Goal: Information Seeking & Learning: Learn about a topic

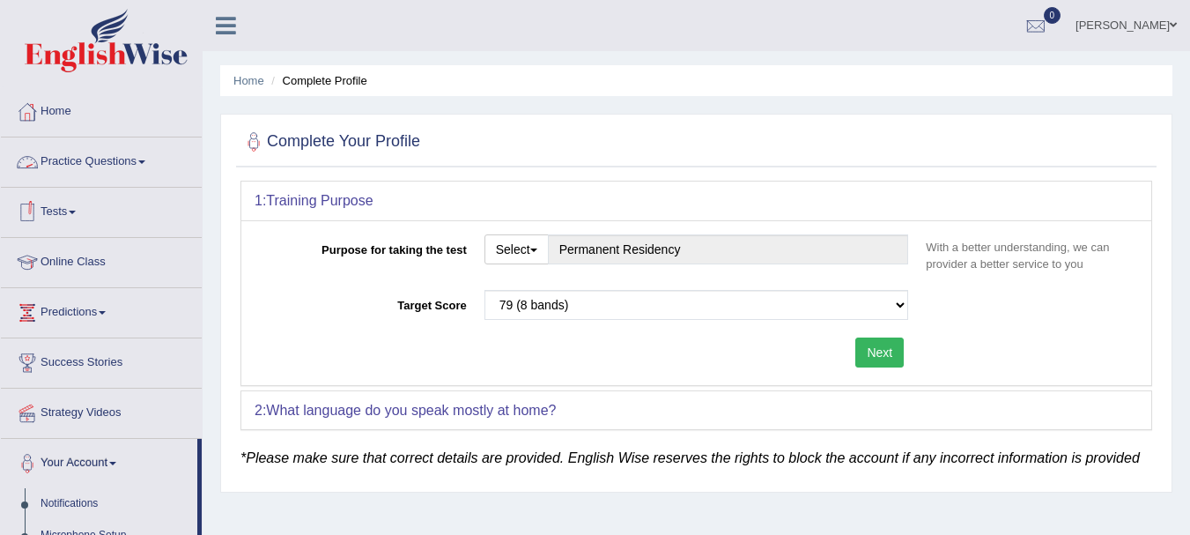
click at [81, 217] on link "Tests" at bounding box center [101, 210] width 201 height 44
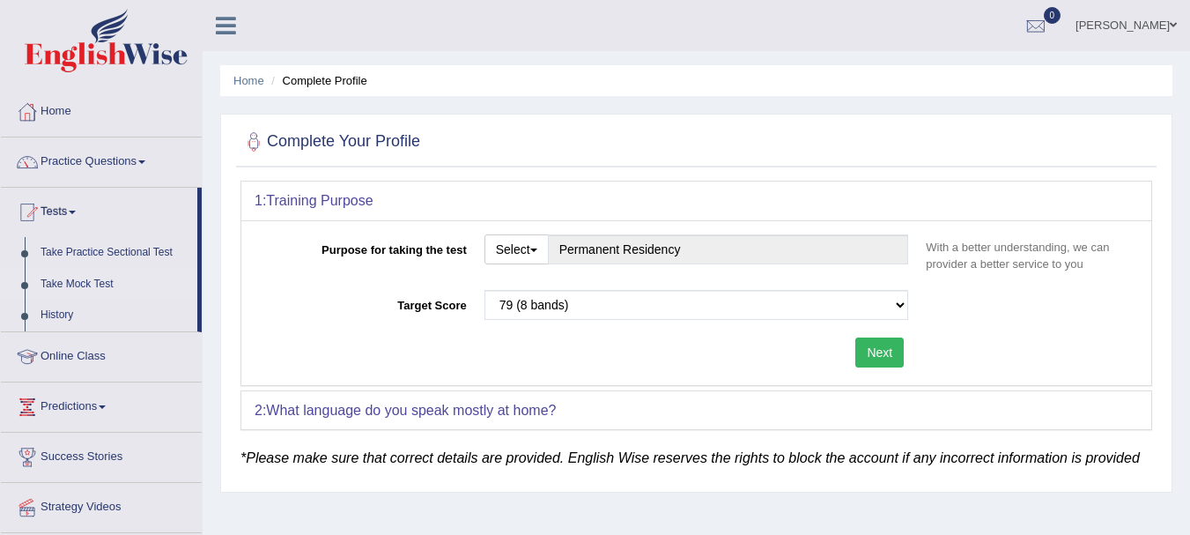
click at [78, 291] on link "Take Mock Test" at bounding box center [115, 285] width 165 height 32
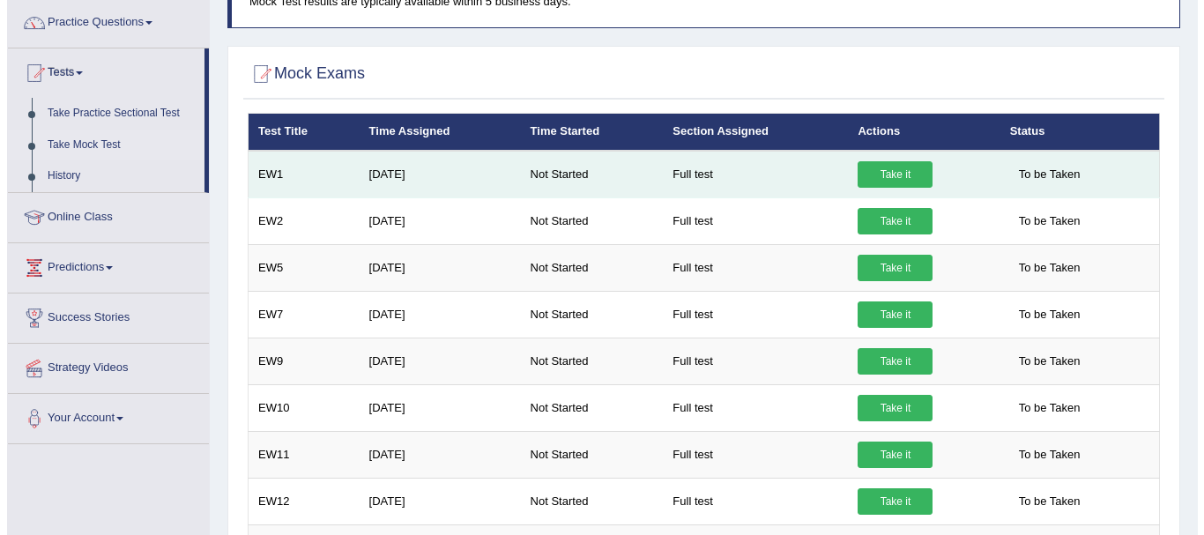
scroll to position [133, 0]
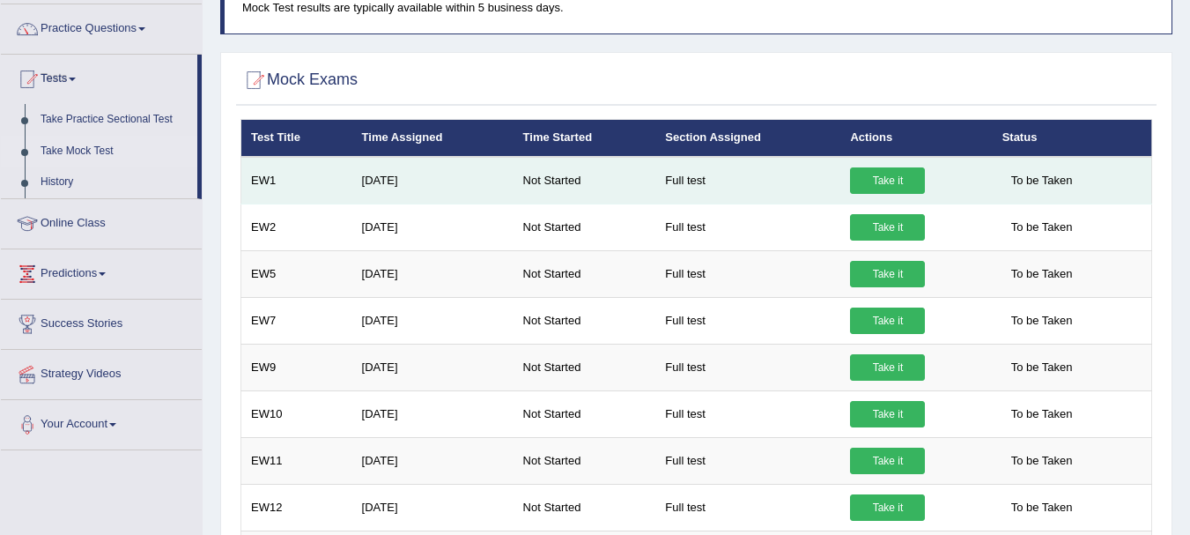
click at [880, 186] on link "Take it" at bounding box center [887, 180] width 75 height 26
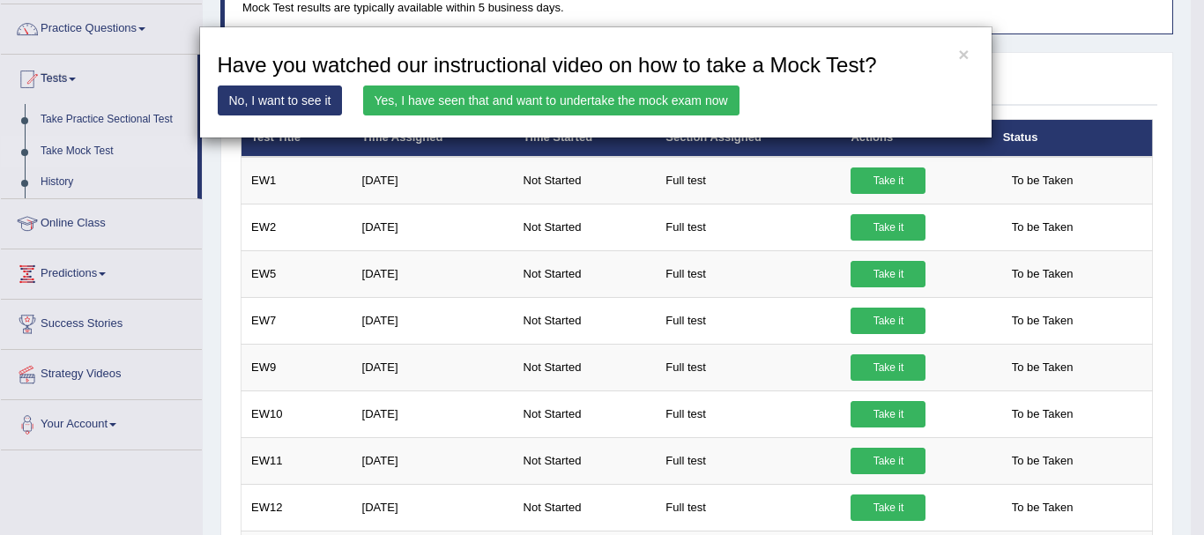
click at [281, 91] on link "No, I want to see it" at bounding box center [280, 100] width 125 height 30
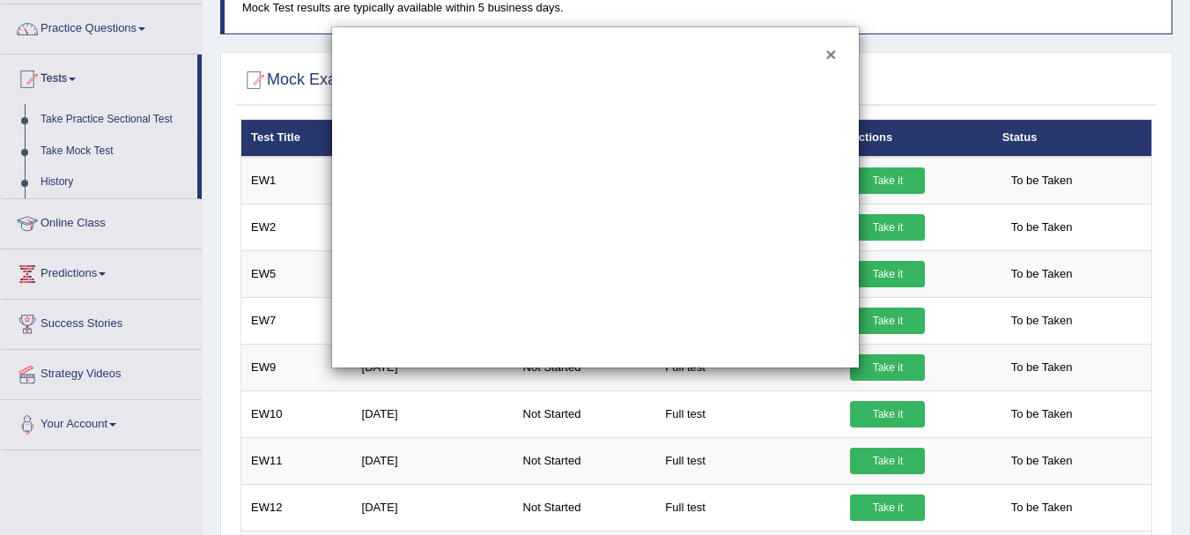
click at [834, 52] on button "×" at bounding box center [831, 54] width 11 height 19
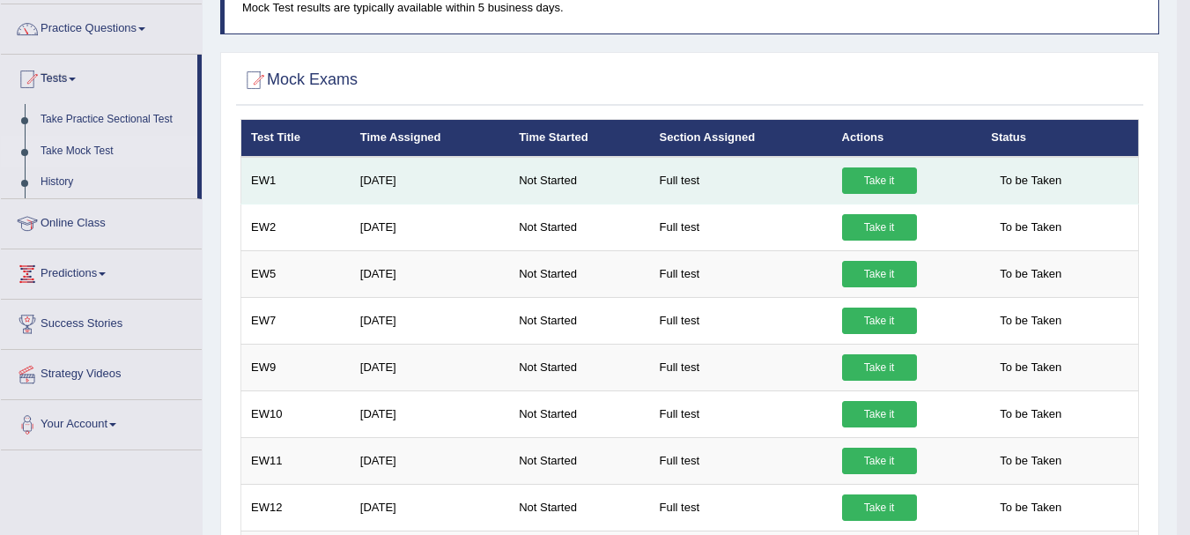
click at [864, 175] on link "Take it" at bounding box center [879, 180] width 75 height 26
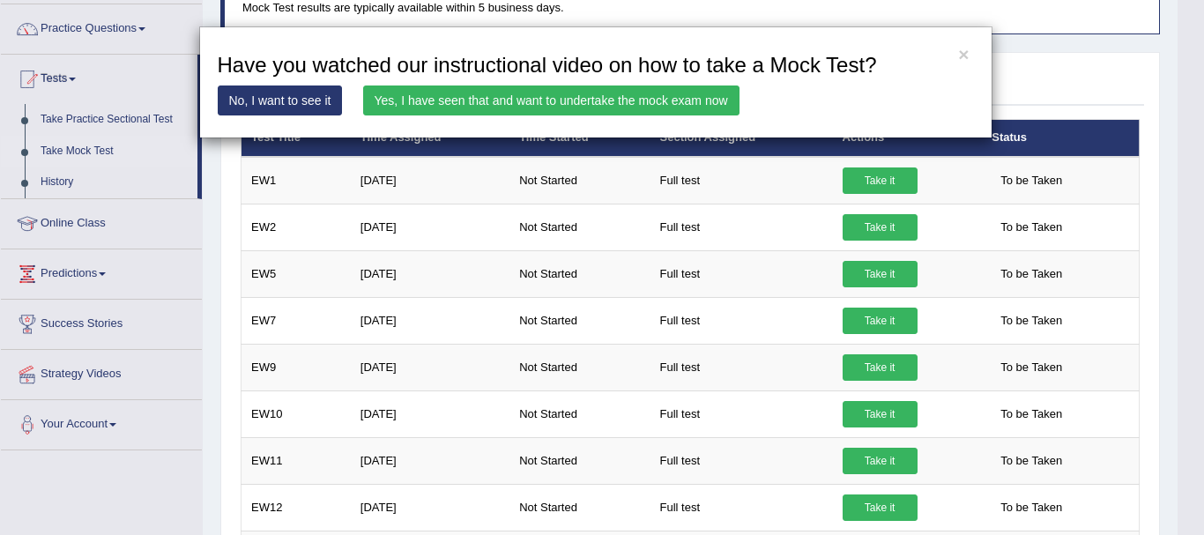
click at [586, 92] on link "Yes, I have seen that and want to undertake the mock exam now" at bounding box center [551, 100] width 376 height 30
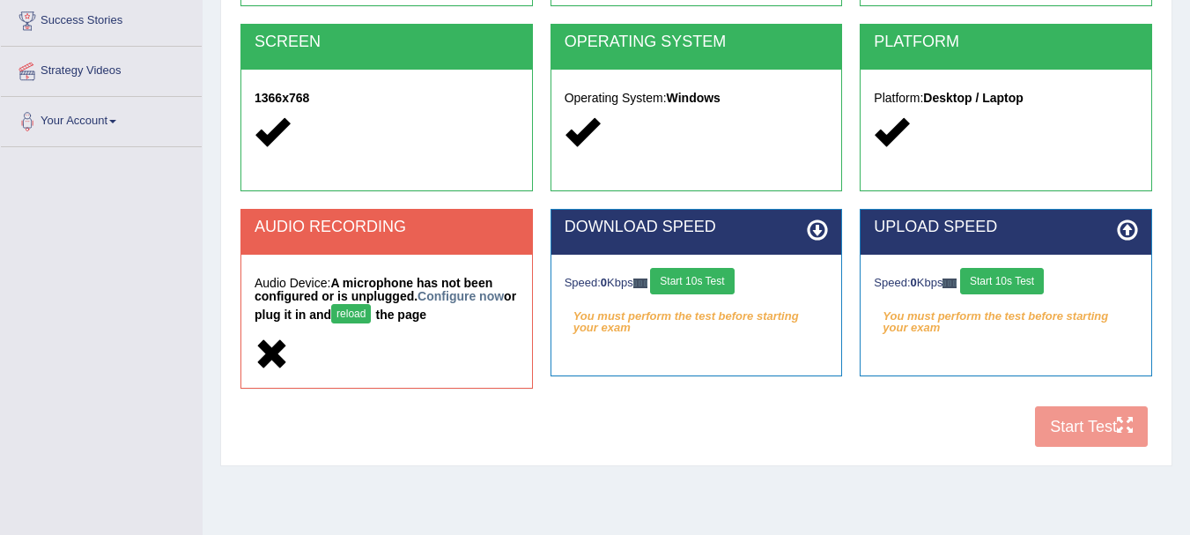
scroll to position [344, 0]
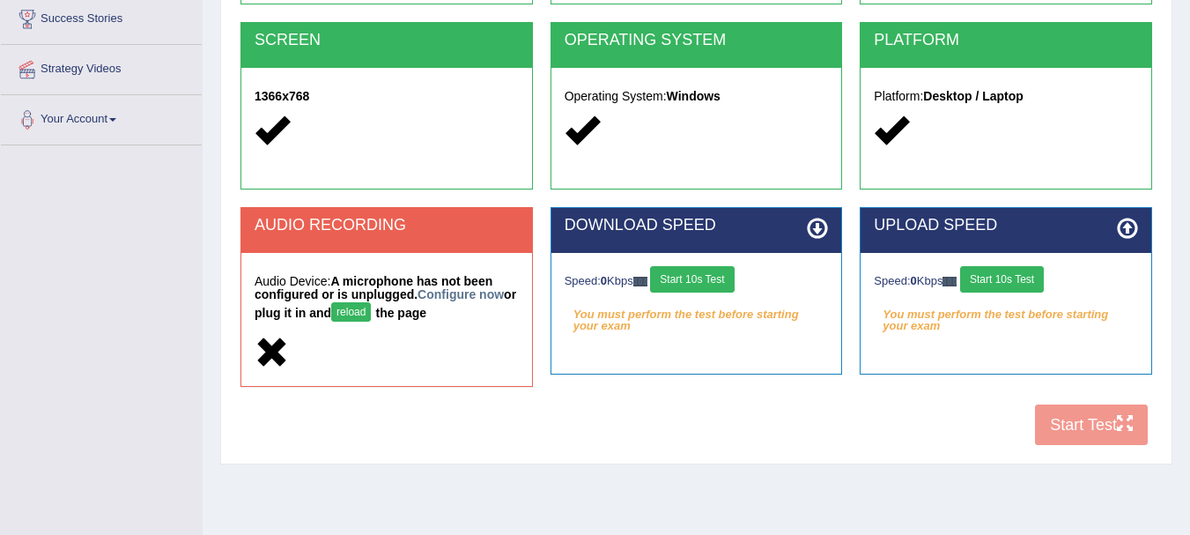
click at [371, 319] on button "reload" at bounding box center [351, 311] width 40 height 19
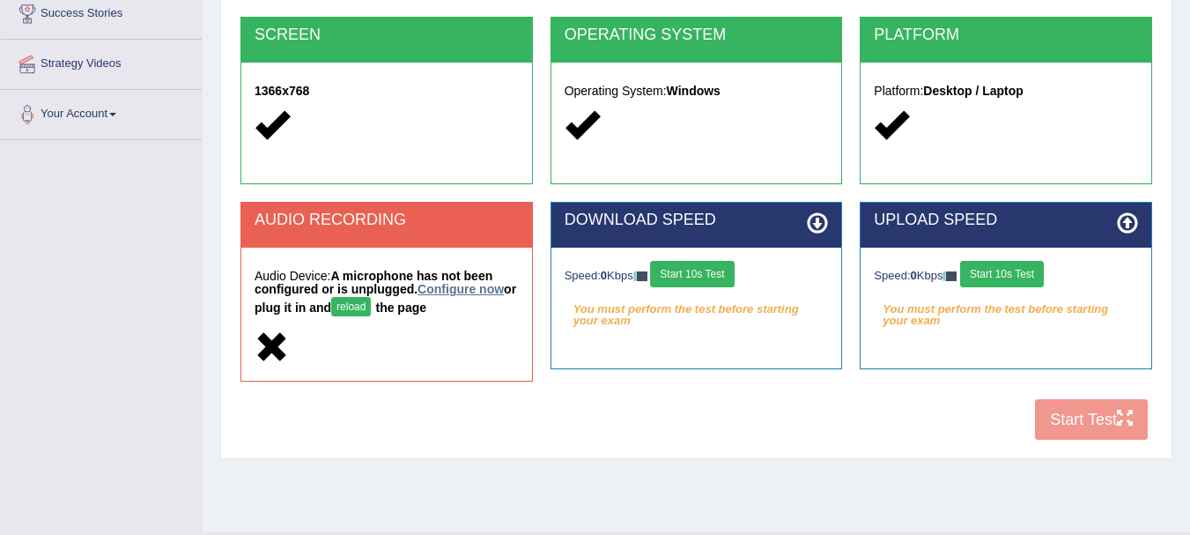
click at [447, 289] on link "Configure now" at bounding box center [461, 289] width 86 height 14
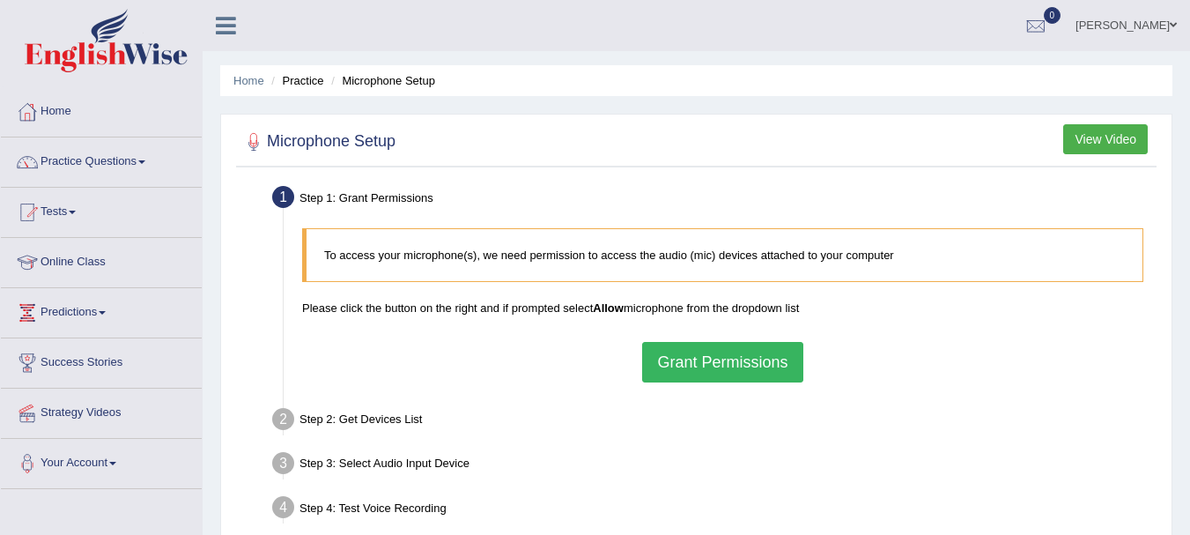
click at [733, 368] on button "Grant Permissions" at bounding box center [722, 362] width 160 height 41
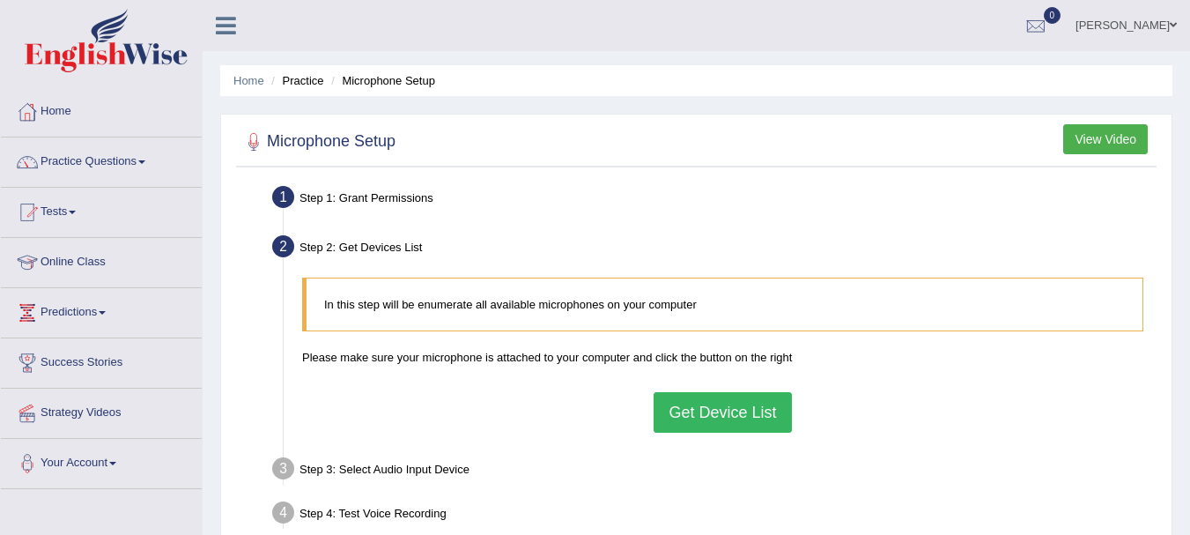
click at [736, 404] on button "Get Device List" at bounding box center [722, 412] width 137 height 41
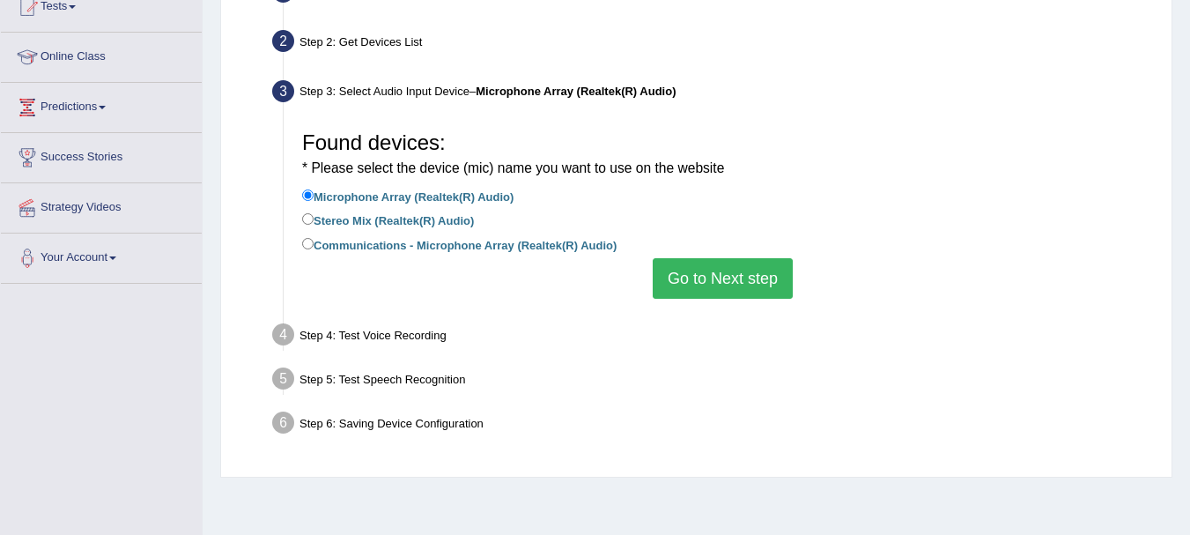
scroll to position [219, 0]
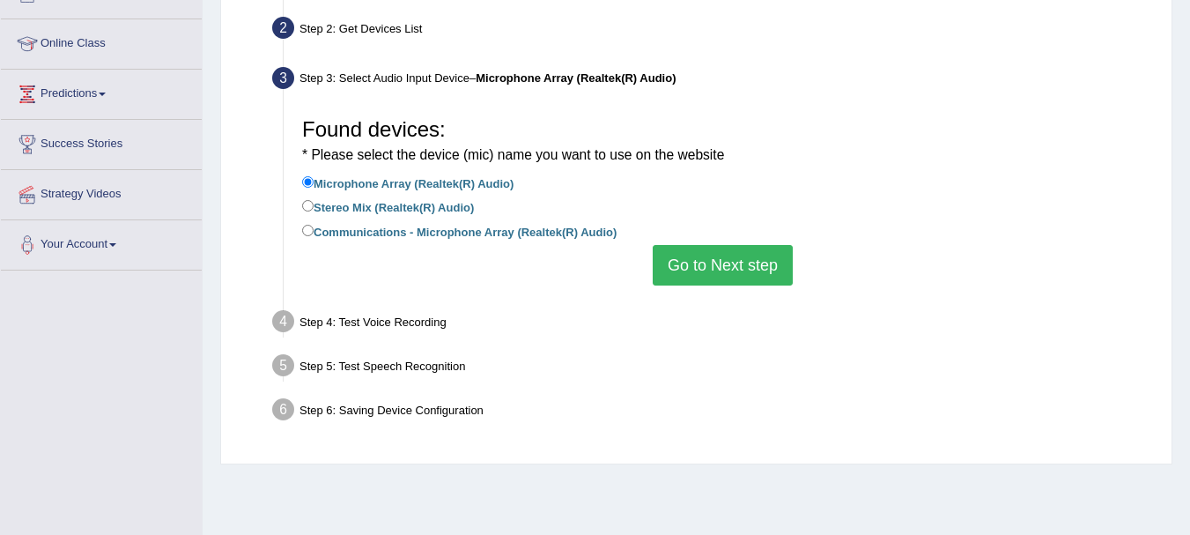
click at [743, 266] on button "Go to Next step" at bounding box center [723, 265] width 140 height 41
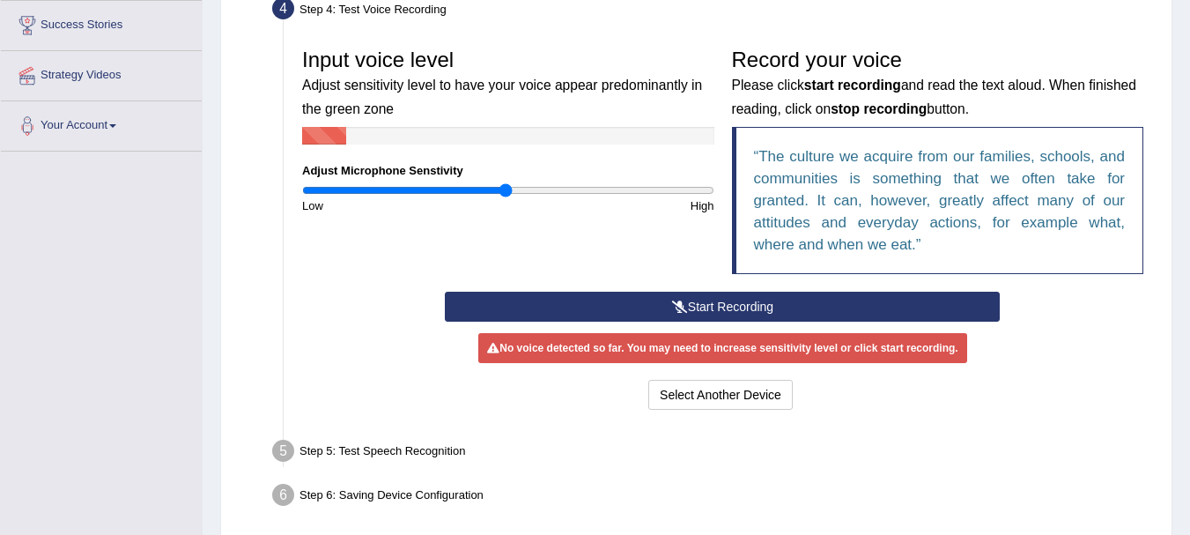
scroll to position [338, 0]
click at [711, 292] on button "Start Recording" at bounding box center [722, 306] width 555 height 30
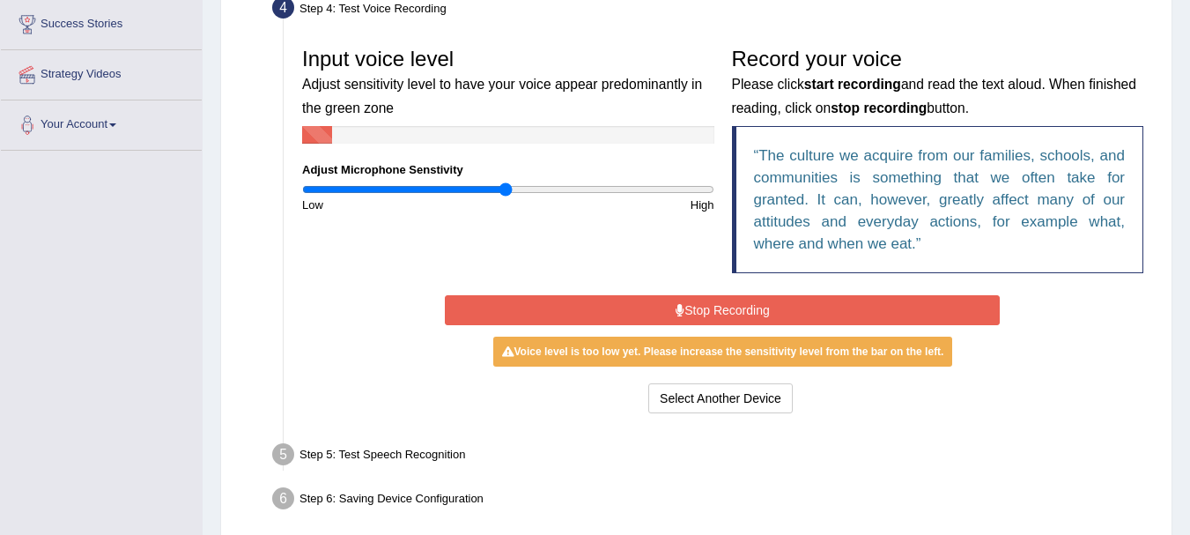
click at [719, 303] on button "Stop Recording" at bounding box center [722, 310] width 555 height 30
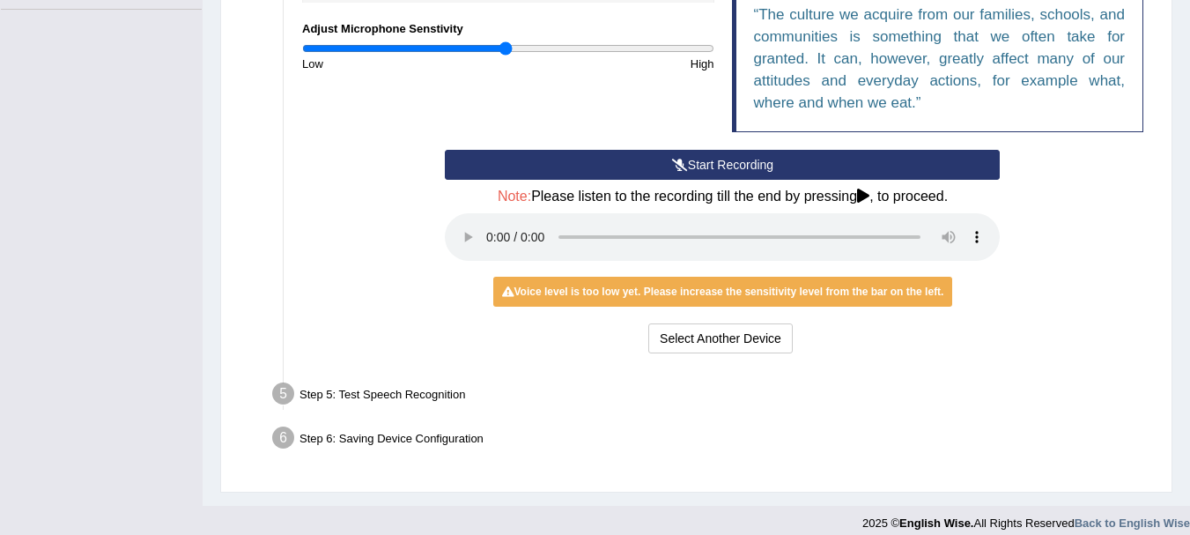
scroll to position [482, 0]
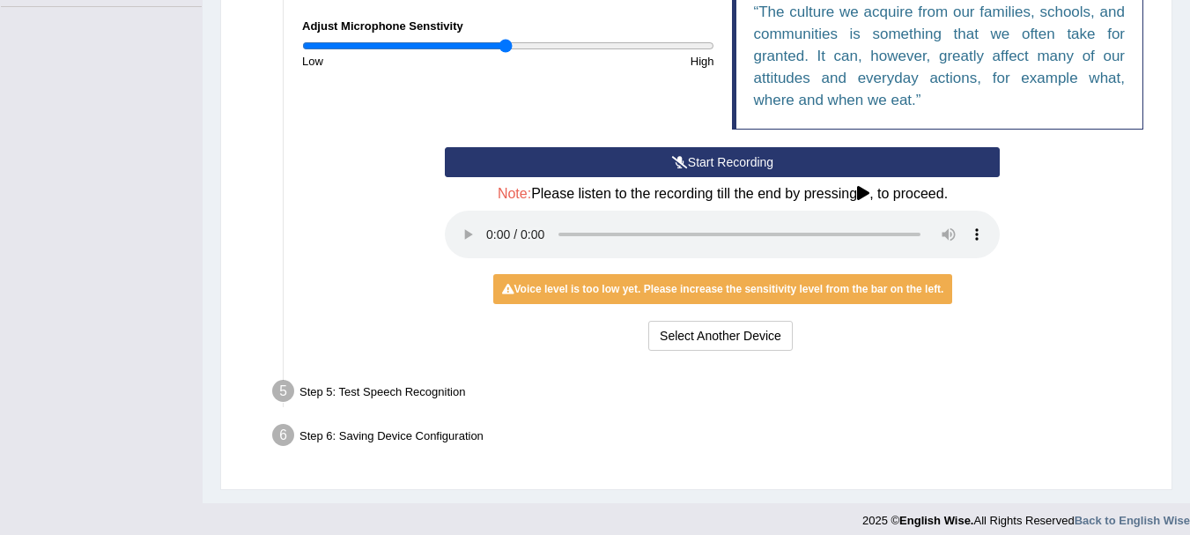
click at [1030, 246] on div "Start Recording Stop Recording Note: Please listen to the recording till the en…" at bounding box center [722, 251] width 859 height 208
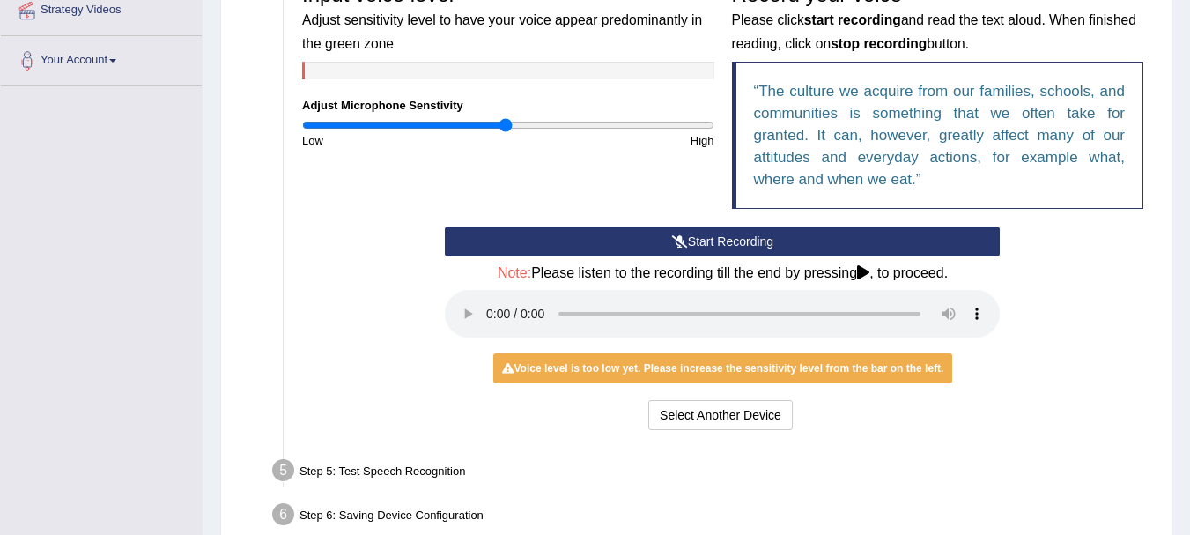
scroll to position [382, 0]
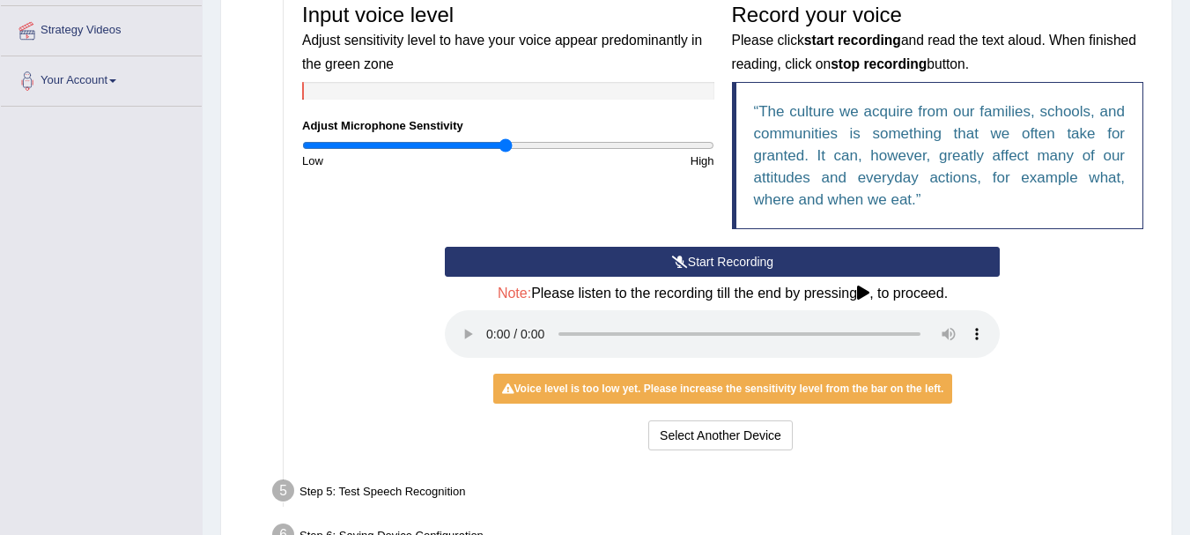
click at [751, 263] on button "Start Recording" at bounding box center [722, 262] width 555 height 30
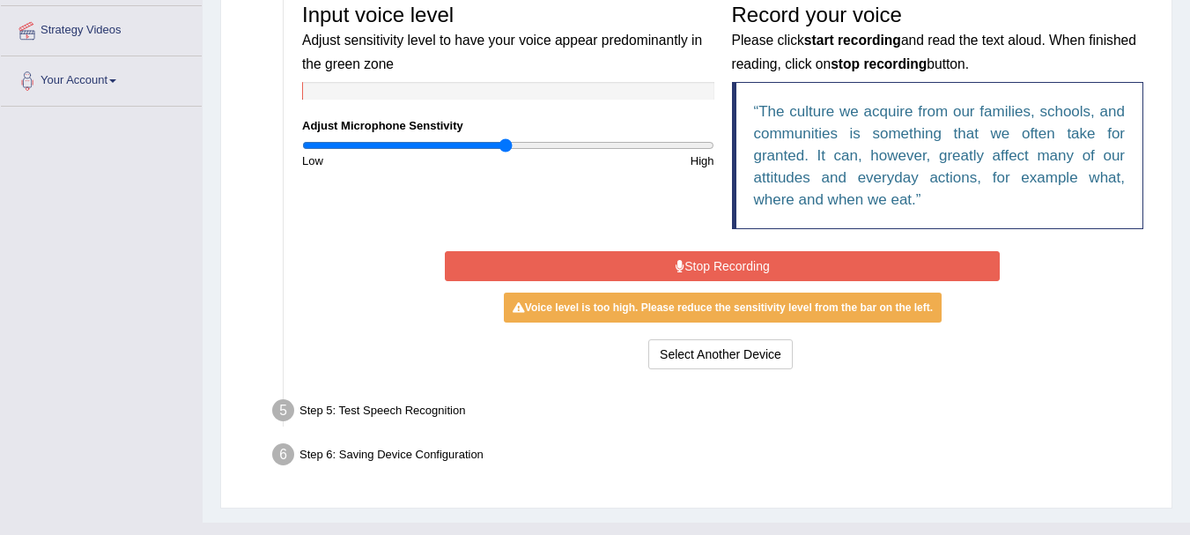
click at [751, 263] on button "Stop Recording" at bounding box center [722, 266] width 555 height 30
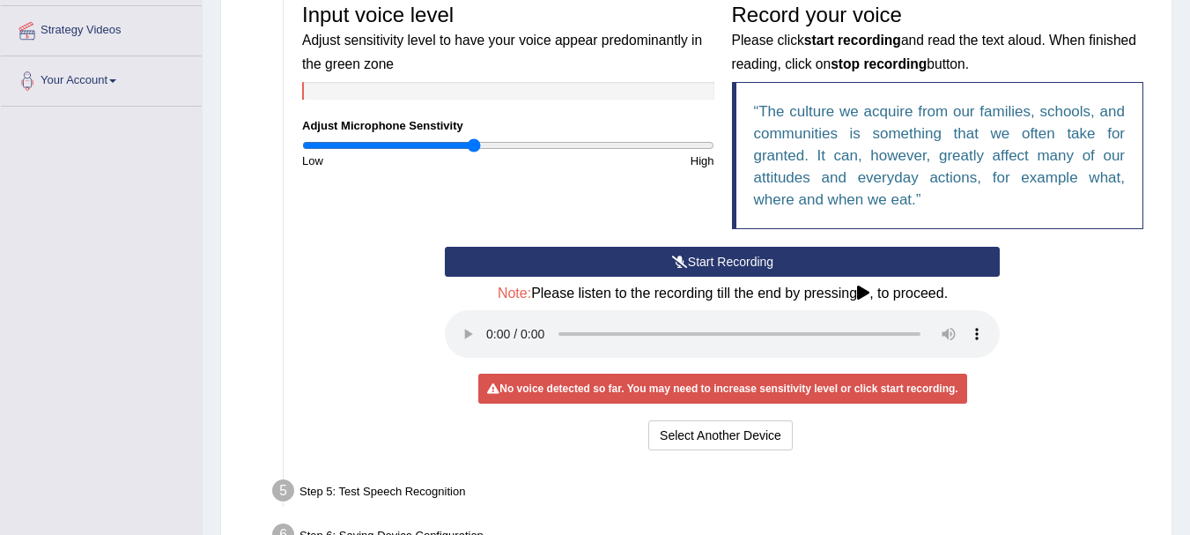
click at [474, 147] on input "range" at bounding box center [508, 145] width 412 height 14
click at [482, 147] on input "range" at bounding box center [508, 145] width 412 height 14
click at [652, 257] on button "Start Recording" at bounding box center [722, 262] width 555 height 30
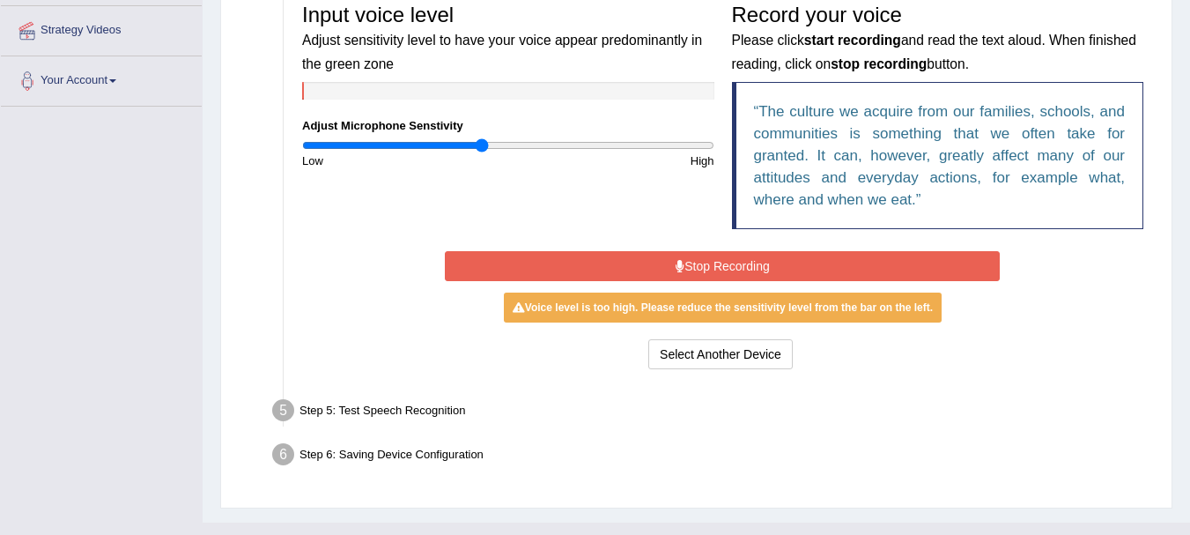
click at [652, 257] on button "Stop Recording" at bounding box center [722, 266] width 555 height 30
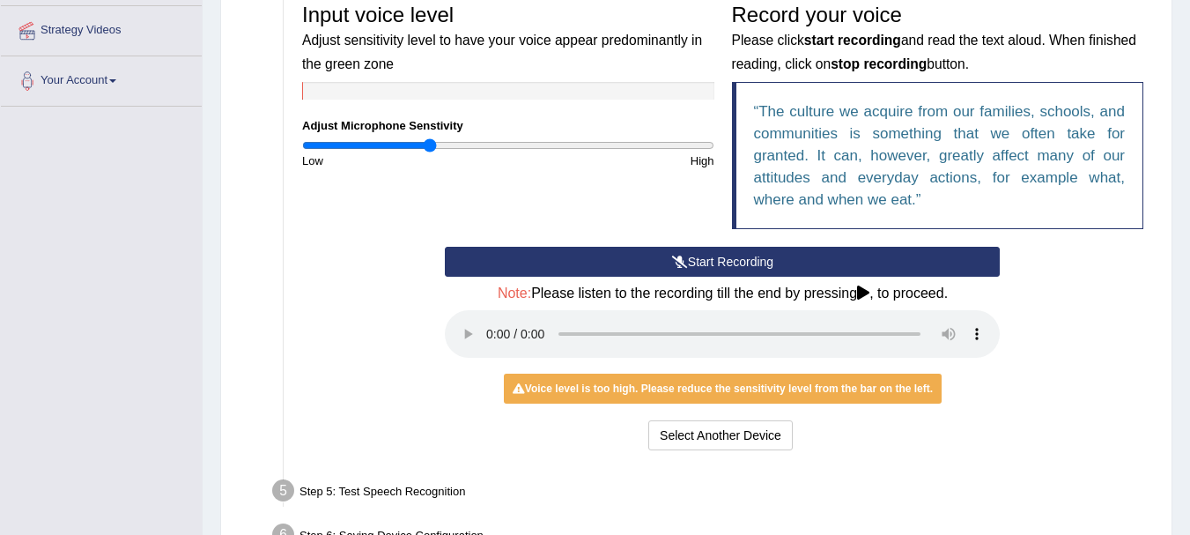
click at [431, 145] on input "range" at bounding box center [508, 145] width 412 height 14
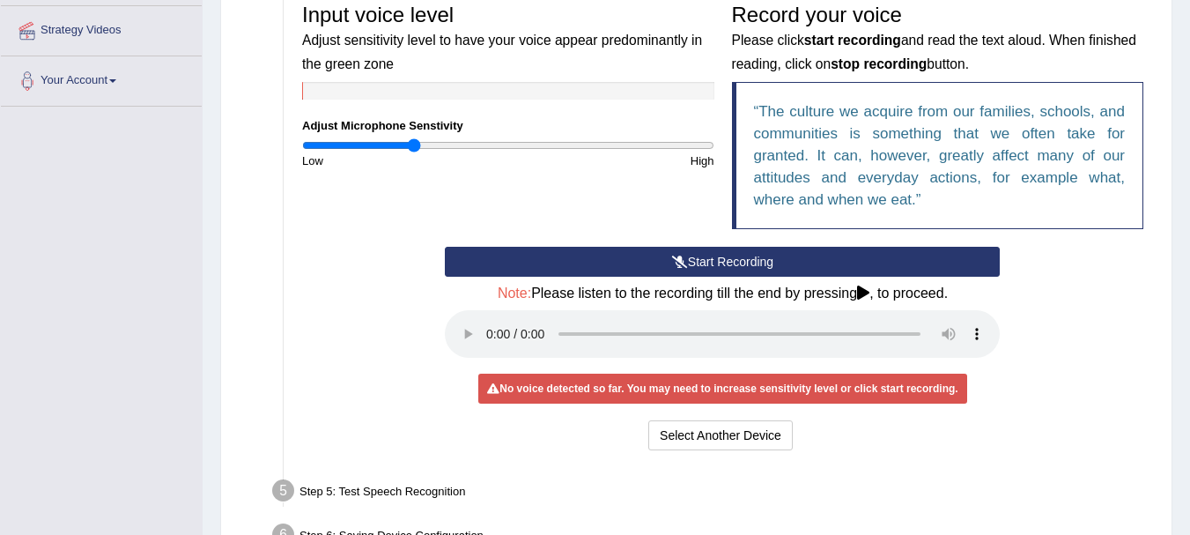
type input "0.54"
click at [413, 145] on input "range" at bounding box center [508, 145] width 412 height 14
click at [653, 257] on button "Start Recording" at bounding box center [722, 262] width 555 height 30
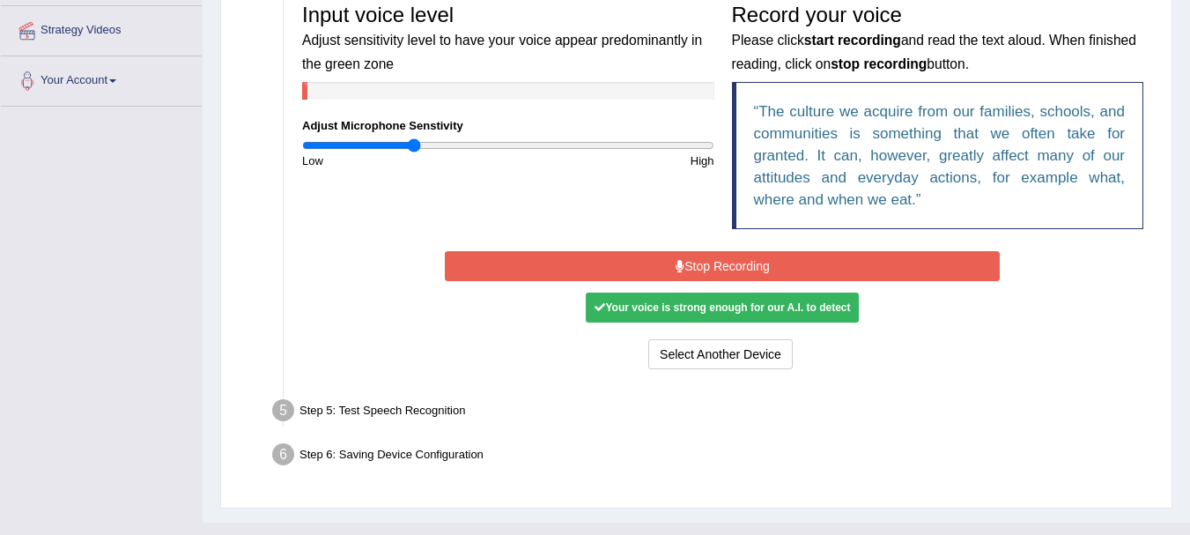
click at [653, 257] on button "Stop Recording" at bounding box center [722, 266] width 555 height 30
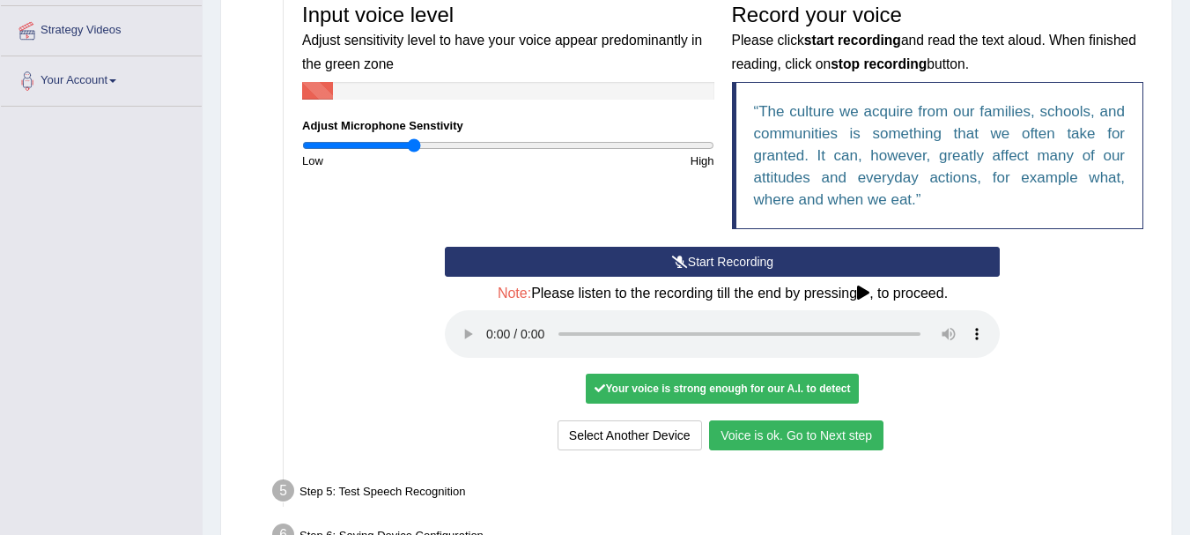
click at [799, 438] on button "Voice is ok. Go to Next step" at bounding box center [796, 435] width 174 height 30
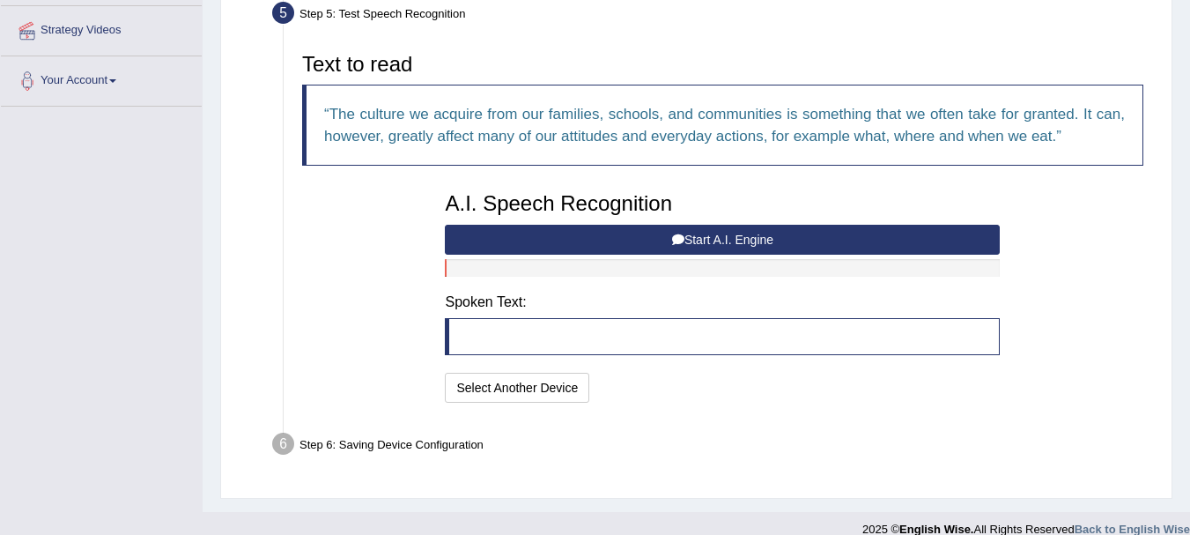
click at [733, 238] on button "Start A.I. Engine" at bounding box center [722, 240] width 555 height 30
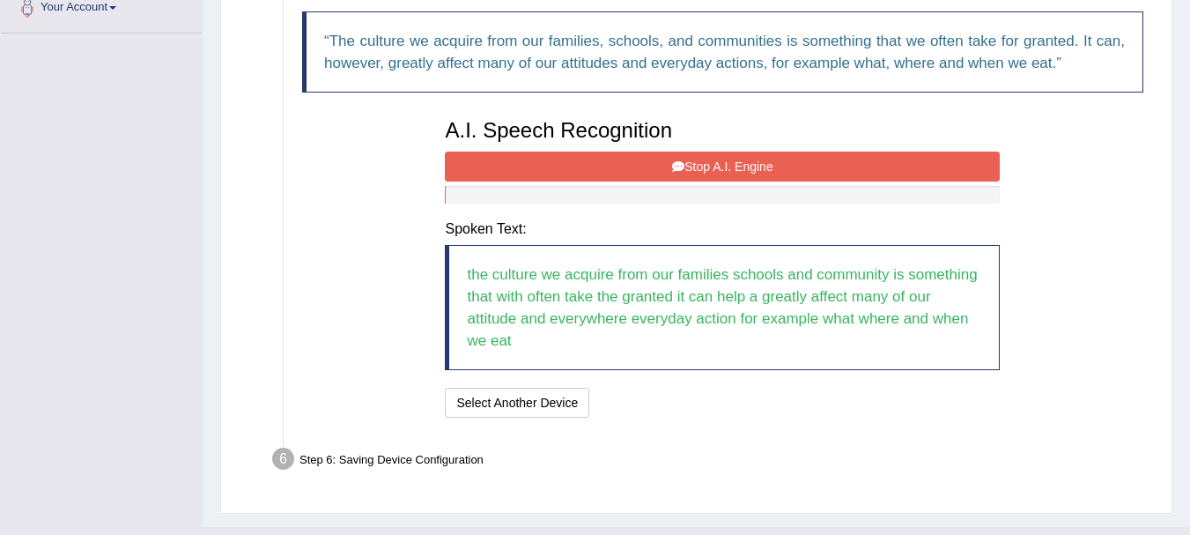
scroll to position [466, 0]
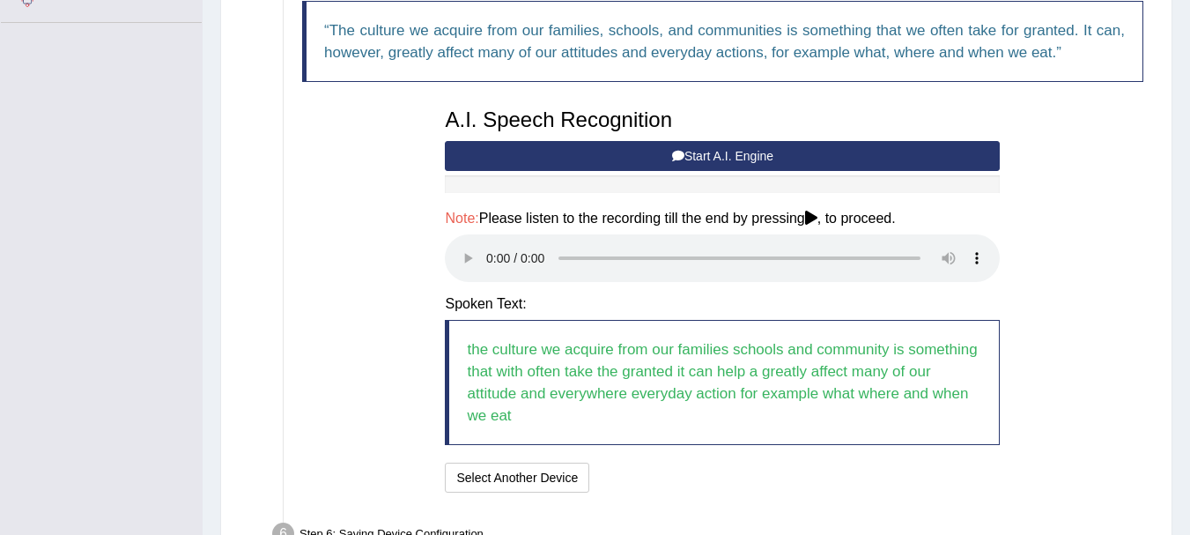
click at [340, 347] on div "Text to read The culture we acquire from our families, schools, and communities…" at bounding box center [722, 228] width 859 height 537
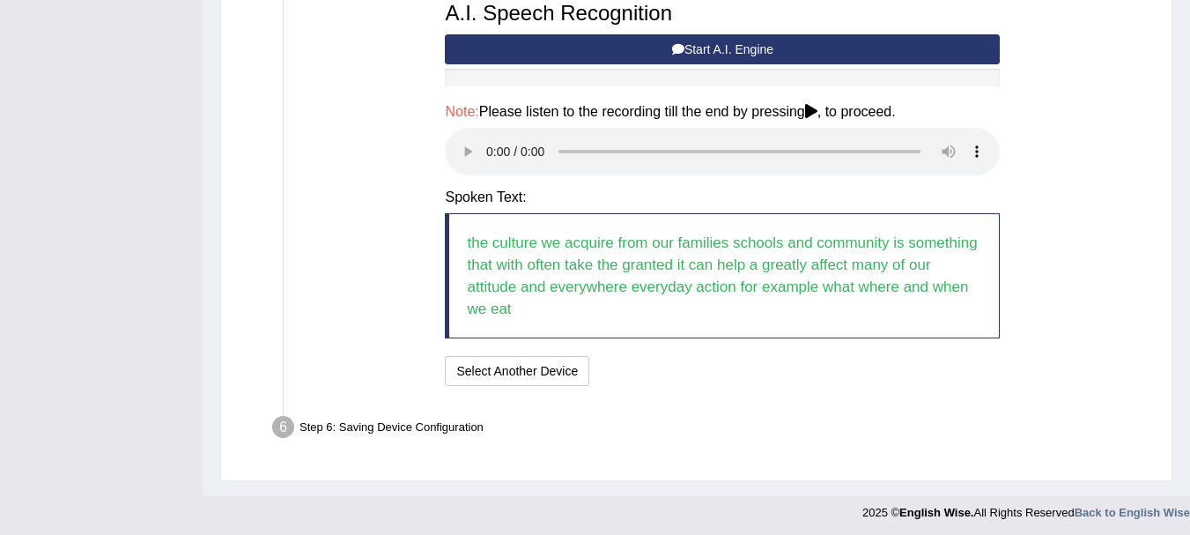
scroll to position [577, 0]
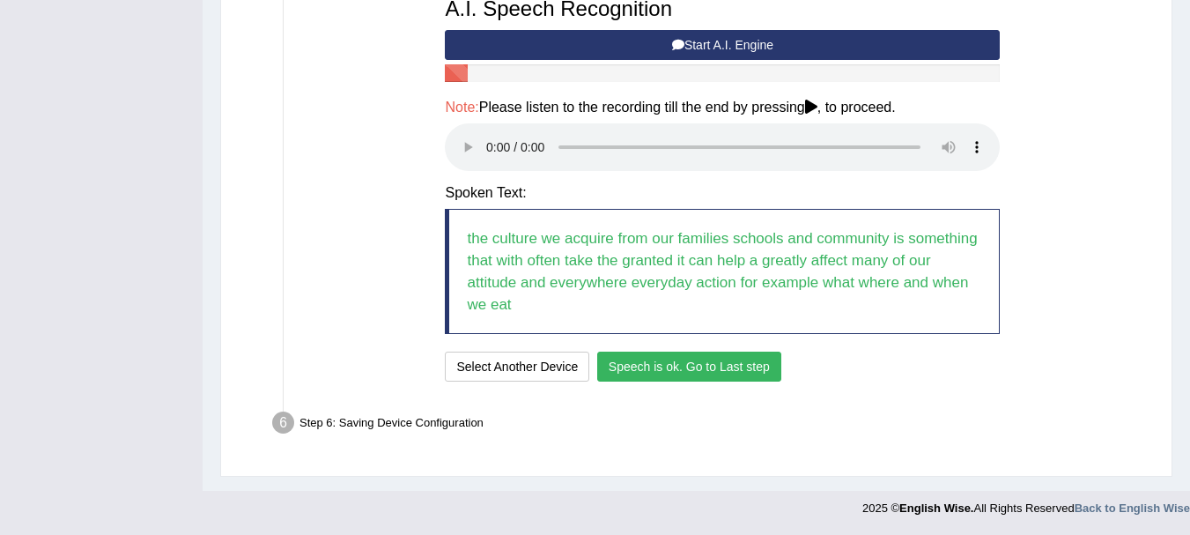
click at [694, 372] on button "Speech is ok. Go to Last step" at bounding box center [689, 367] width 184 height 30
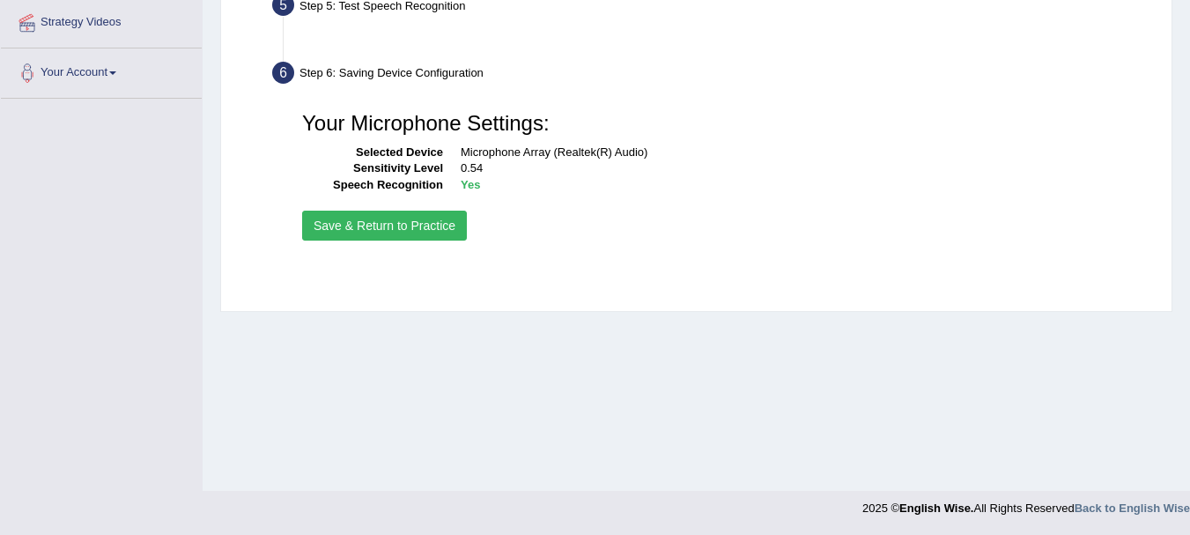
scroll to position [390, 0]
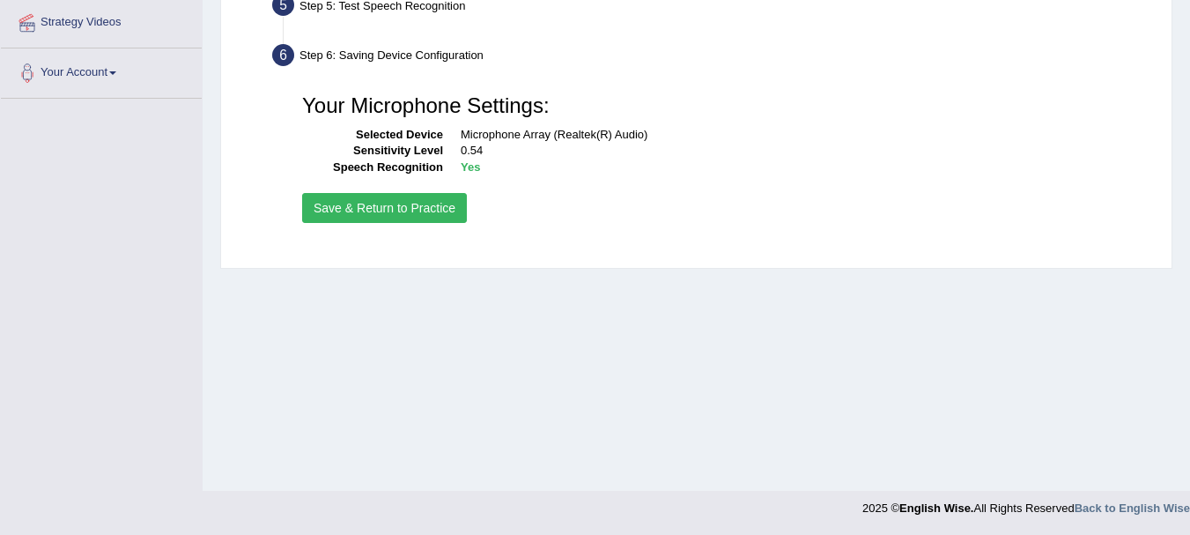
click at [384, 209] on button "Save & Return to Practice" at bounding box center [384, 208] width 165 height 30
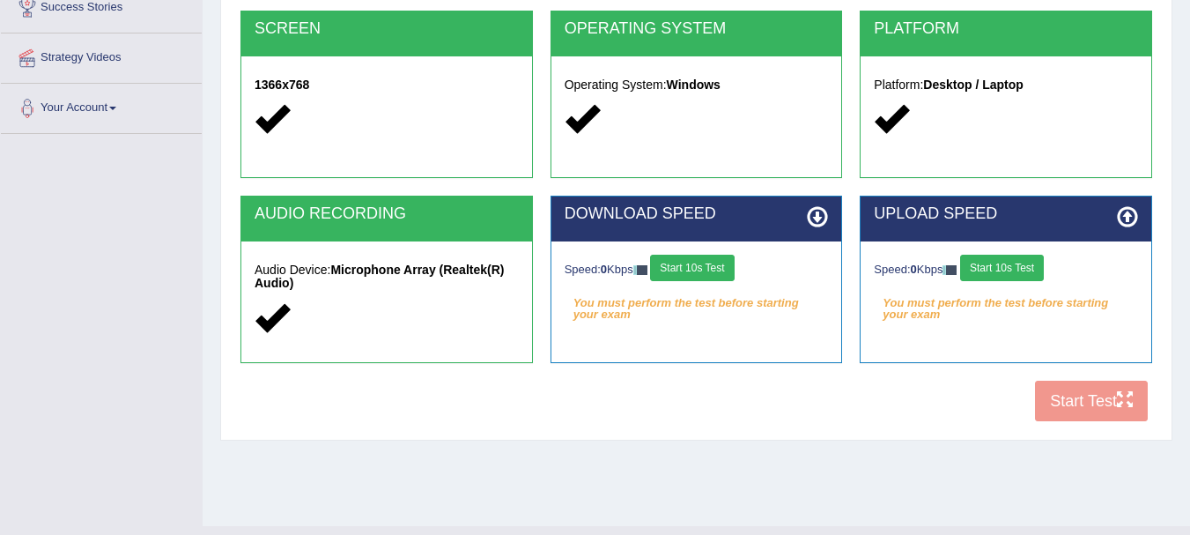
scroll to position [373, 0]
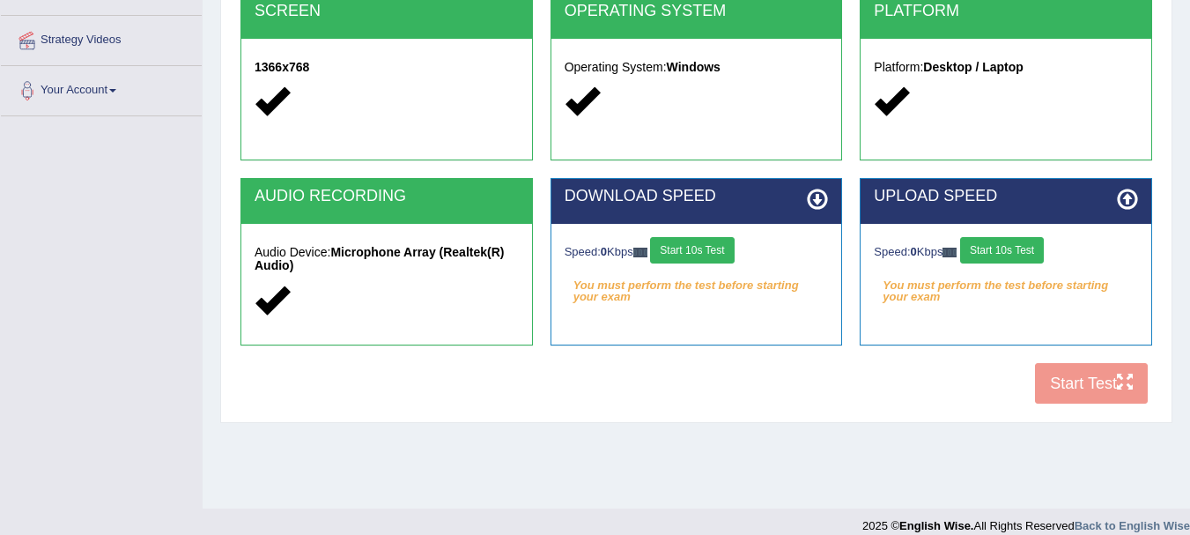
click at [710, 249] on button "Start 10s Test" at bounding box center [692, 250] width 84 height 26
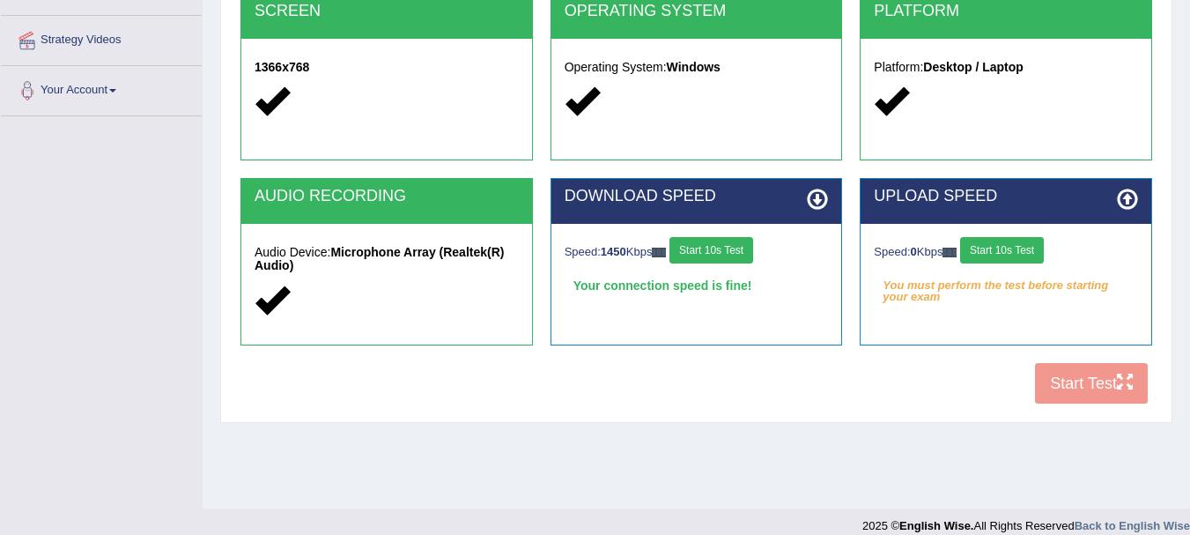
click at [1010, 251] on button "Start 10s Test" at bounding box center [1002, 250] width 84 height 26
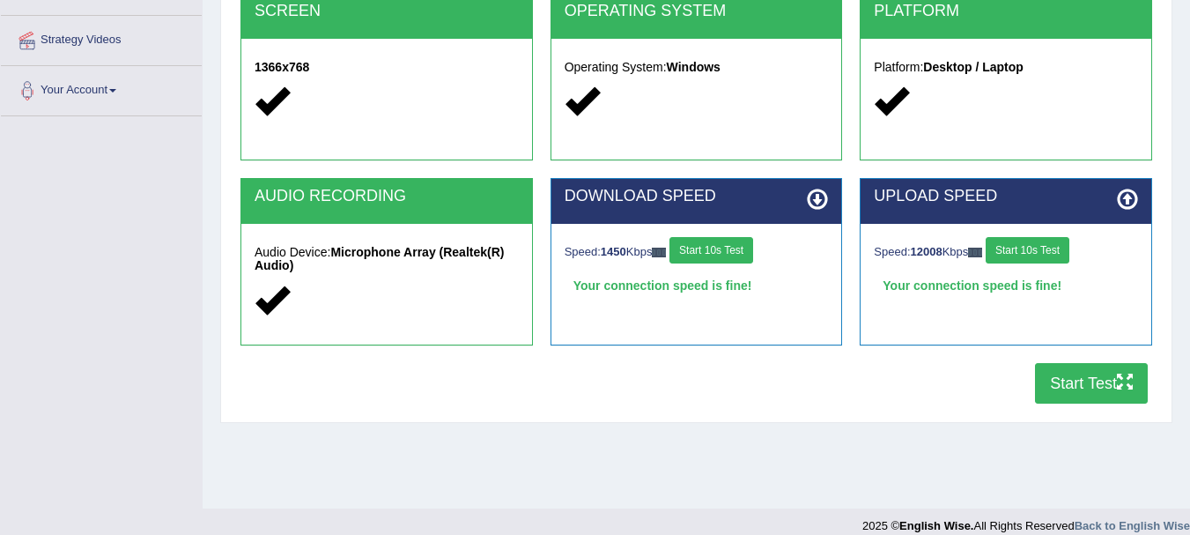
click at [1103, 370] on button "Start Test" at bounding box center [1091, 383] width 113 height 41
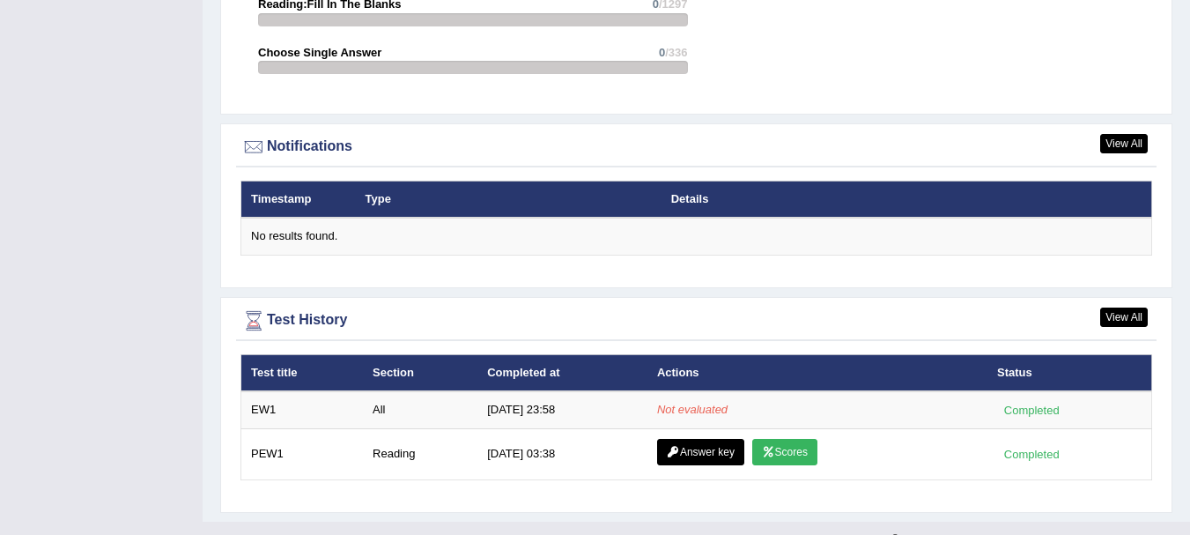
scroll to position [2054, 0]
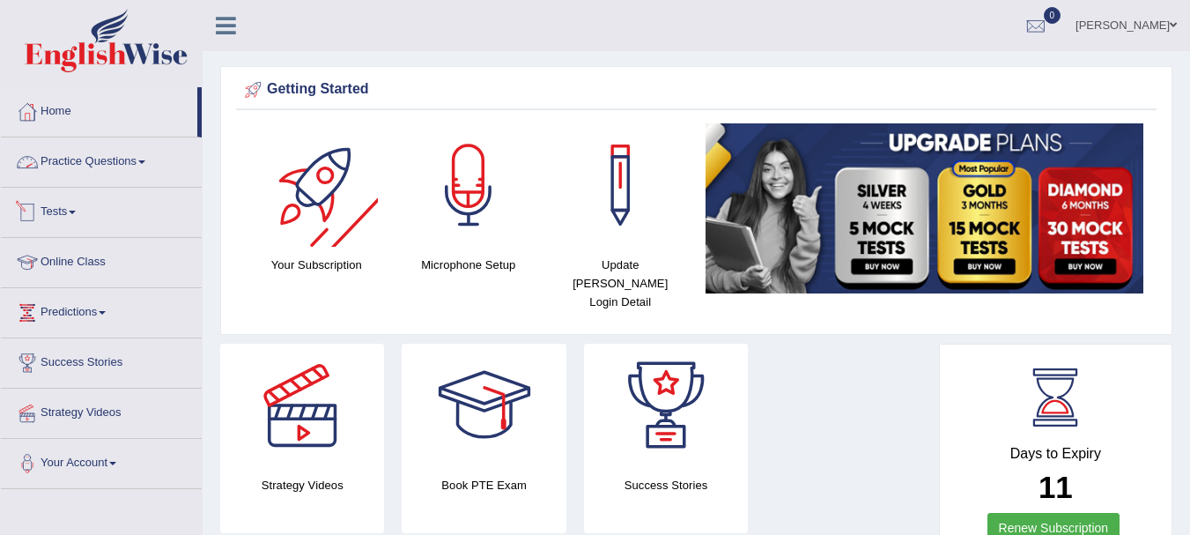
click at [70, 156] on link "Practice Questions" at bounding box center [101, 159] width 201 height 44
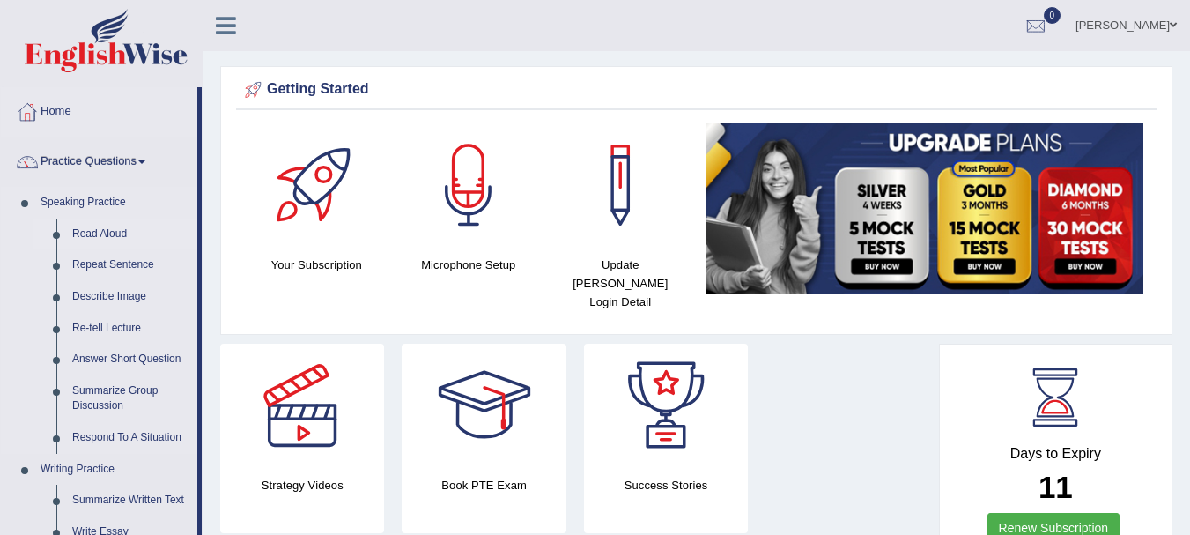
click at [100, 228] on link "Read Aloud" at bounding box center [130, 235] width 133 height 32
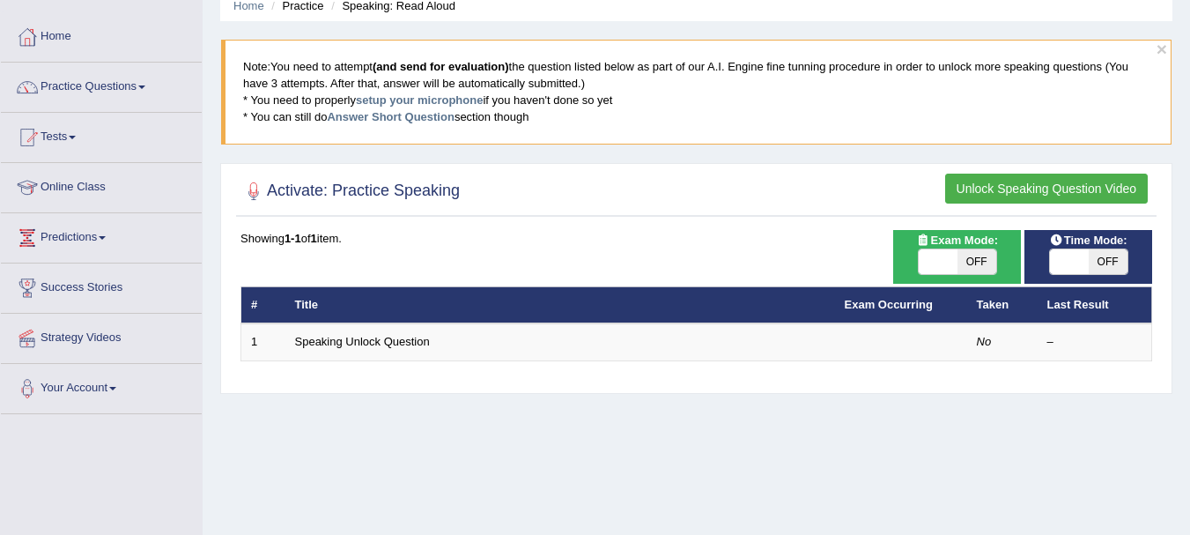
scroll to position [18, 0]
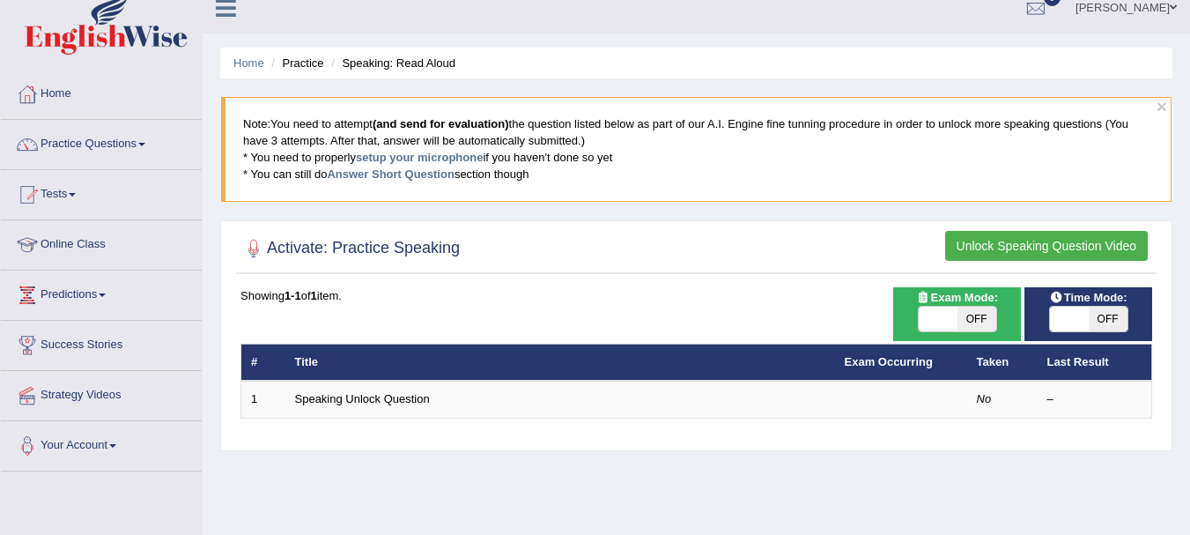
click at [1035, 241] on button "Unlock Speaking Question Video" at bounding box center [1046, 246] width 203 height 30
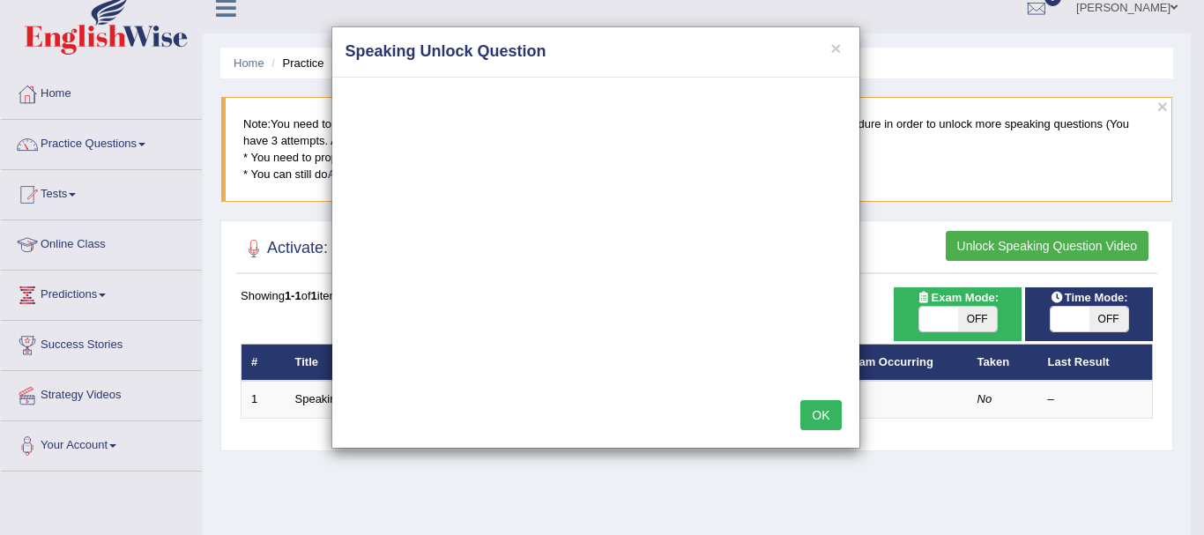
click at [819, 420] on button "OK" at bounding box center [820, 415] width 41 height 30
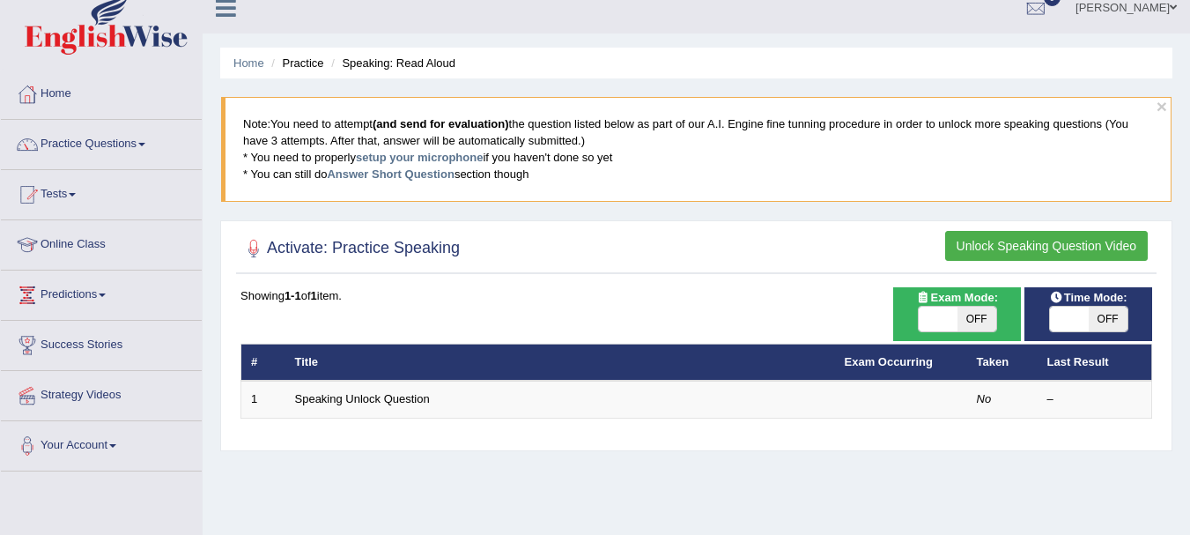
click at [1030, 250] on button "Unlock Speaking Question Video" at bounding box center [1046, 246] width 203 height 30
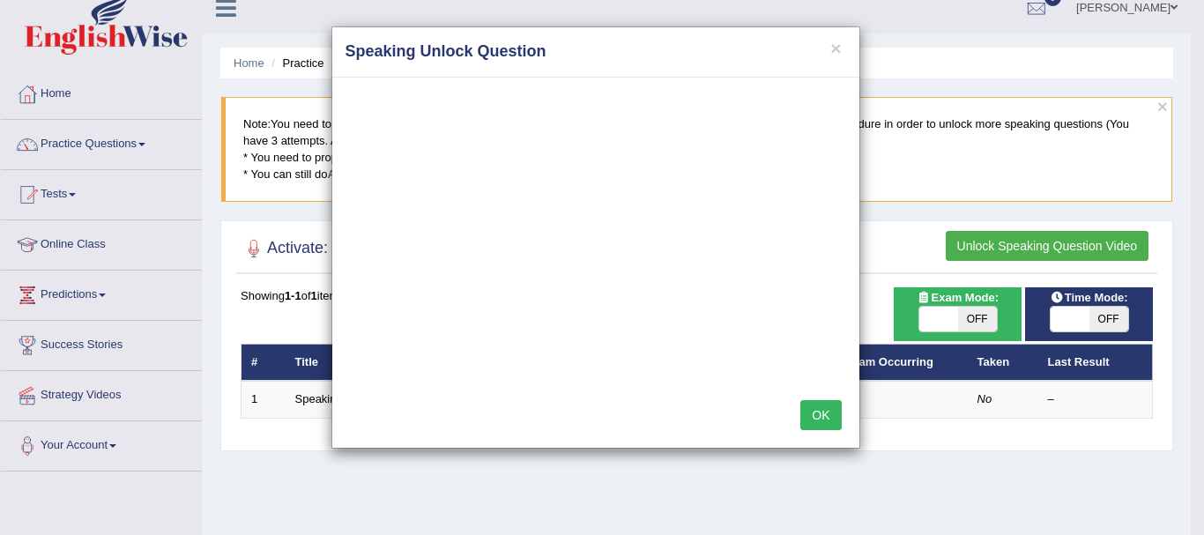
click at [821, 415] on button "OK" at bounding box center [820, 415] width 41 height 30
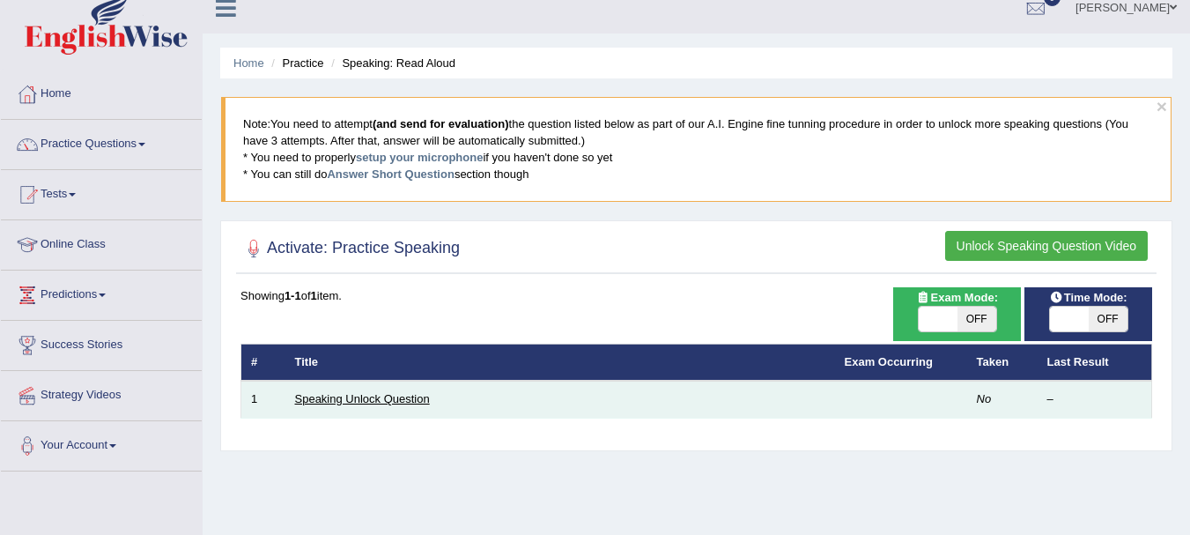
click at [374, 396] on link "Speaking Unlock Question" at bounding box center [362, 398] width 135 height 13
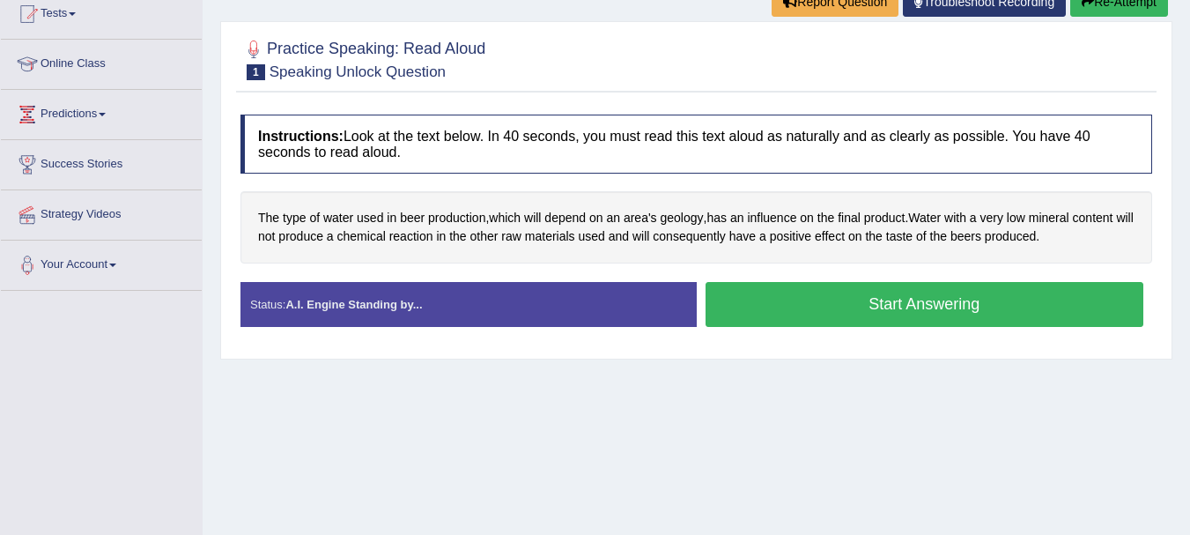
click at [888, 306] on button "Start Answering" at bounding box center [925, 304] width 439 height 45
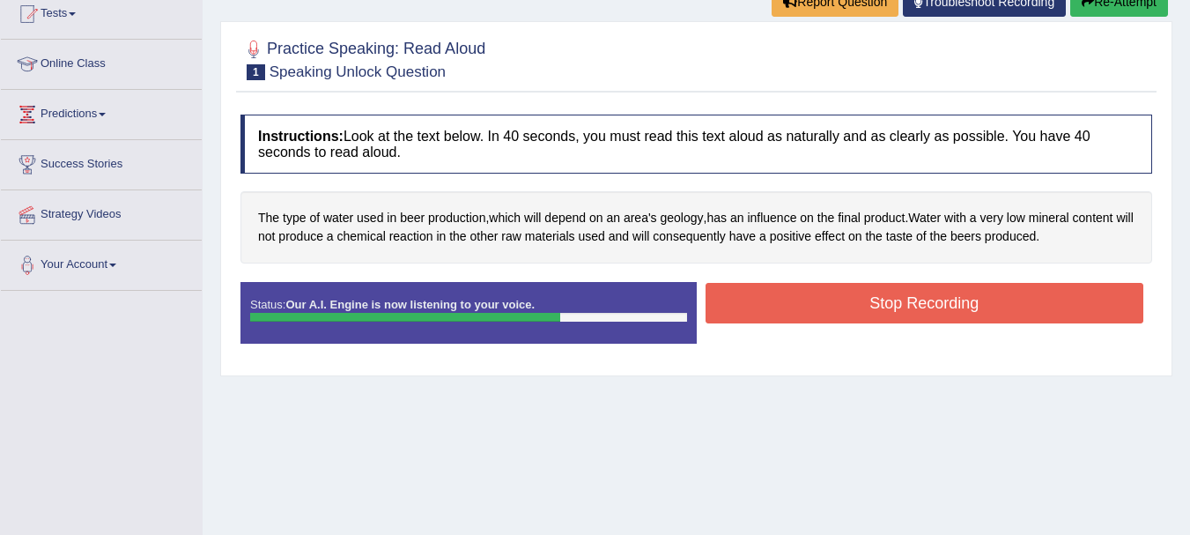
click at [888, 306] on button "Stop Recording" at bounding box center [925, 303] width 439 height 41
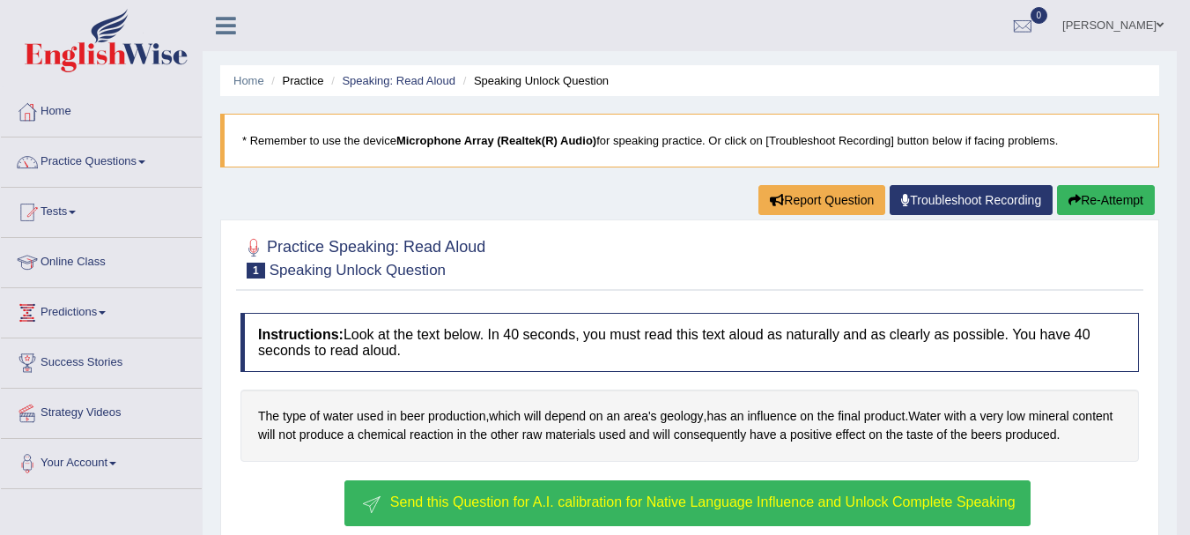
click at [1107, 193] on button "Re-Attempt" at bounding box center [1106, 200] width 98 height 30
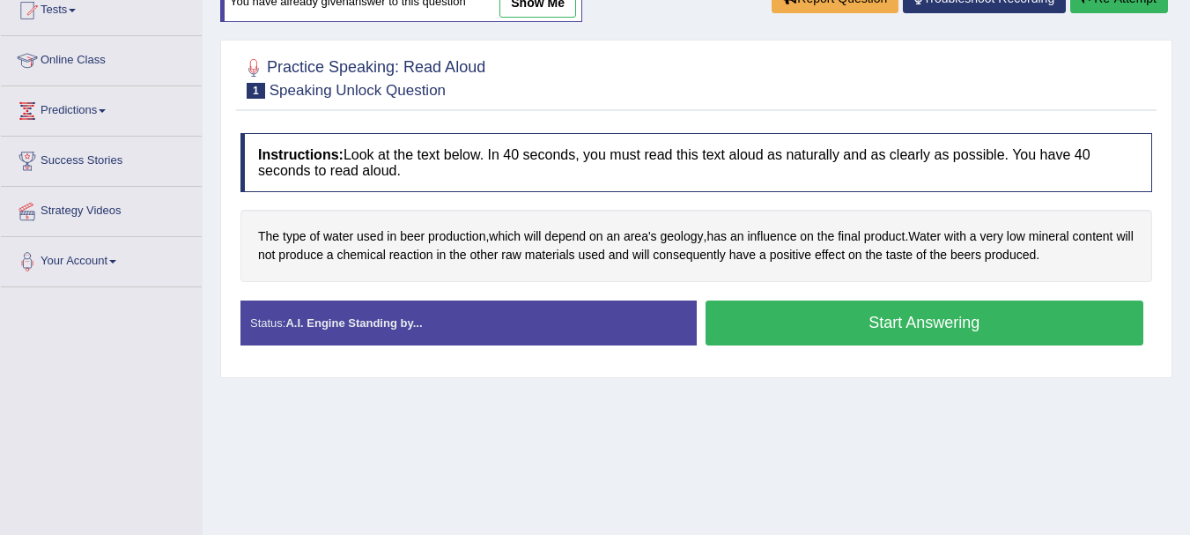
click at [989, 328] on button "Start Answering" at bounding box center [925, 322] width 439 height 45
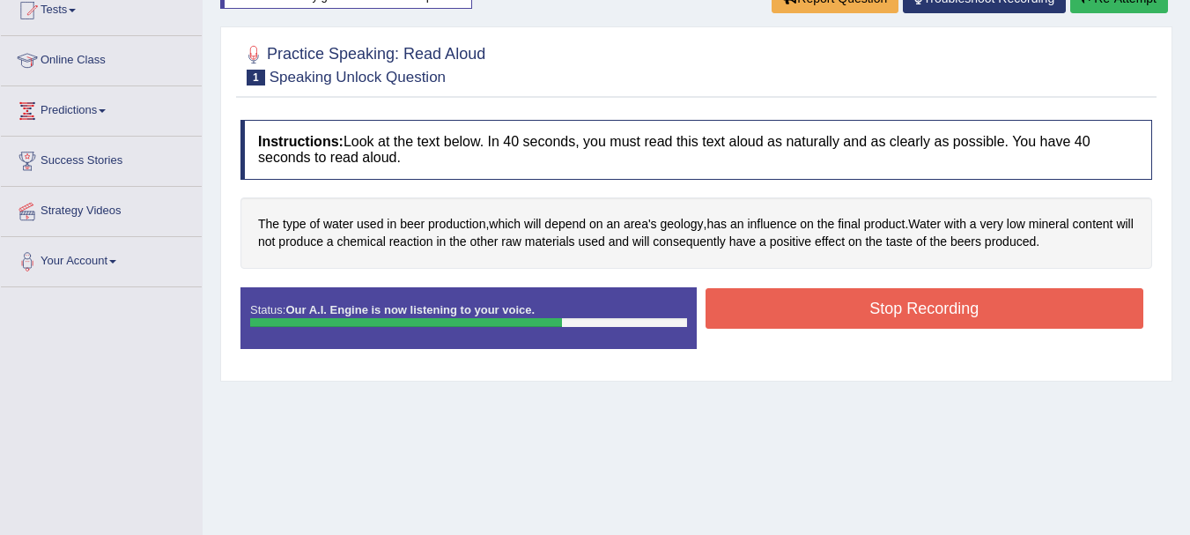
click at [947, 315] on button "Stop Recording" at bounding box center [925, 308] width 439 height 41
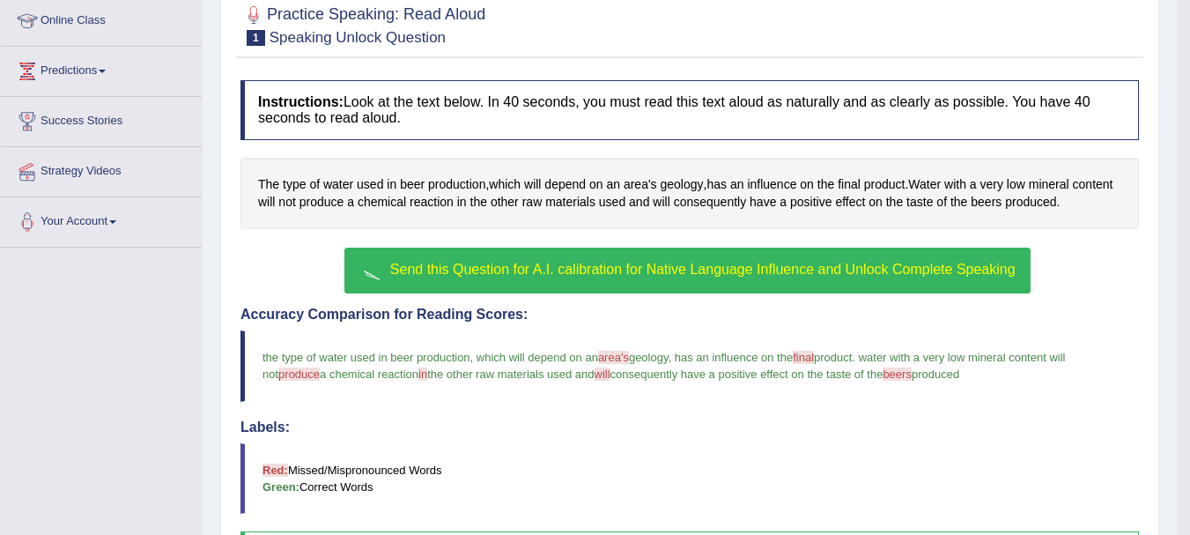
scroll to position [191, 0]
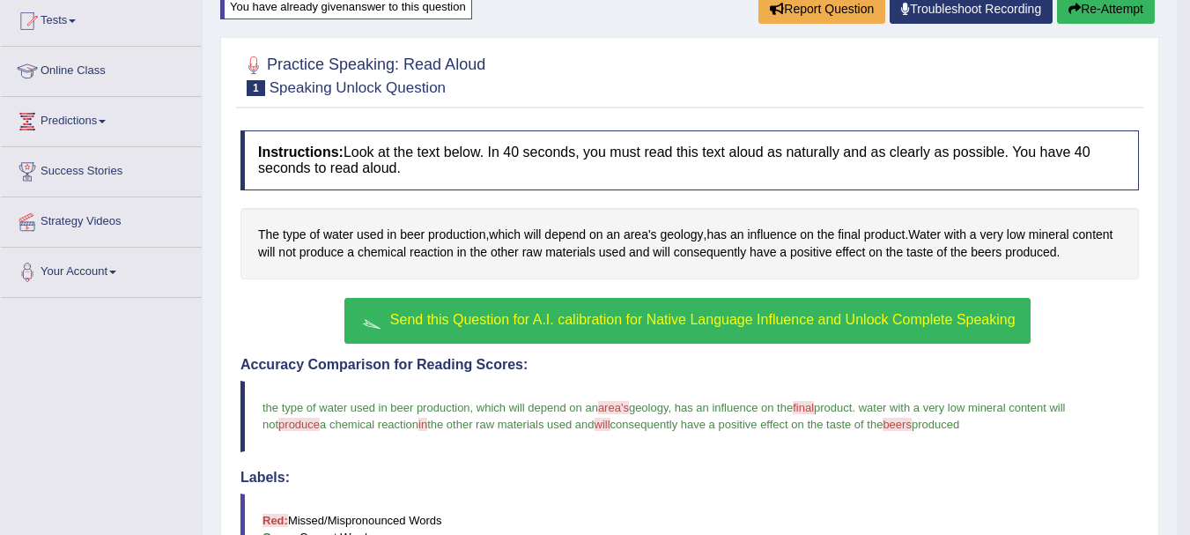
click at [1085, 13] on button "Re-Attempt" at bounding box center [1106, 9] width 98 height 30
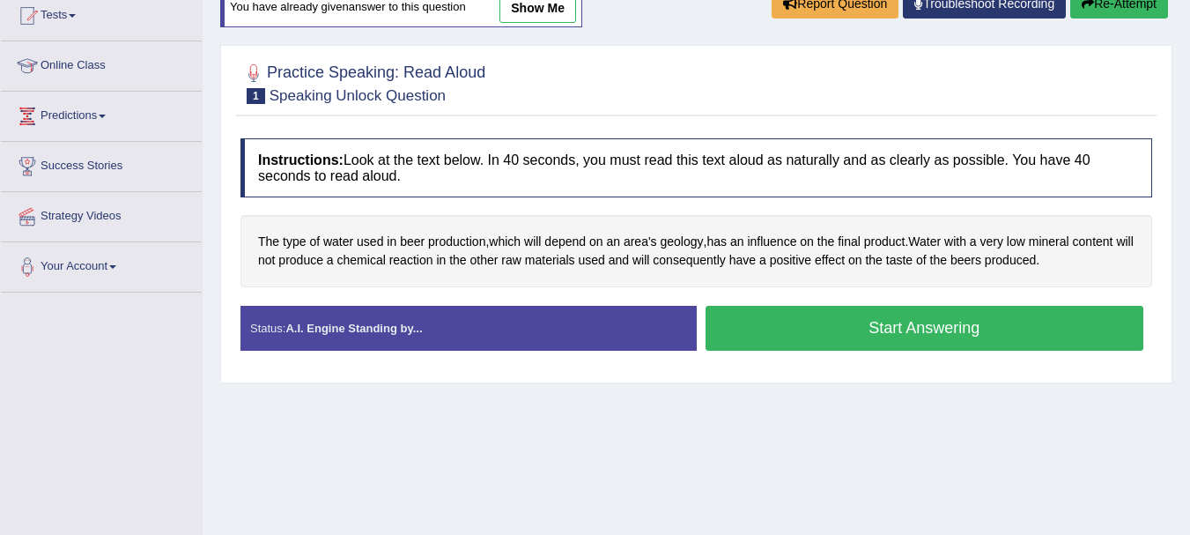
click at [920, 322] on button "Start Answering" at bounding box center [925, 328] width 439 height 45
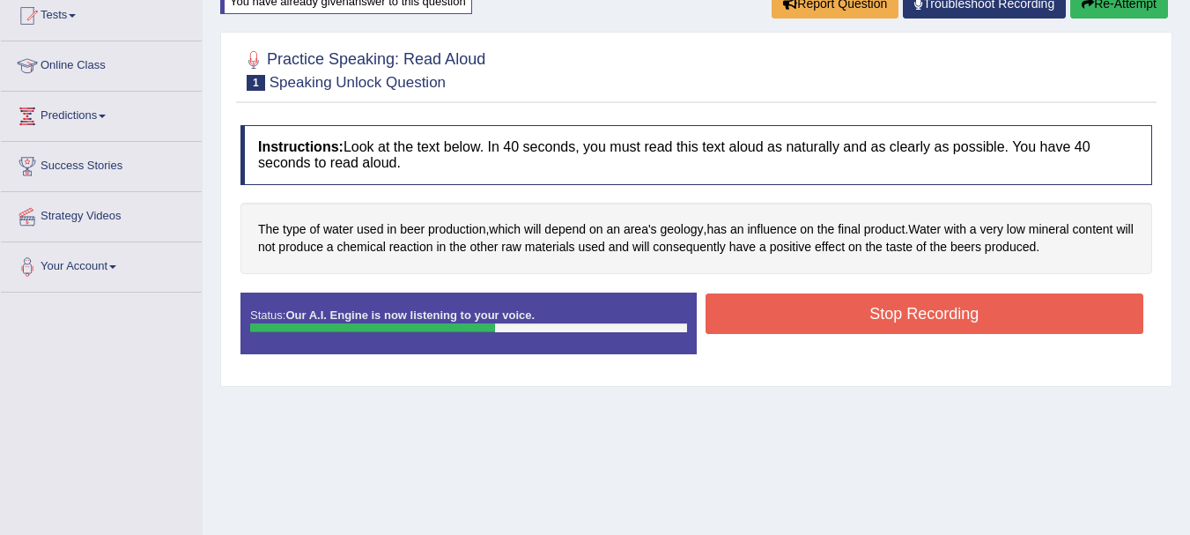
click at [920, 322] on button "Stop Recording" at bounding box center [925, 313] width 439 height 41
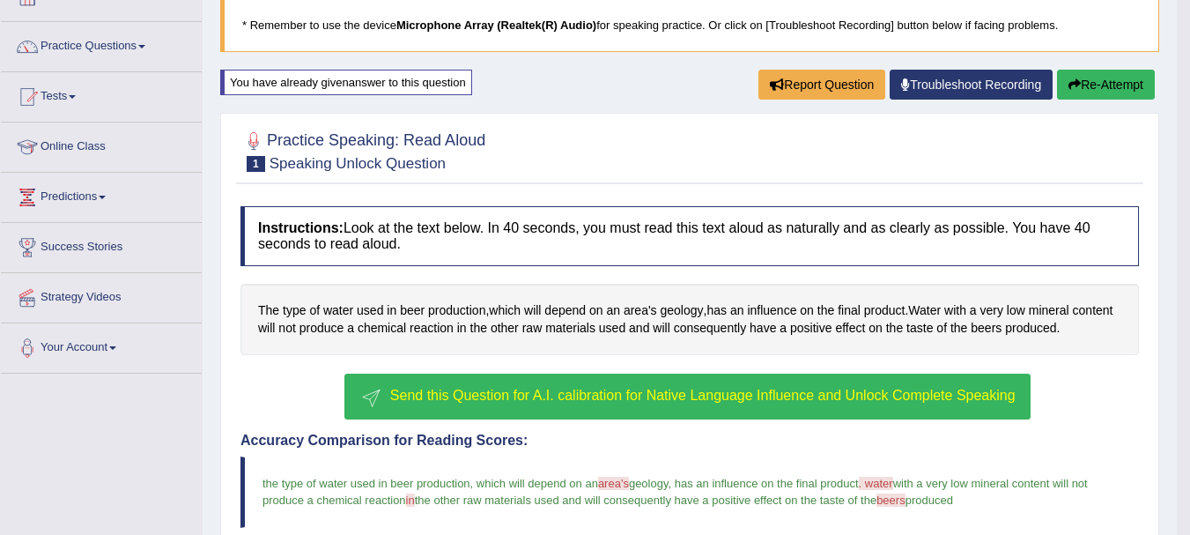
scroll to position [83, 0]
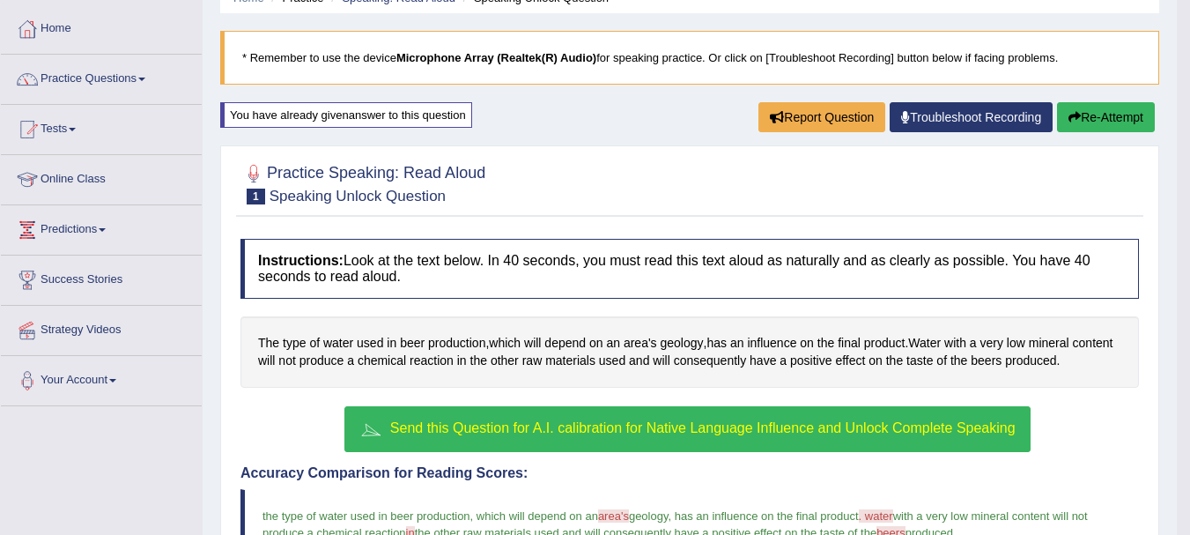
click at [1103, 125] on button "Re-Attempt" at bounding box center [1106, 117] width 98 height 30
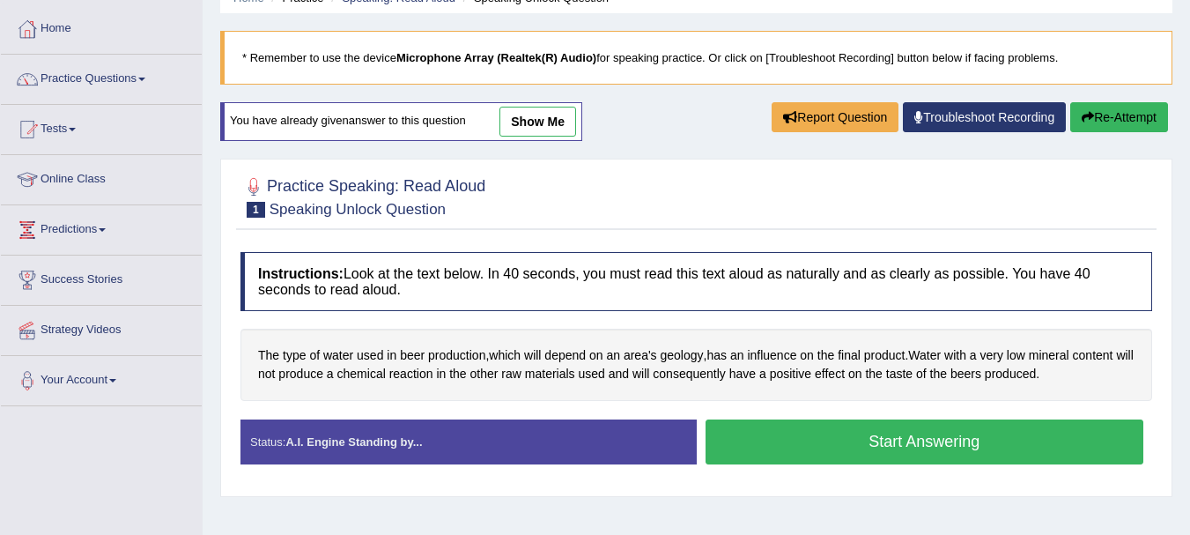
scroll to position [83, 0]
click at [898, 441] on button "Start Answering" at bounding box center [925, 441] width 439 height 45
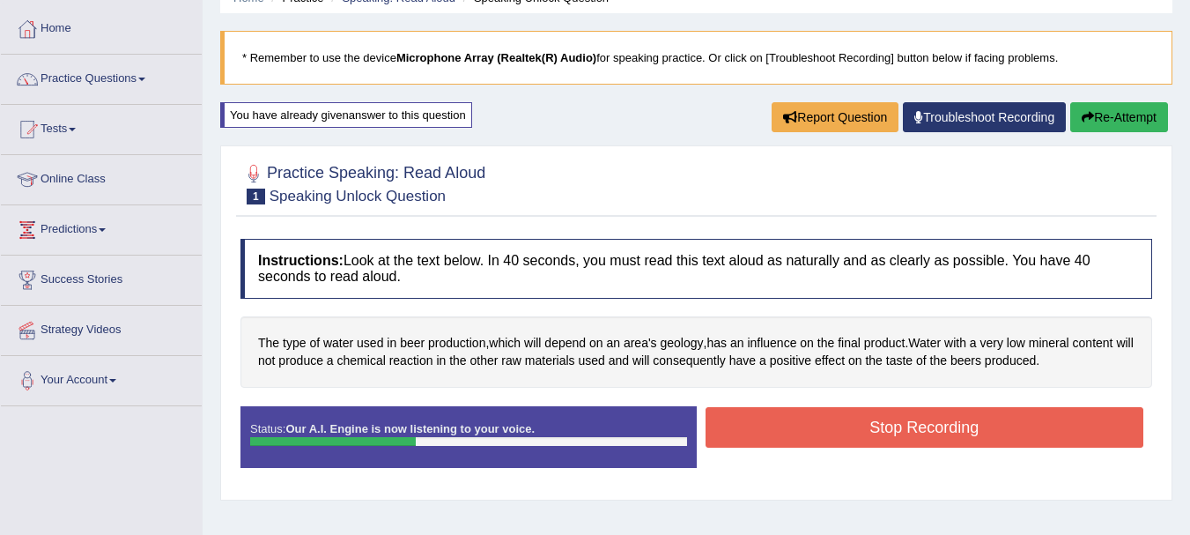
click at [898, 441] on button "Stop Recording" at bounding box center [925, 427] width 439 height 41
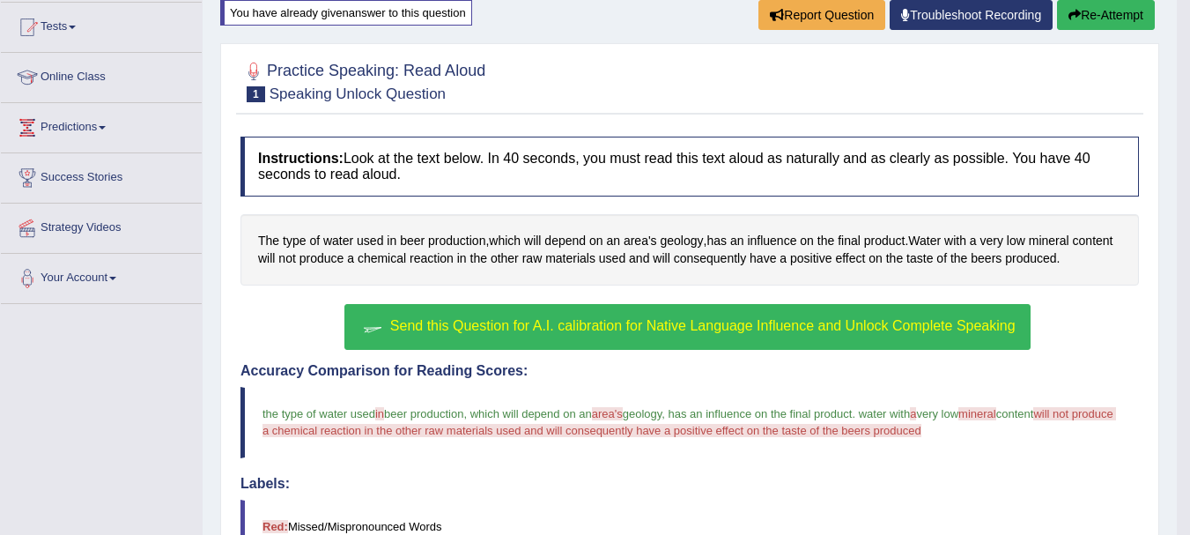
scroll to position [187, 0]
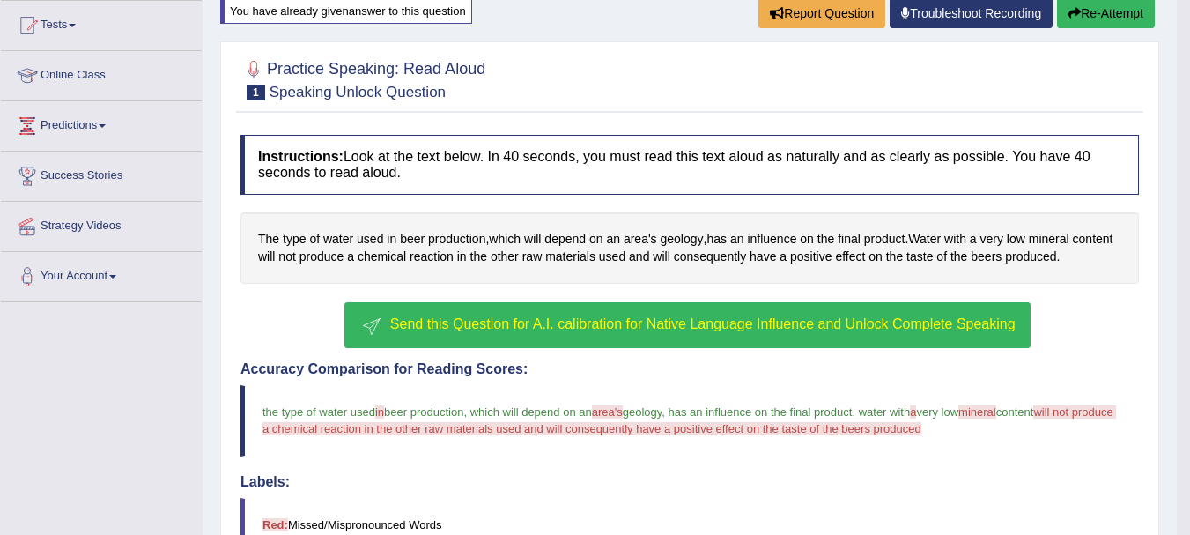
click at [1097, 11] on button "Re-Attempt" at bounding box center [1106, 13] width 98 height 30
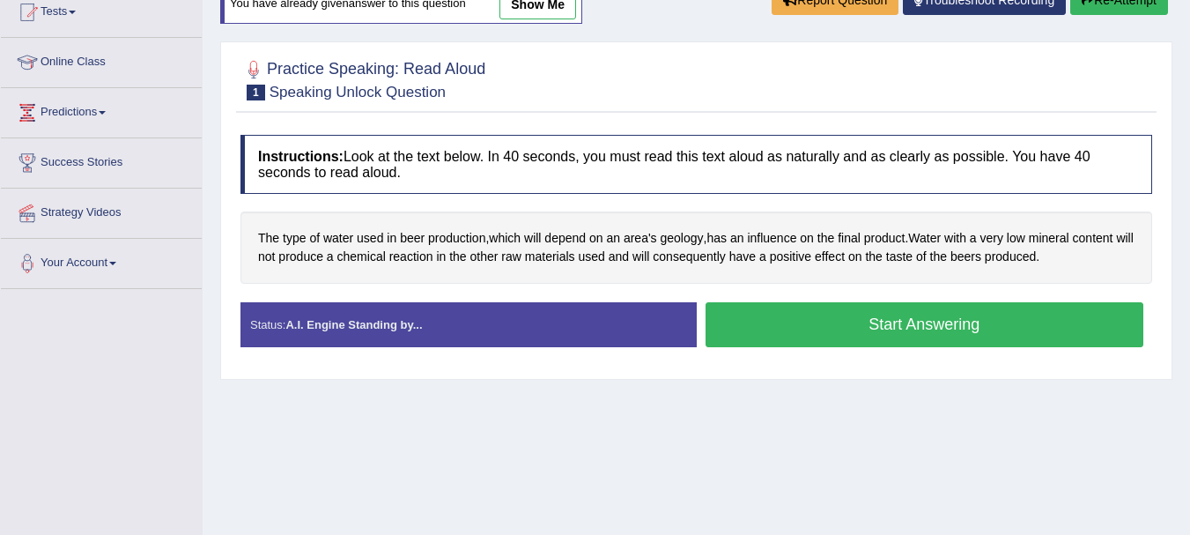
click at [869, 312] on button "Start Answering" at bounding box center [925, 324] width 439 height 45
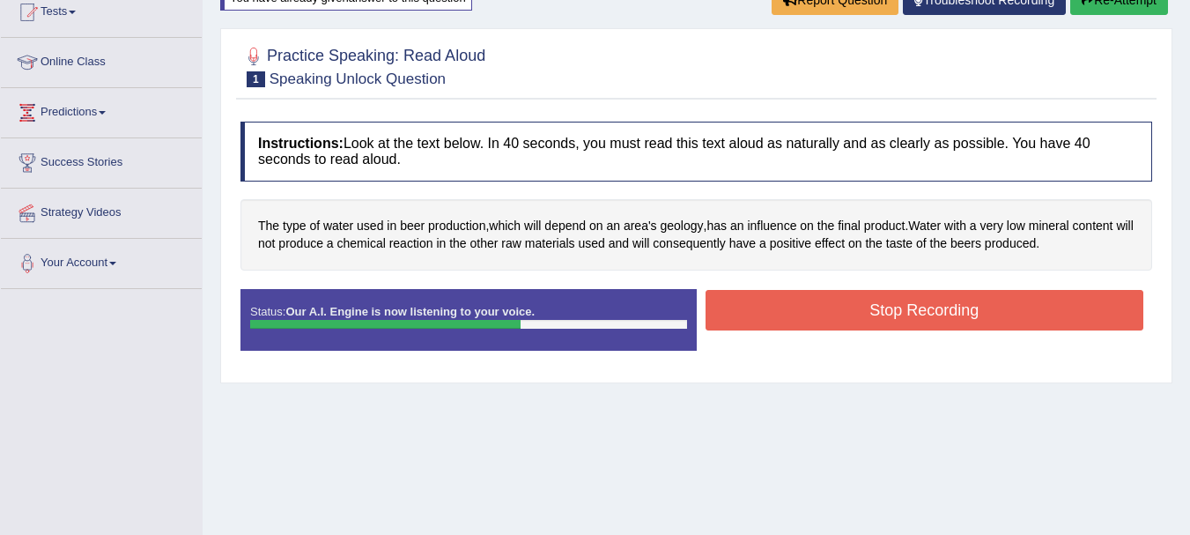
click at [869, 312] on button "Stop Recording" at bounding box center [925, 310] width 439 height 41
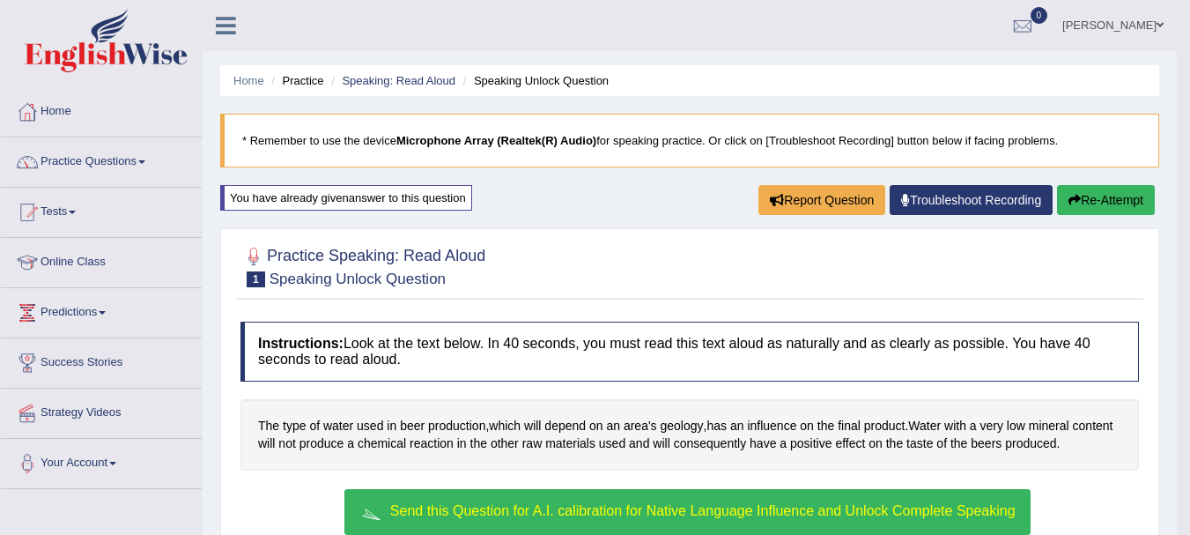
click at [943, 211] on link "Troubleshoot Recording" at bounding box center [971, 200] width 163 height 30
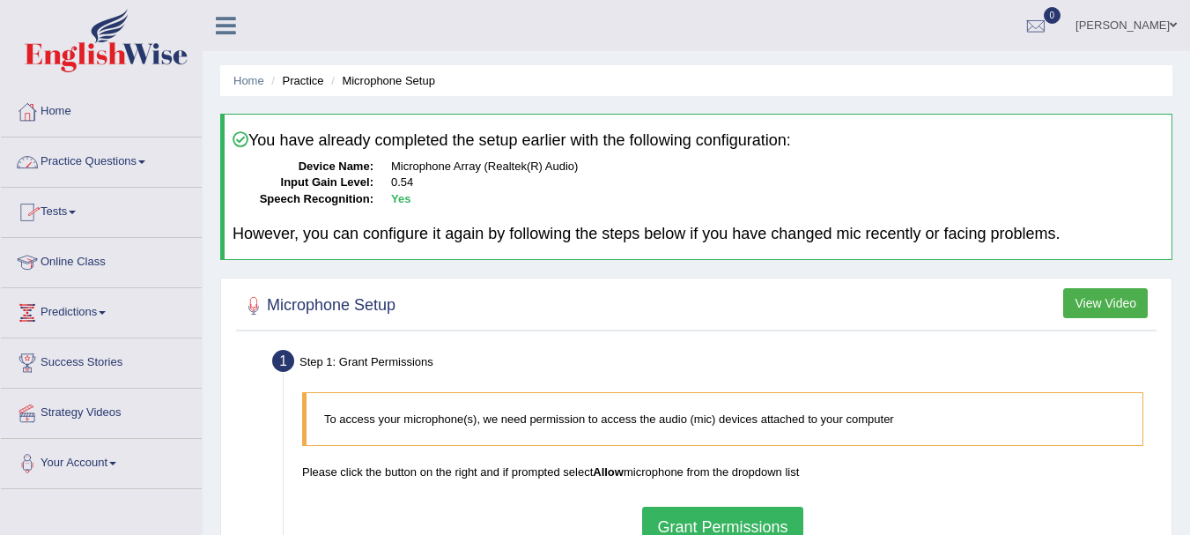
click at [168, 169] on link "Practice Questions" at bounding box center [101, 159] width 201 height 44
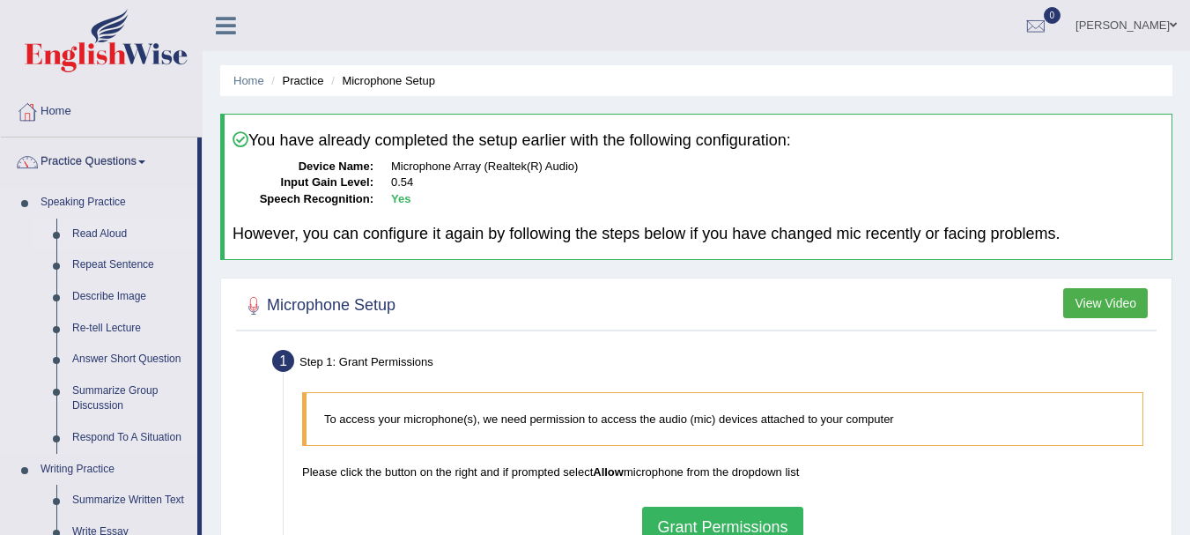
click at [100, 228] on link "Read Aloud" at bounding box center [130, 235] width 133 height 32
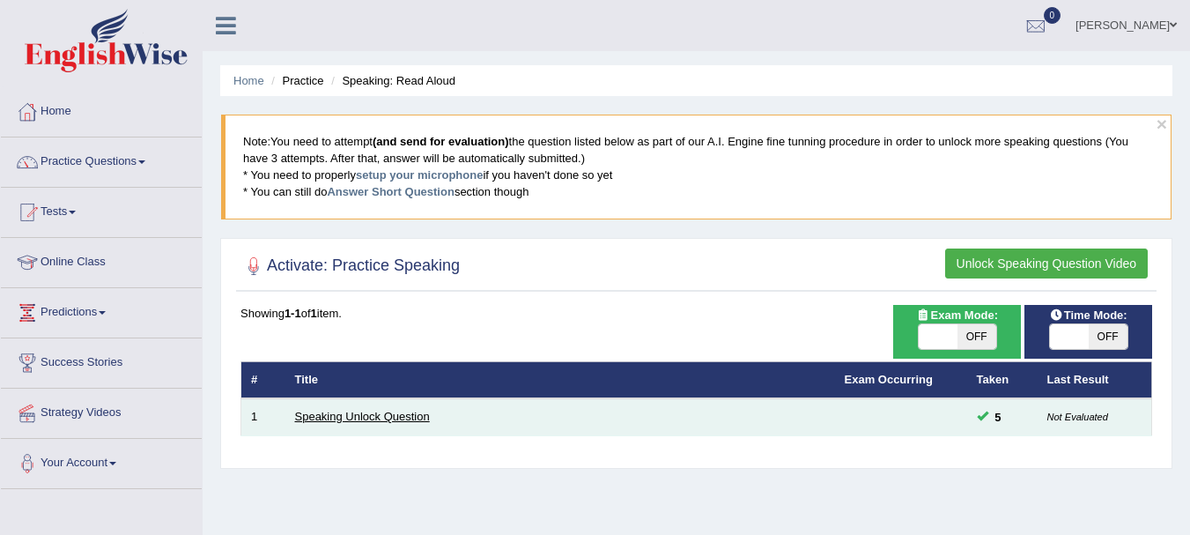
click at [367, 413] on link "Speaking Unlock Question" at bounding box center [362, 416] width 135 height 13
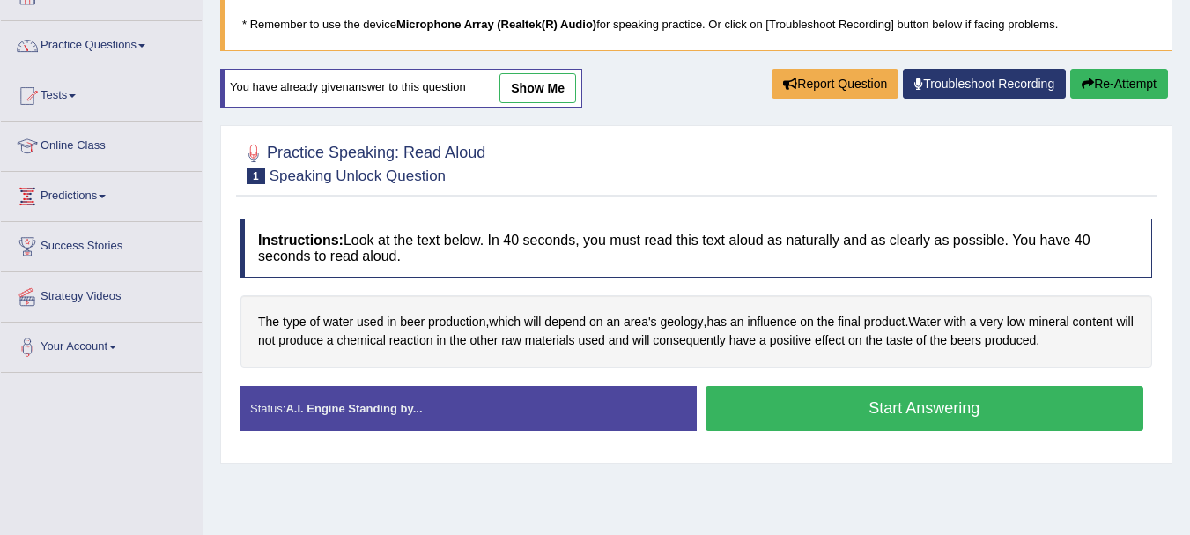
scroll to position [118, 0]
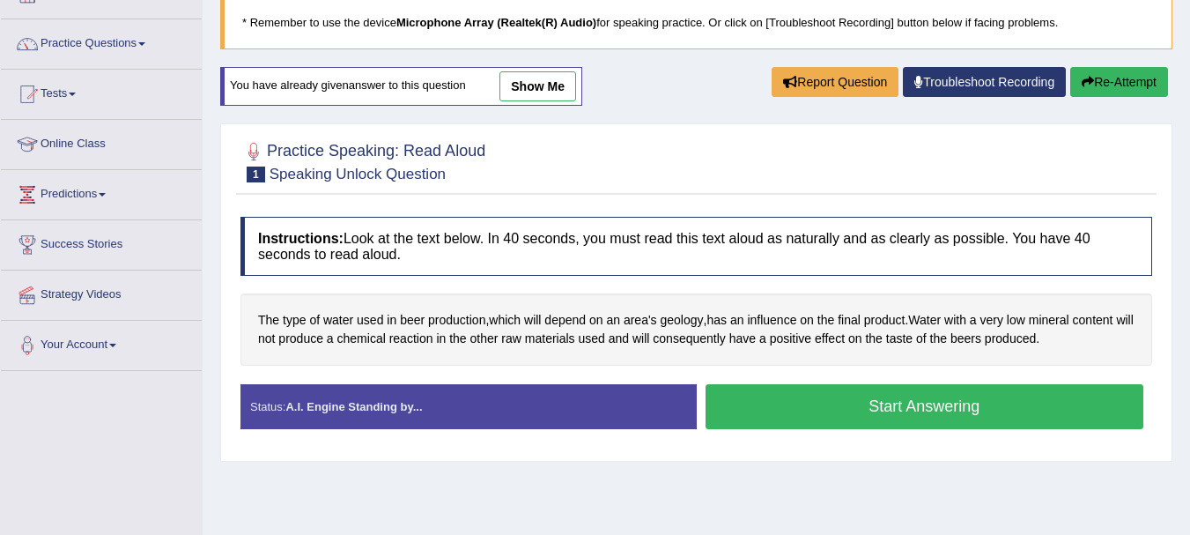
click at [367, 413] on div "Status: A.I. Engine Standing by..." at bounding box center [469, 406] width 456 height 45
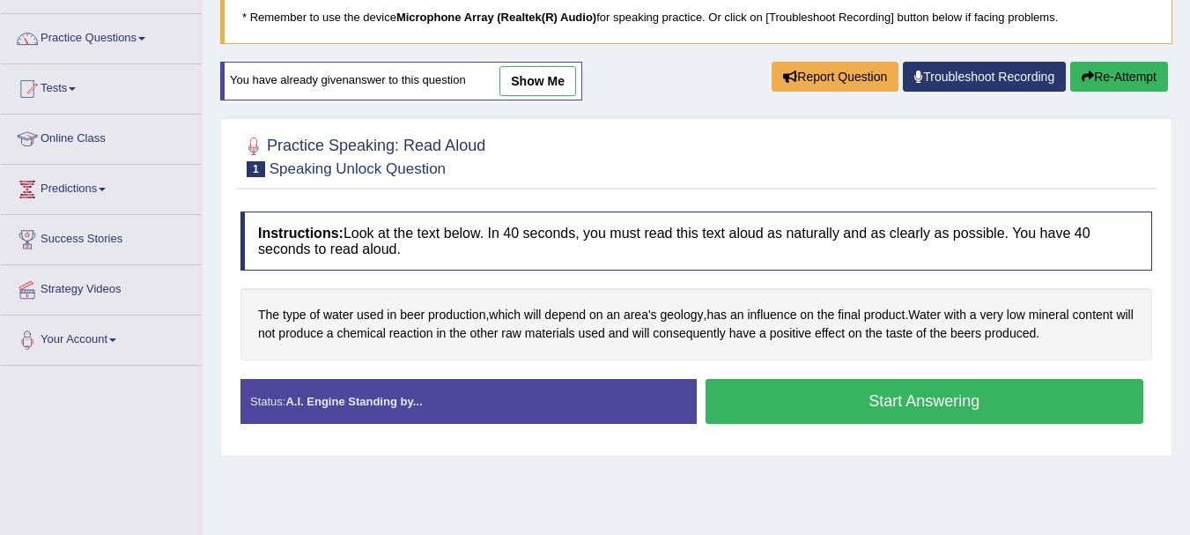
scroll to position [112, 0]
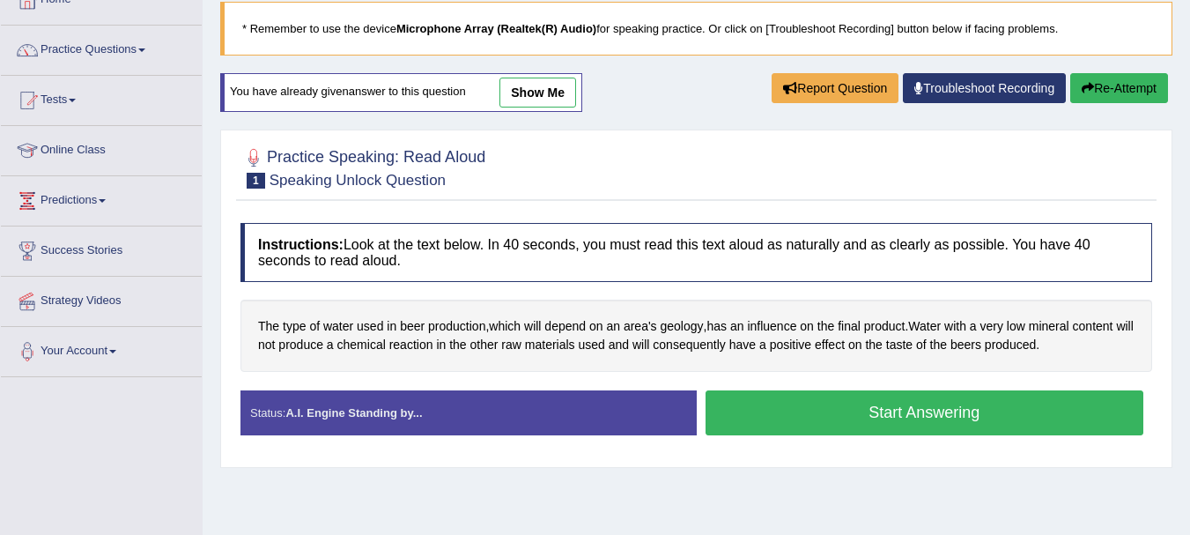
click at [904, 412] on button "Start Answering" at bounding box center [925, 412] width 439 height 45
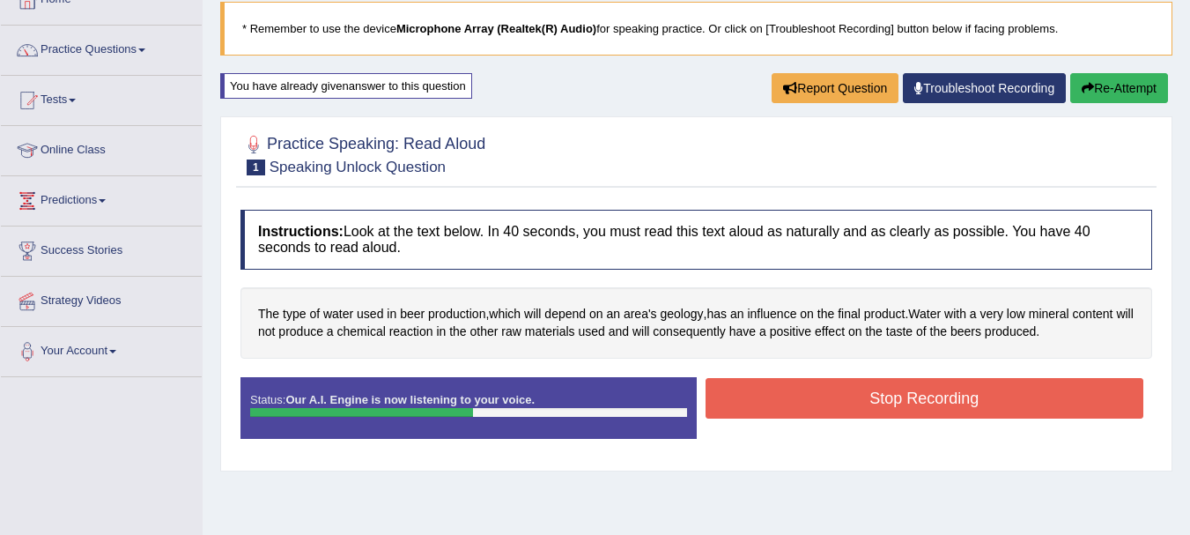
click at [904, 412] on button "Stop Recording" at bounding box center [925, 398] width 439 height 41
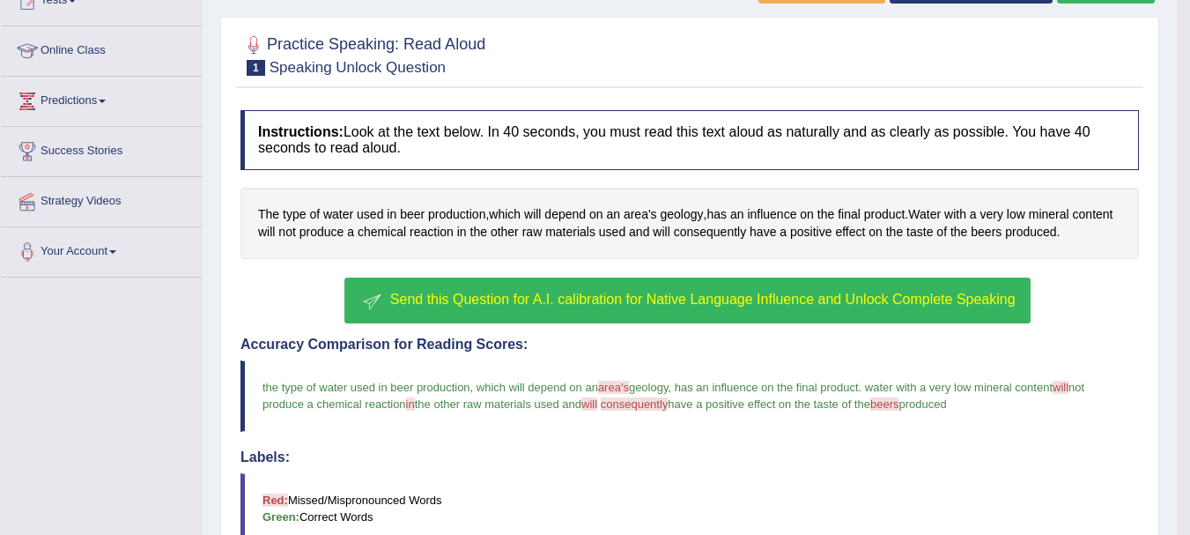
scroll to position [198, 0]
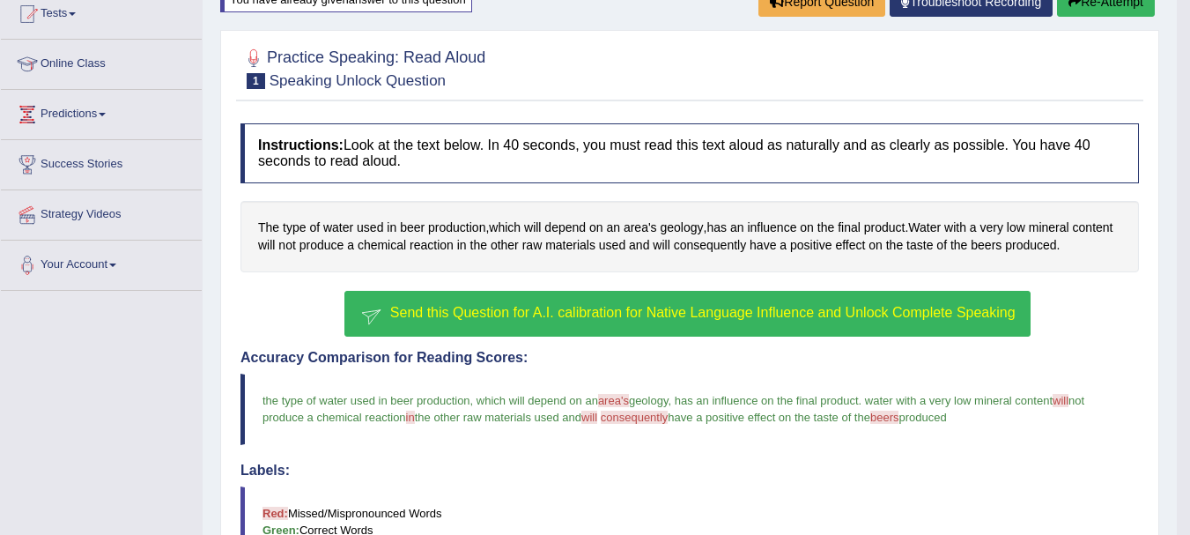
click at [1104, 11] on button "Re-Attempt" at bounding box center [1106, 2] width 98 height 30
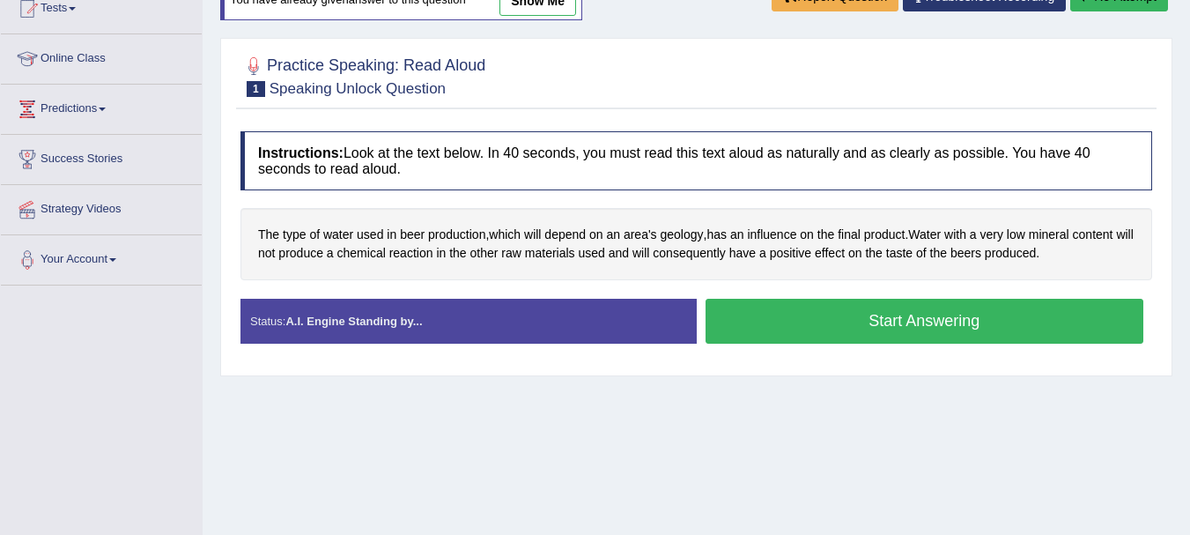
click at [899, 328] on button "Start Answering" at bounding box center [925, 321] width 439 height 45
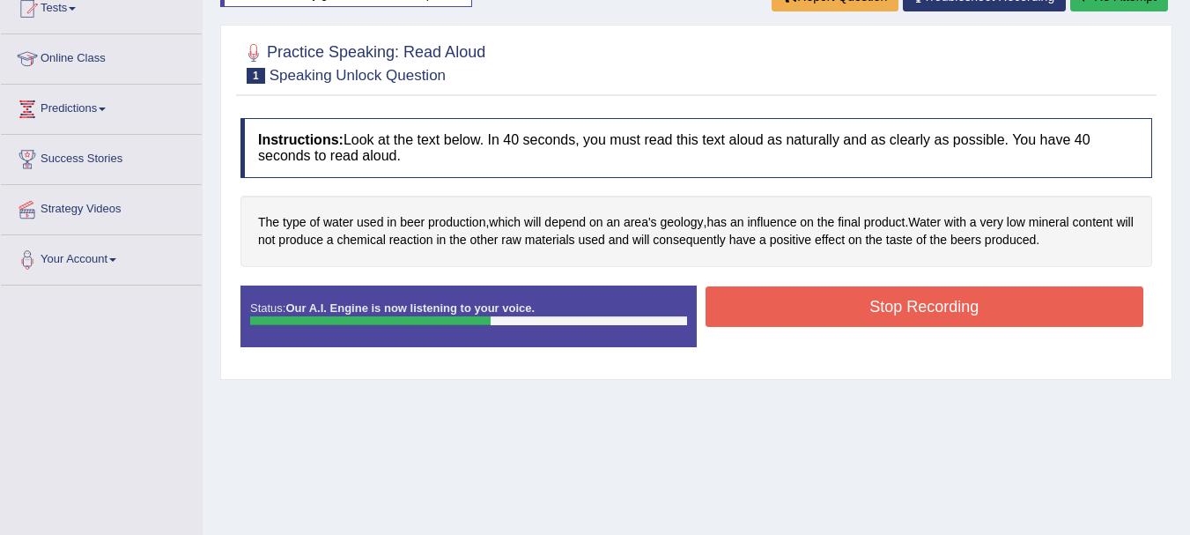
click at [898, 301] on button "Stop Recording" at bounding box center [925, 306] width 439 height 41
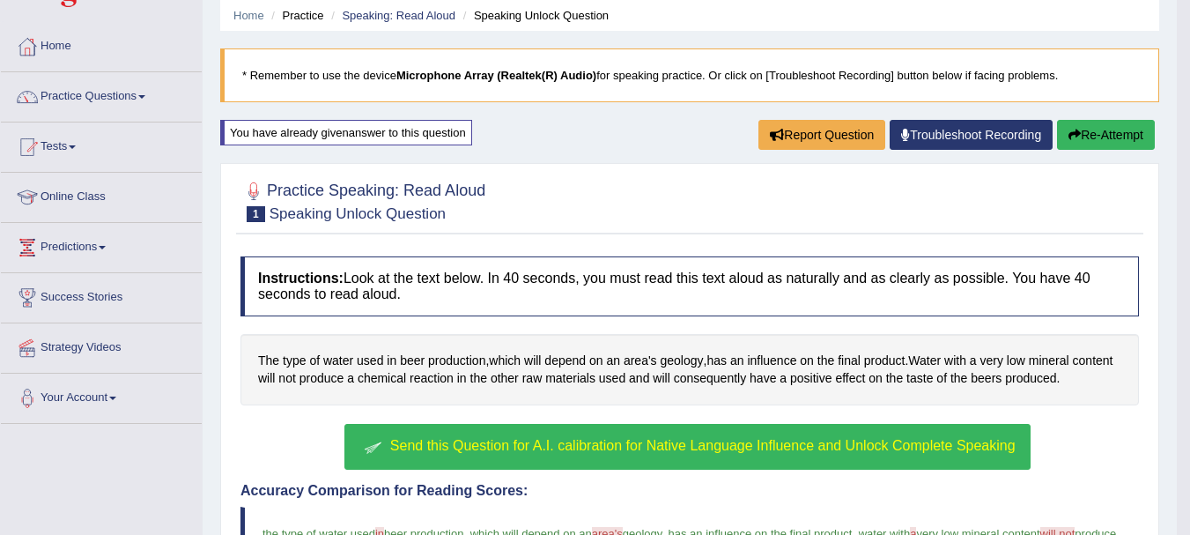
scroll to position [117, 0]
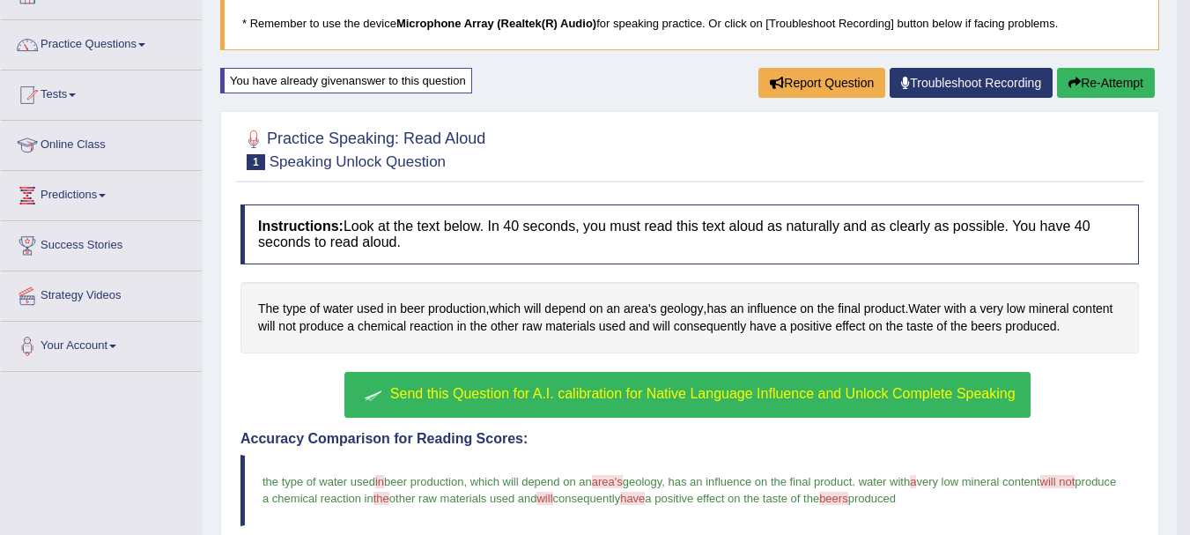
click at [1081, 75] on button "Re-Attempt" at bounding box center [1106, 83] width 98 height 30
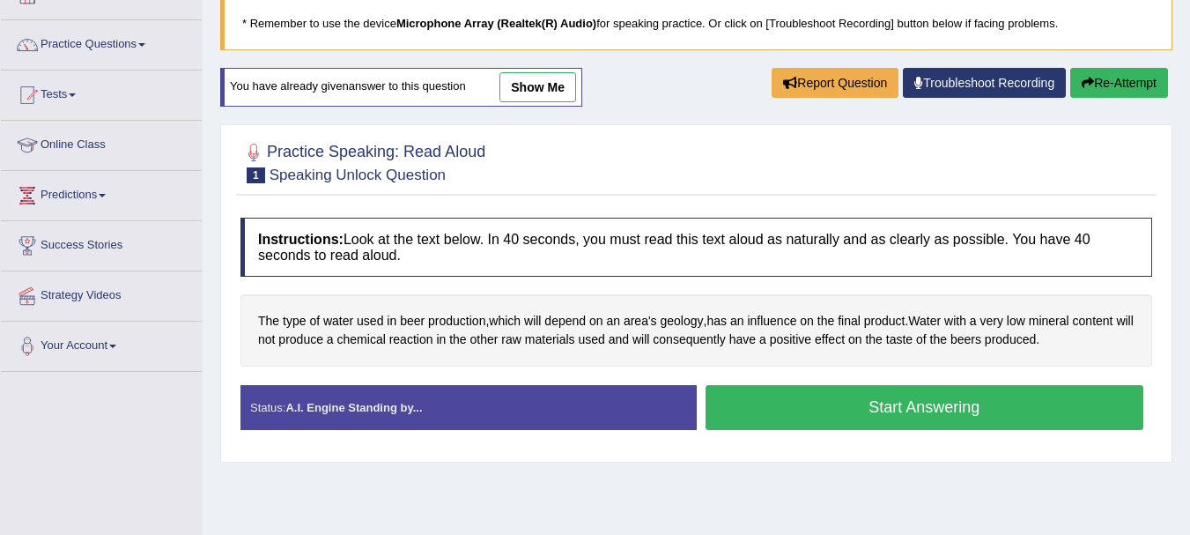
scroll to position [117, 0]
click at [889, 411] on button "Start Answering" at bounding box center [925, 407] width 439 height 45
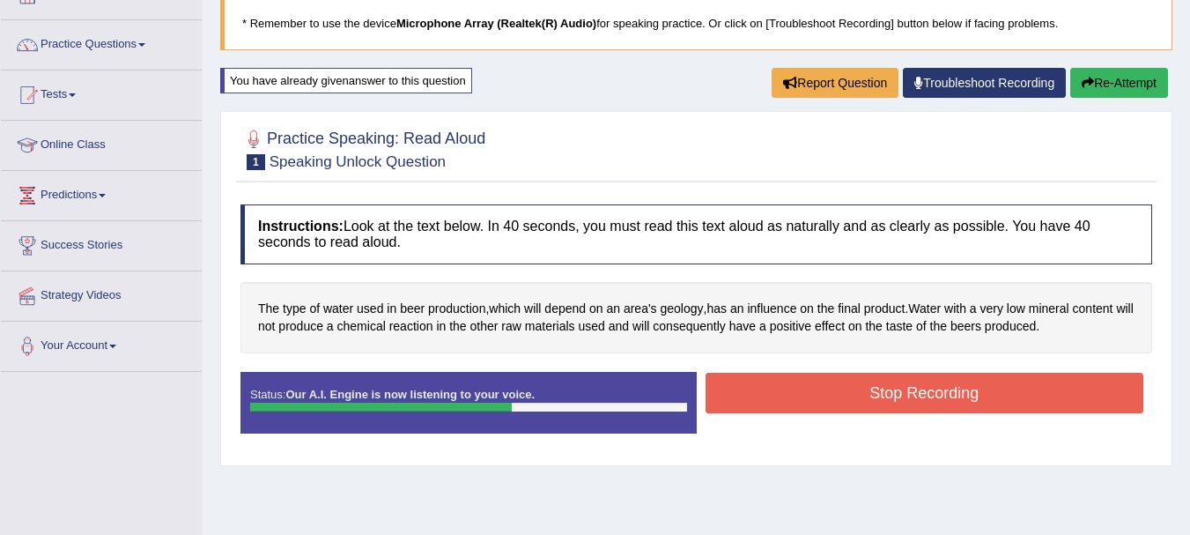
click at [889, 411] on button "Stop Recording" at bounding box center [925, 393] width 439 height 41
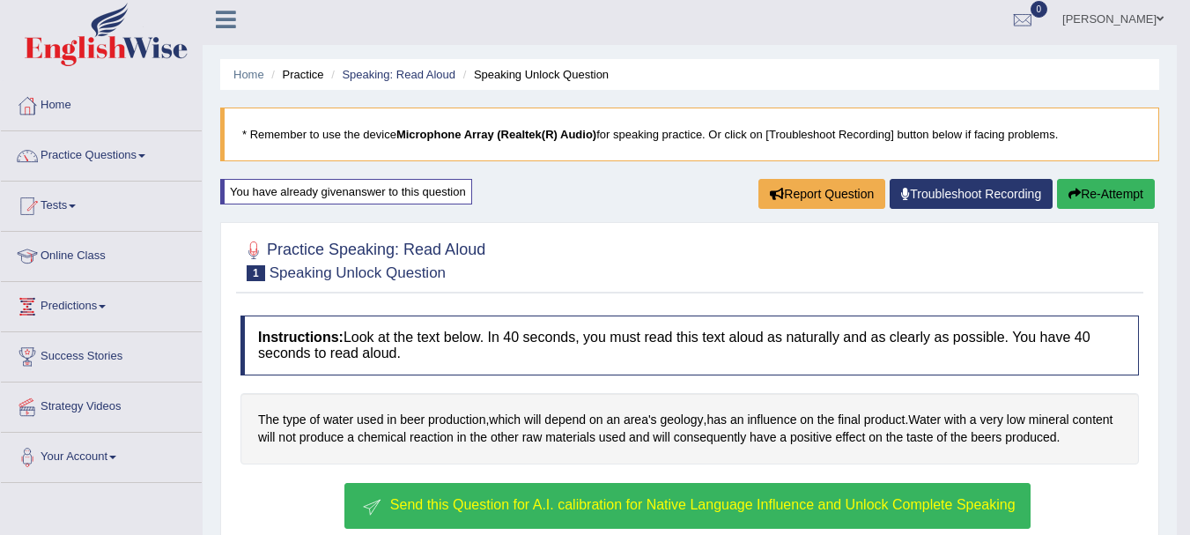
scroll to position [0, 0]
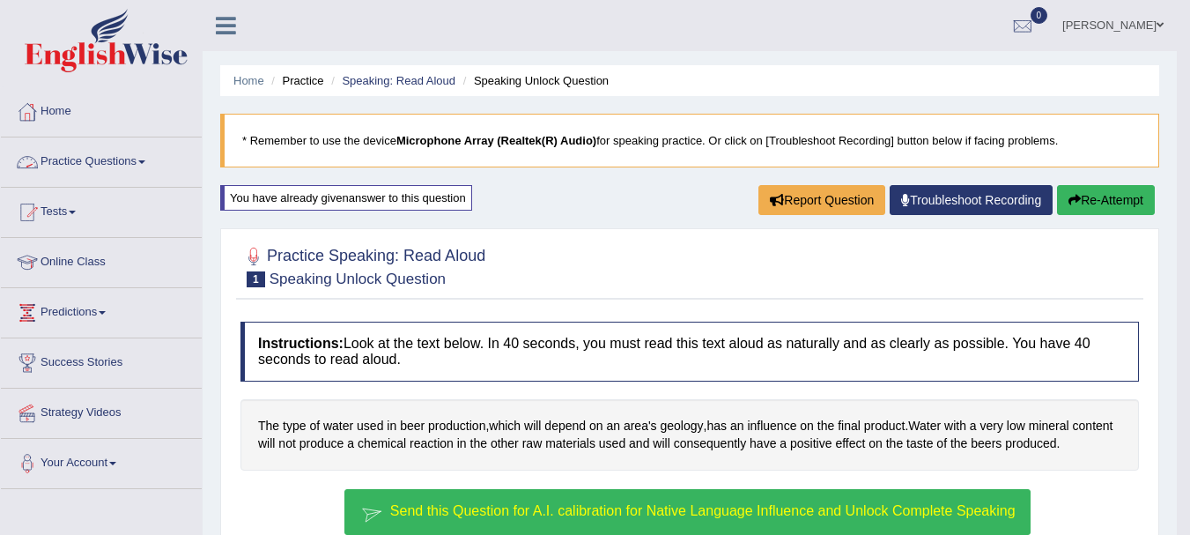
click at [131, 161] on link "Practice Questions" at bounding box center [101, 159] width 201 height 44
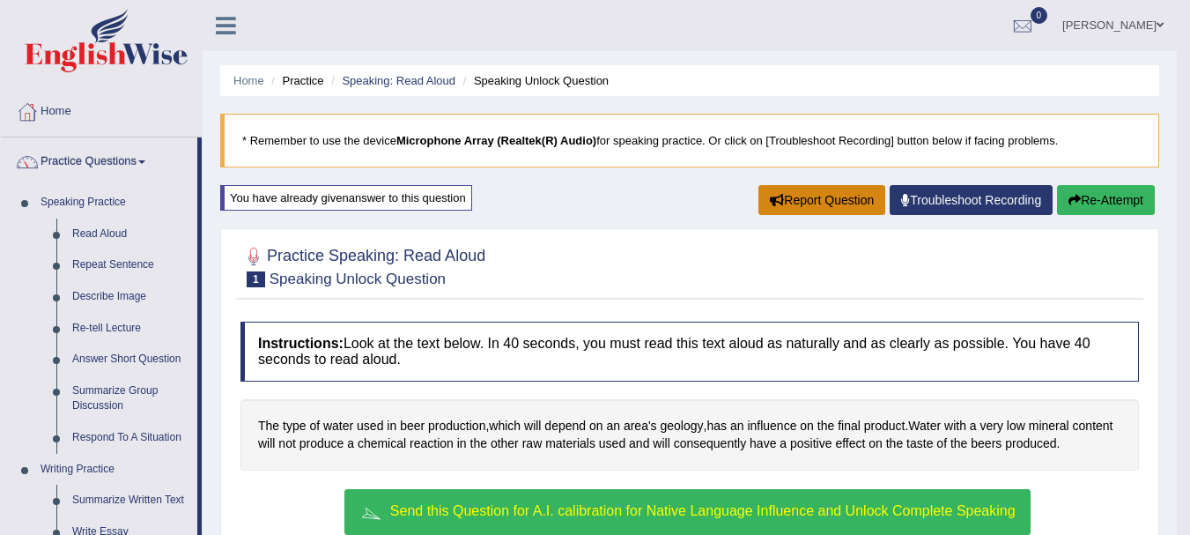
click at [829, 195] on button "Report Question" at bounding box center [822, 200] width 127 height 30
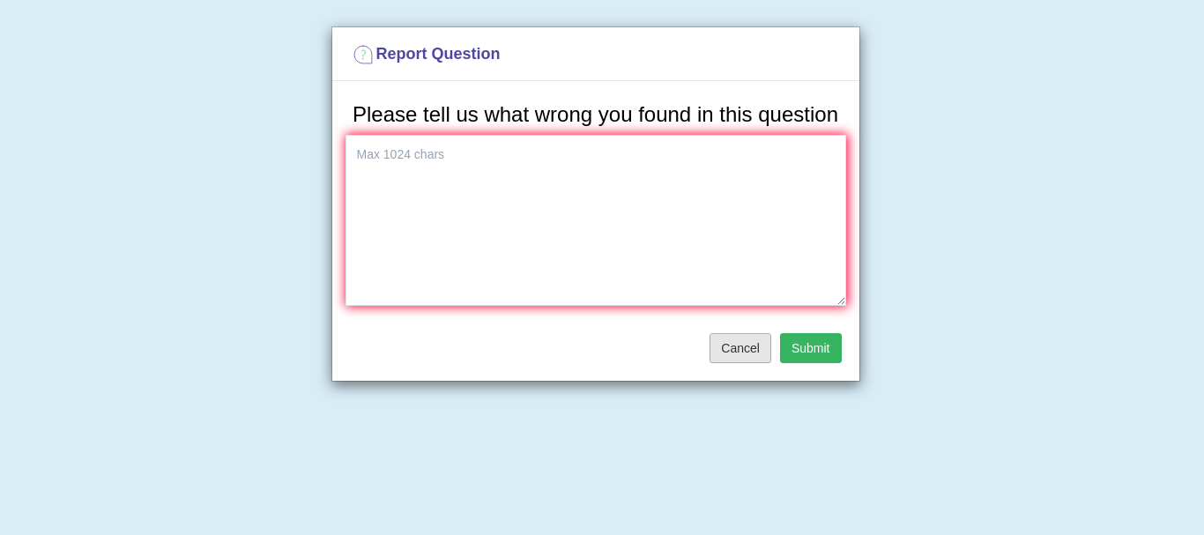
click at [739, 342] on button "Cancel" at bounding box center [740, 348] width 62 height 30
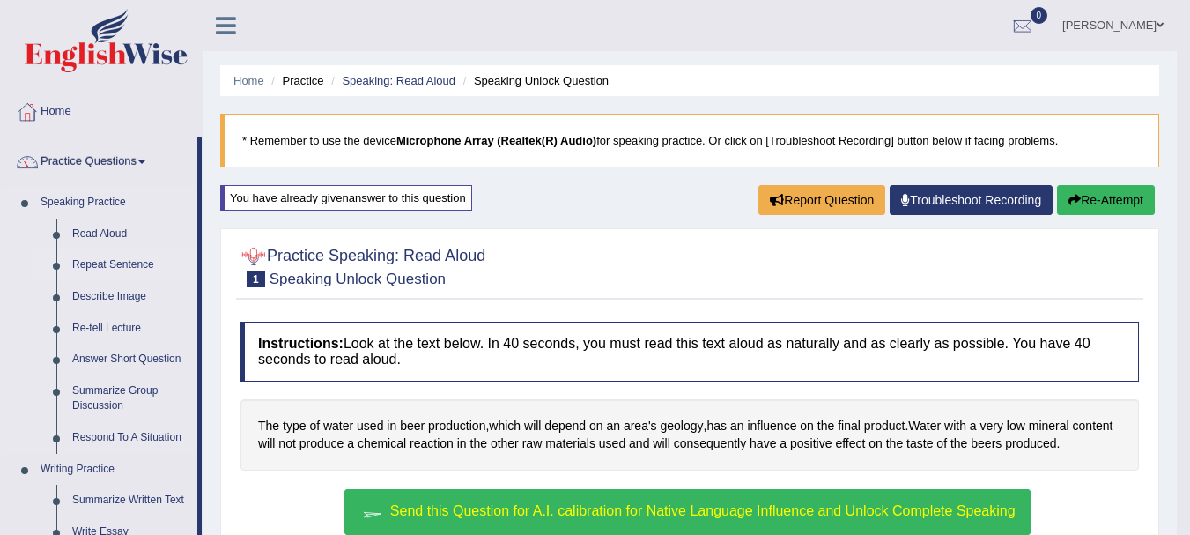
click at [124, 262] on link "Repeat Sentence" at bounding box center [130, 265] width 133 height 32
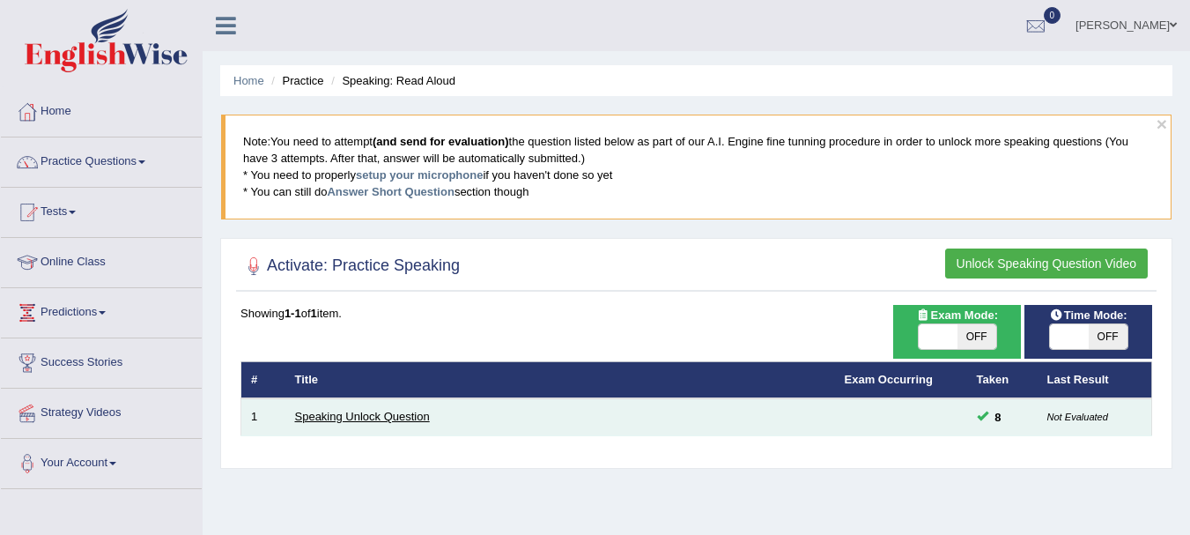
click at [349, 411] on link "Speaking Unlock Question" at bounding box center [362, 416] width 135 height 13
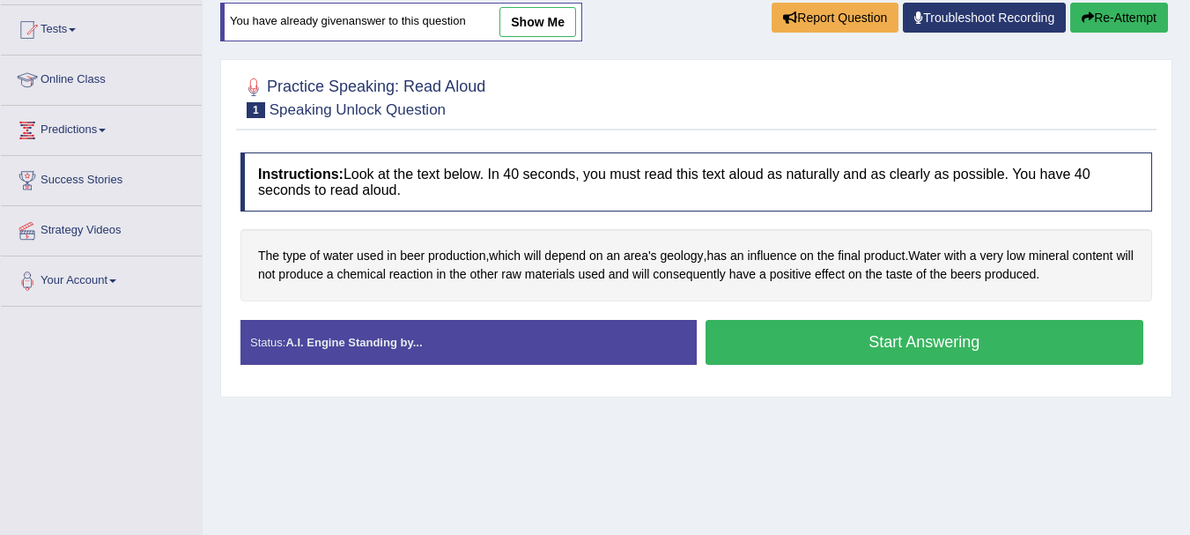
scroll to position [244, 0]
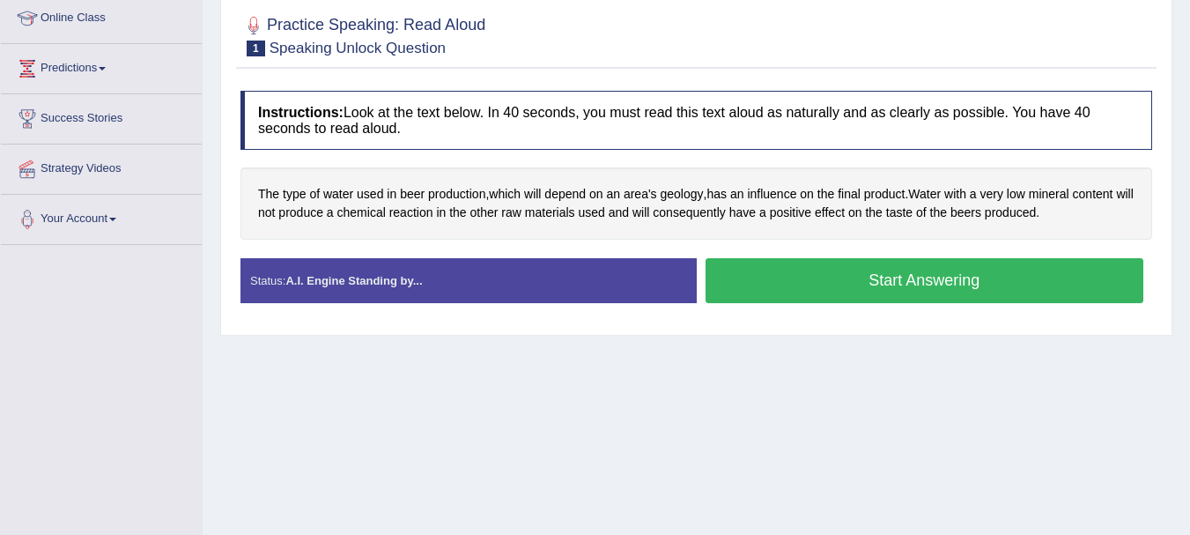
click at [900, 280] on button "Start Answering" at bounding box center [925, 280] width 439 height 45
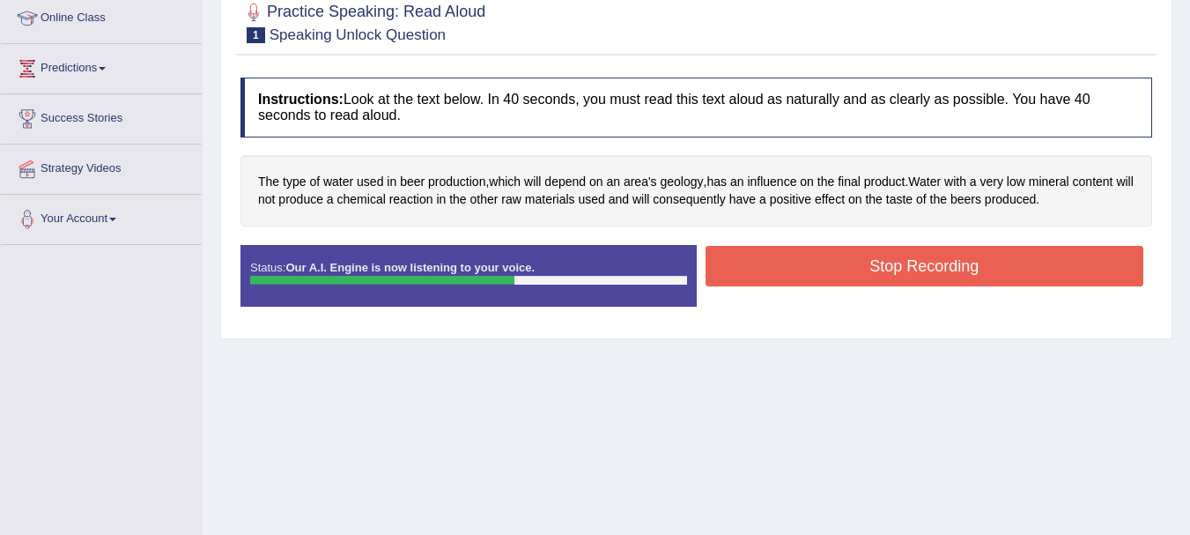
click at [900, 280] on button "Stop Recording" at bounding box center [925, 266] width 439 height 41
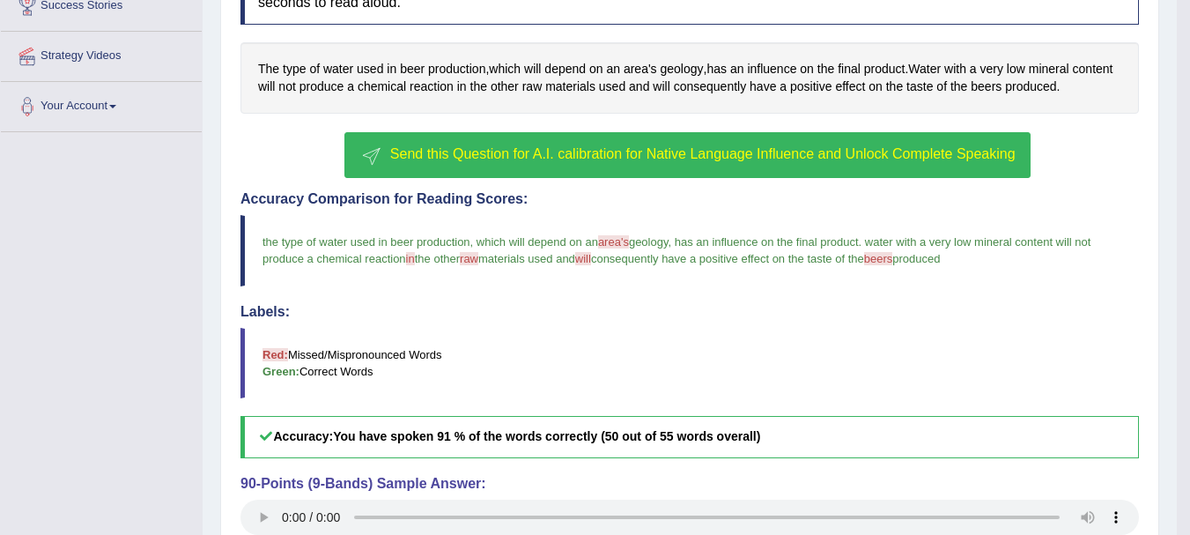
scroll to position [355, 0]
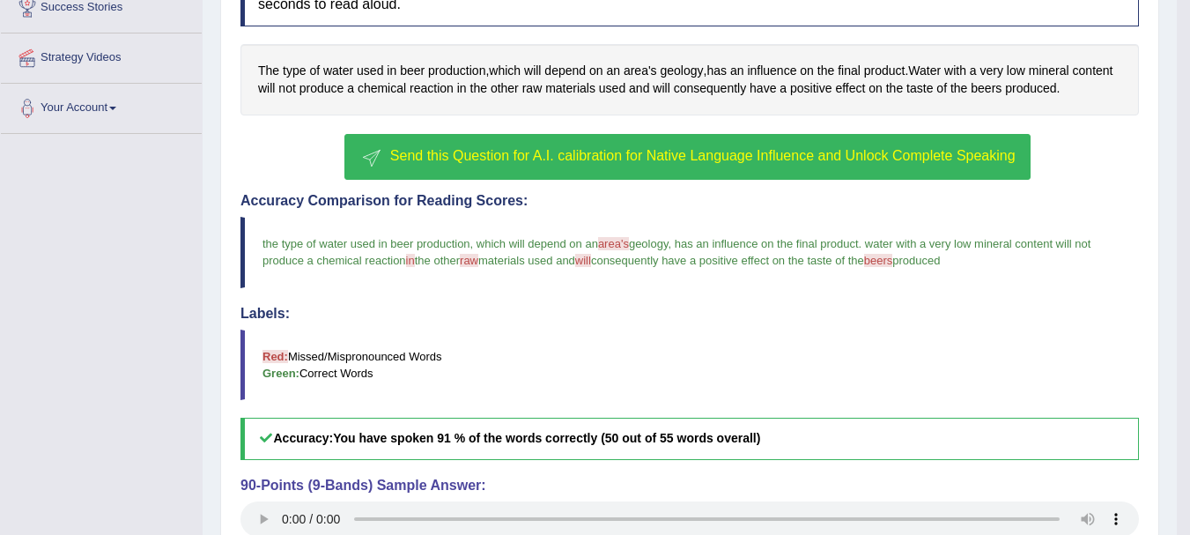
click at [666, 159] on span "Send this Question for A.I. calibration for Native Language Influence and Unloc…" at bounding box center [703, 155] width 626 height 15
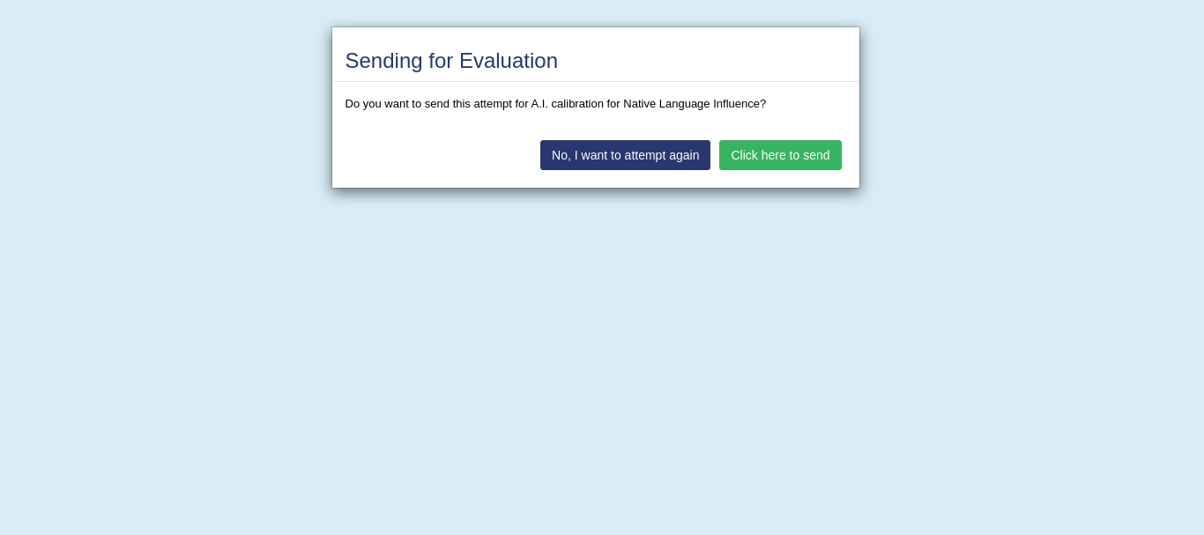
click at [783, 156] on button "Click here to send" at bounding box center [780, 155] width 122 height 30
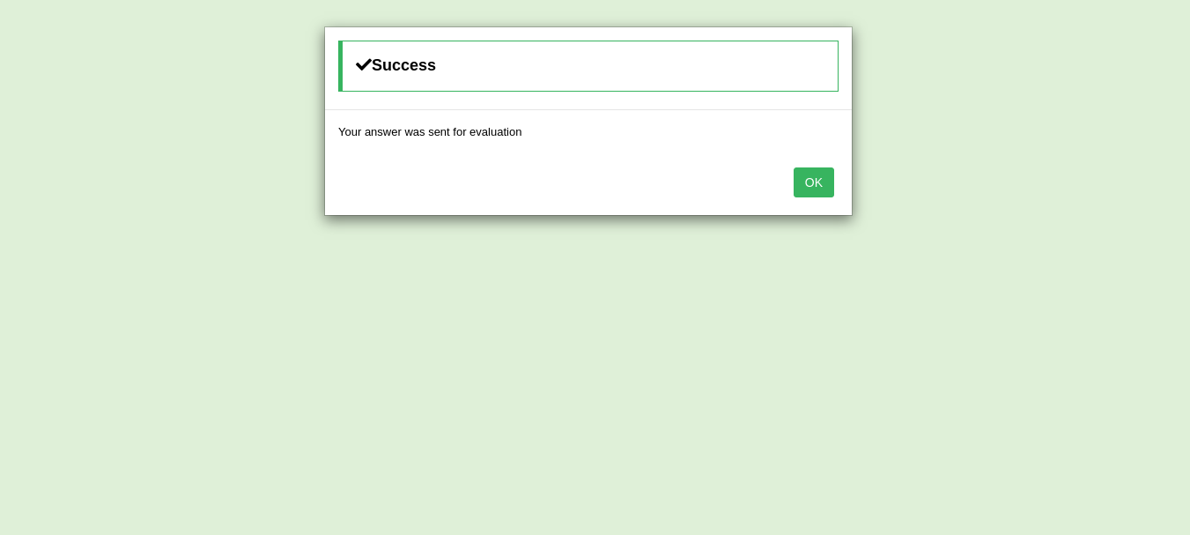
click at [802, 180] on button "OK" at bounding box center [814, 182] width 41 height 30
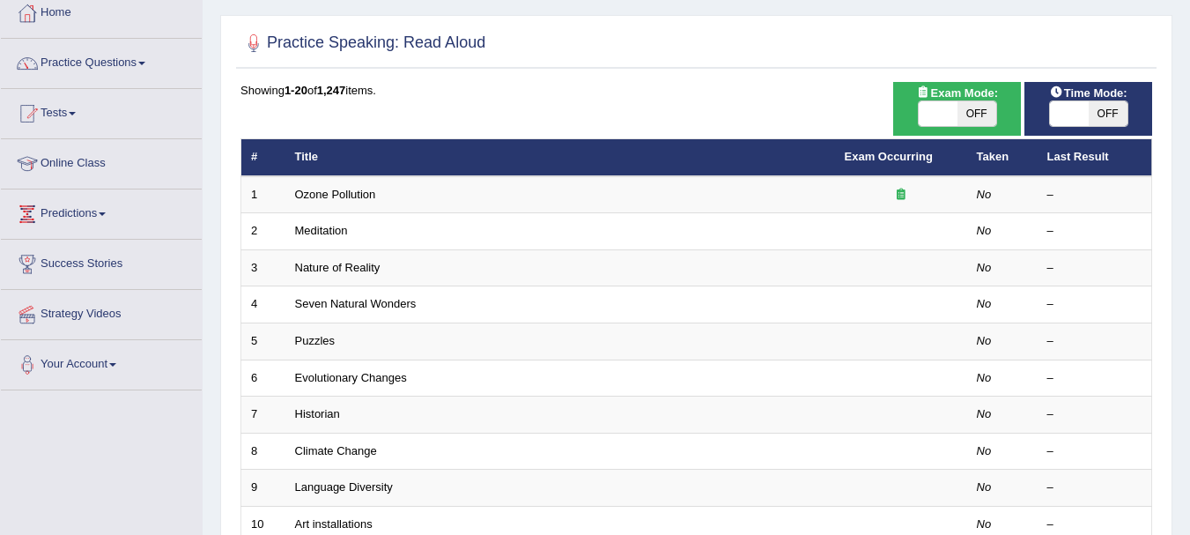
scroll to position [100, 0]
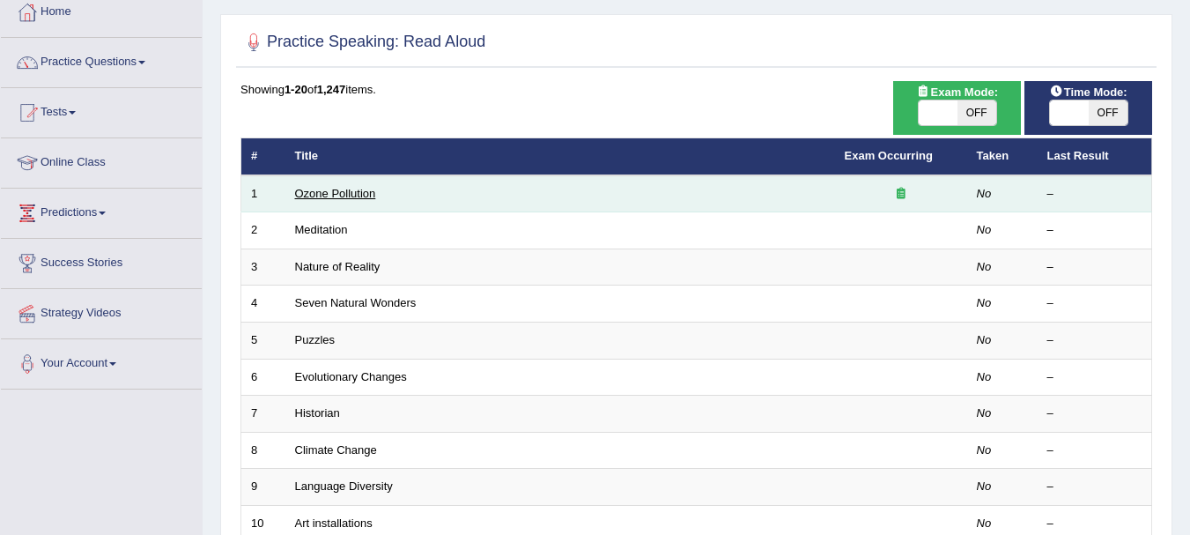
click at [328, 188] on link "Ozone Pollution" at bounding box center [335, 193] width 81 height 13
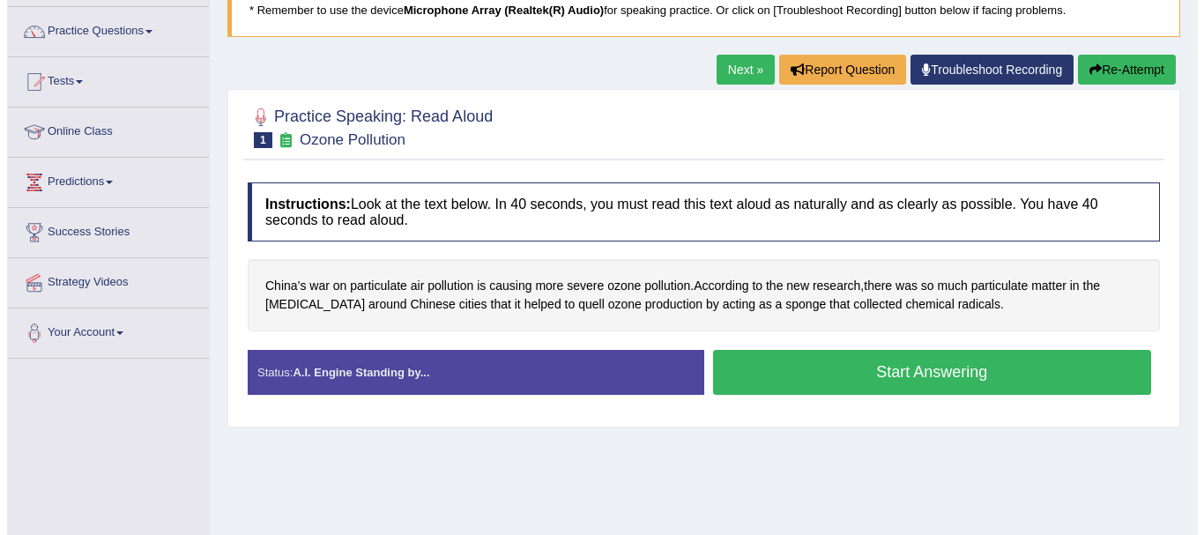
scroll to position [130, 0]
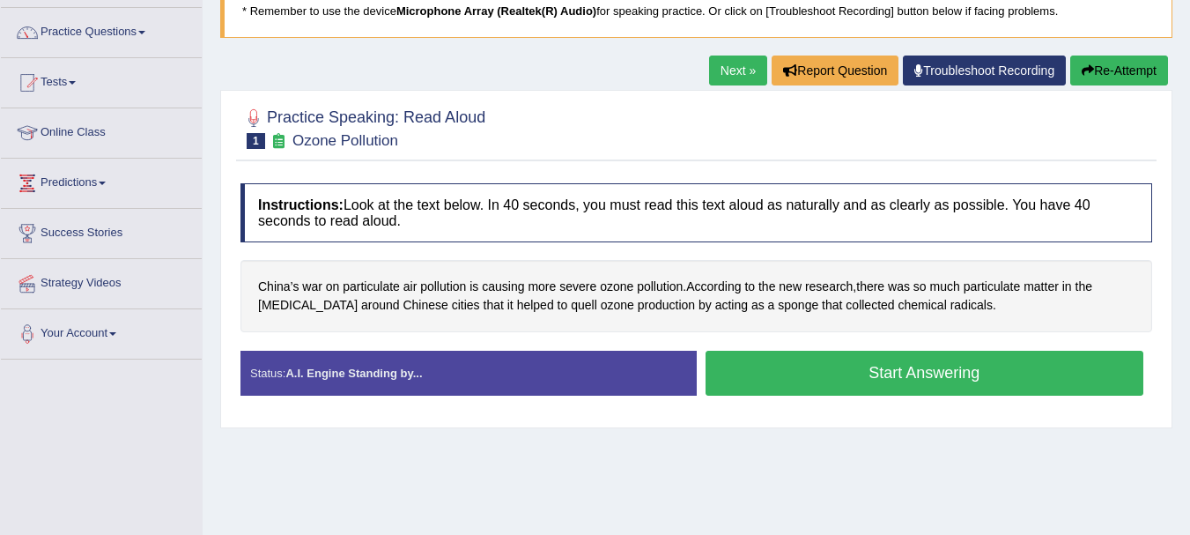
click at [619, 233] on h4 "Instructions: Look at the text below. In 40 seconds, you must read this text al…" at bounding box center [697, 212] width 912 height 59
click at [904, 374] on button "Start Answering" at bounding box center [925, 373] width 439 height 45
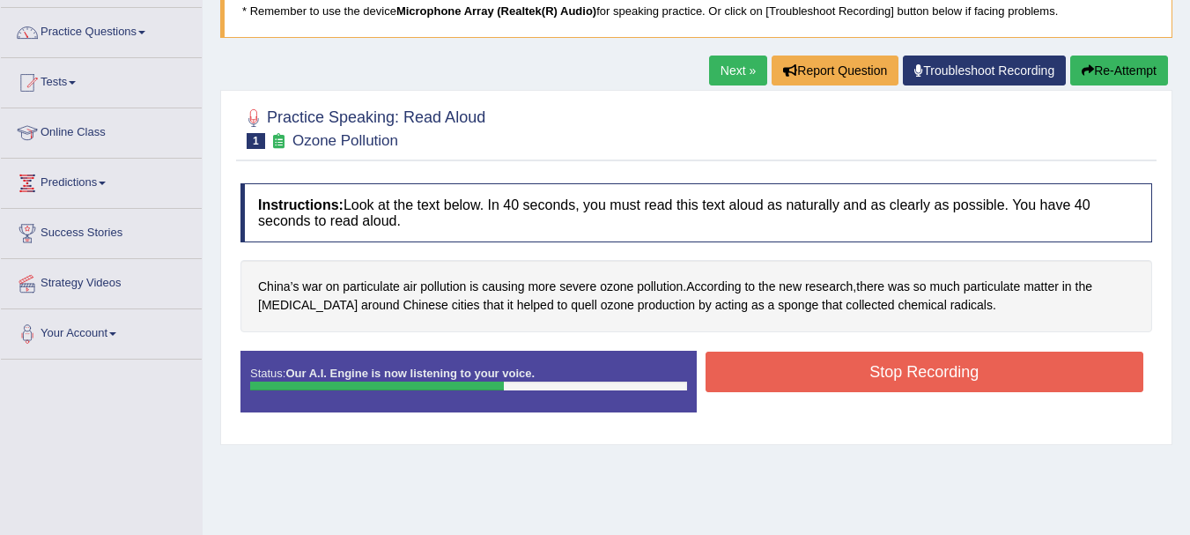
click at [904, 374] on button "Stop Recording" at bounding box center [925, 372] width 439 height 41
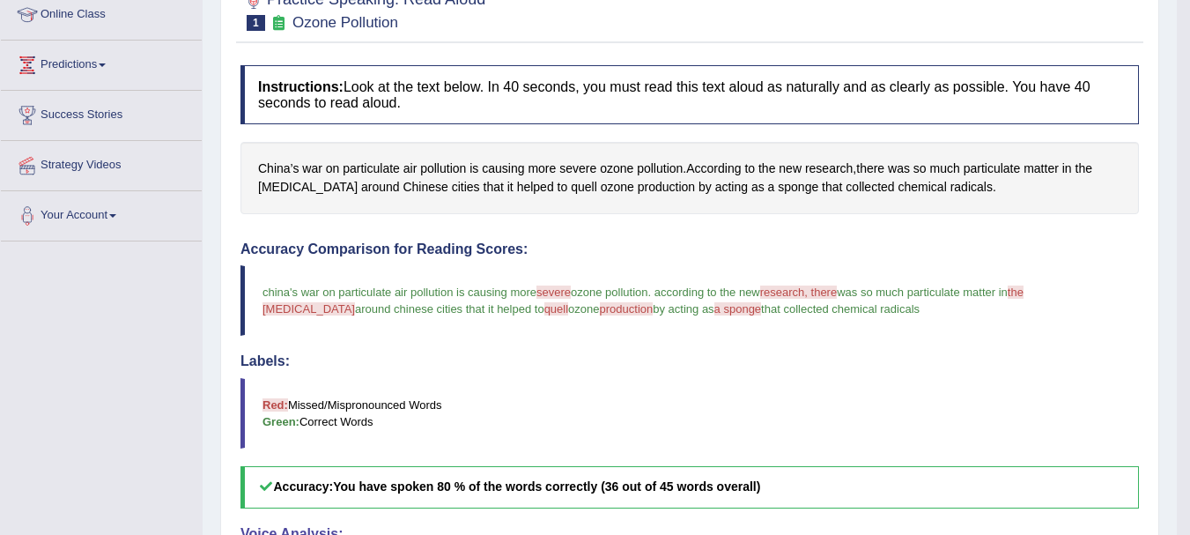
scroll to position [164, 0]
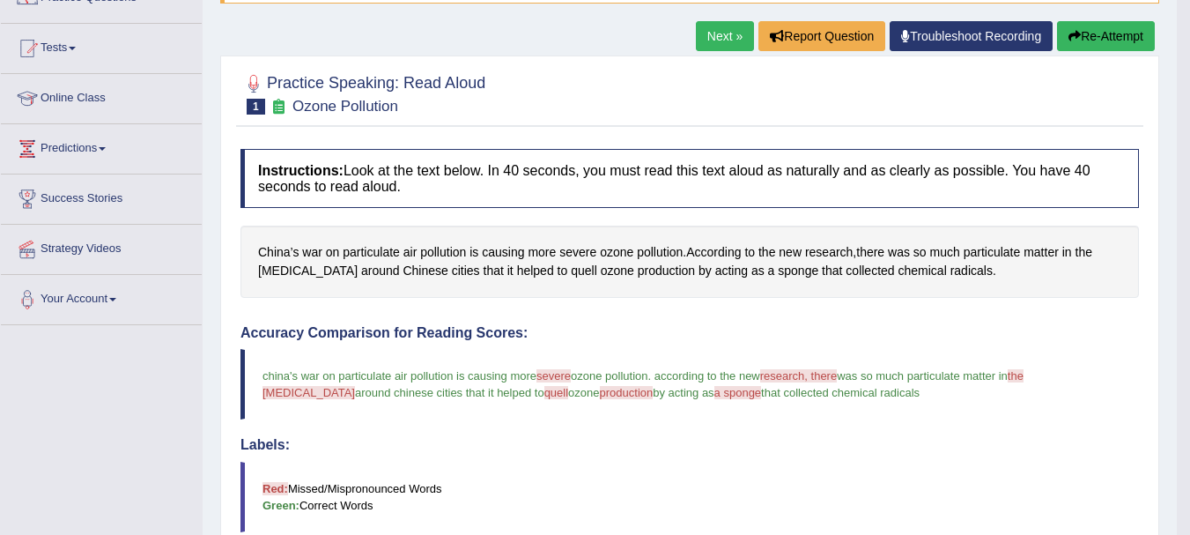
click at [1116, 40] on button "Re-Attempt" at bounding box center [1106, 36] width 98 height 30
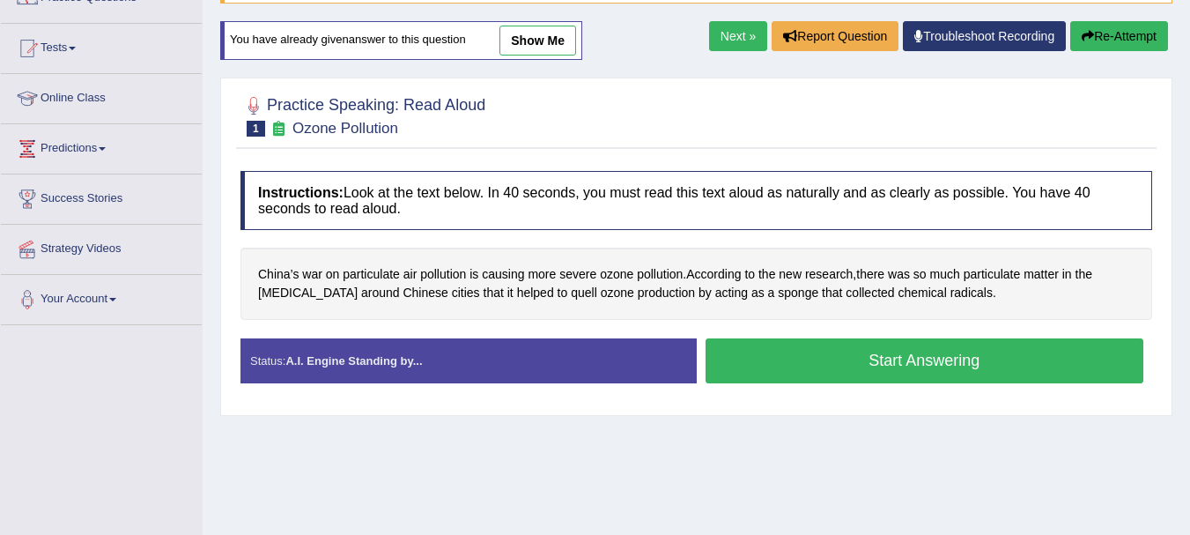
scroll to position [164, 0]
click at [918, 354] on button "Start Answering" at bounding box center [925, 360] width 439 height 45
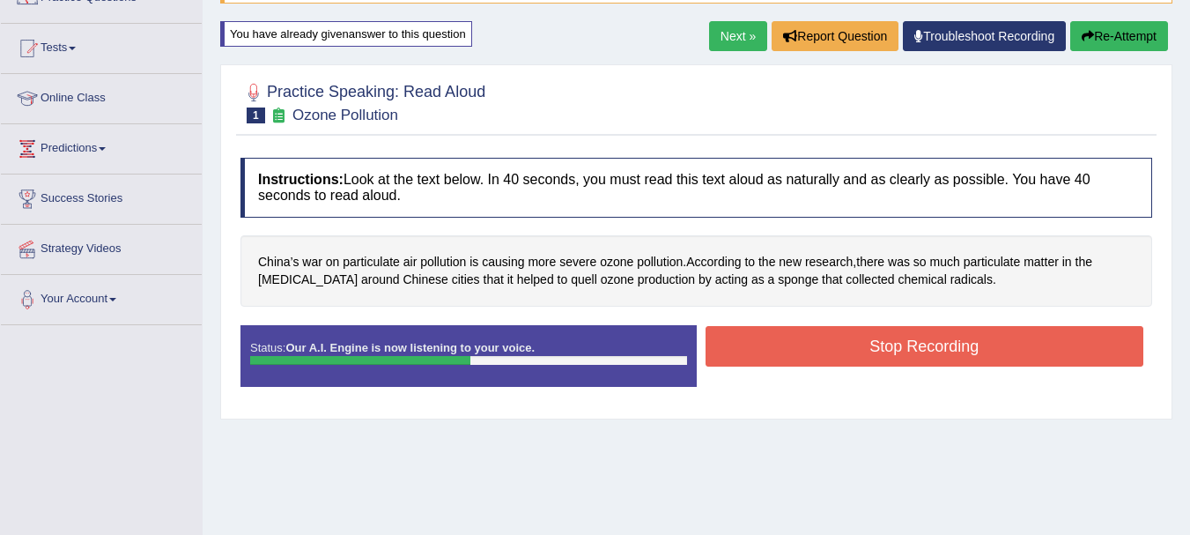
click at [918, 354] on button "Stop Recording" at bounding box center [925, 346] width 439 height 41
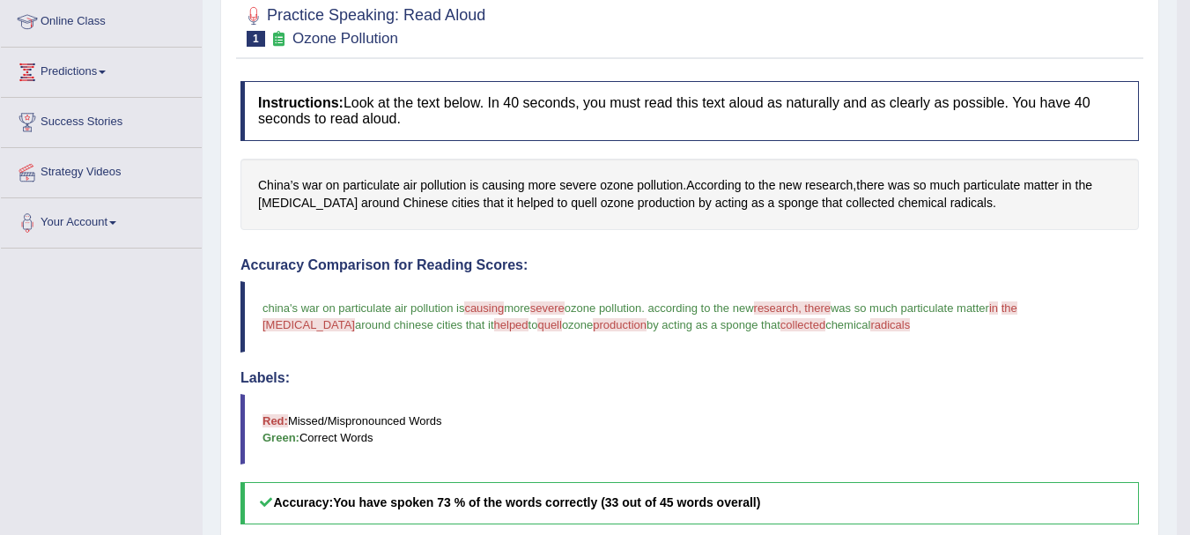
scroll to position [300, 0]
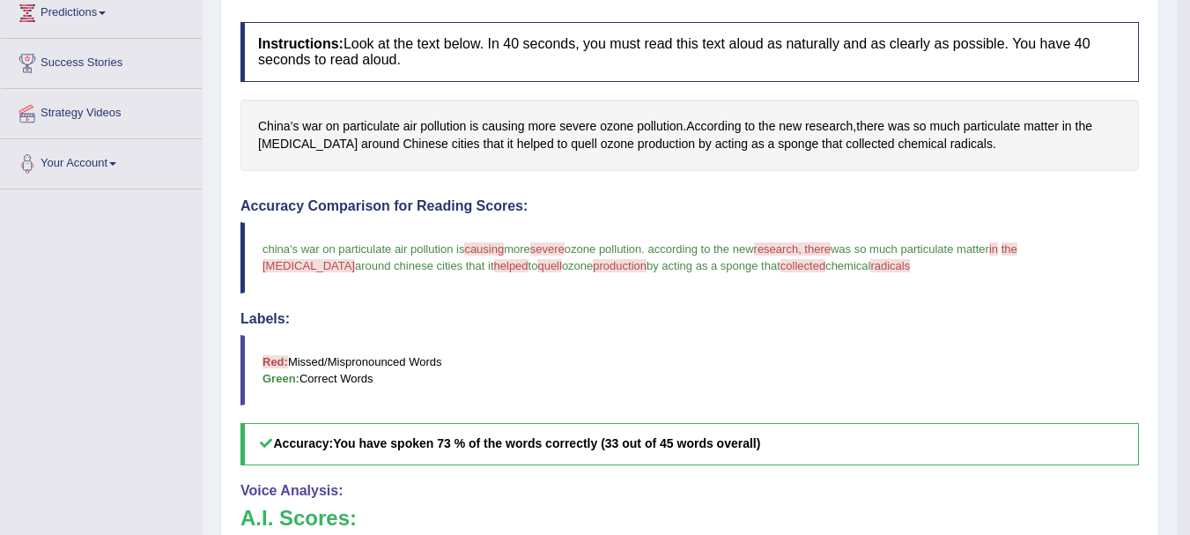
drag, startPoint x: 265, startPoint y: 248, endPoint x: 324, endPoint y: 257, distance: 59.8
click at [324, 257] on blockquote "china's war on particulate air pollution is causing closing more severe cv ozon…" at bounding box center [690, 257] width 899 height 70
drag, startPoint x: 261, startPoint y: 125, endPoint x: 543, endPoint y: 155, distance: 283.5
click at [543, 155] on div "China’s war on particulate air pollution is causing more severe ozone pollution…" at bounding box center [690, 135] width 899 height 71
click at [846, 146] on span "collected" at bounding box center [870, 144] width 48 height 19
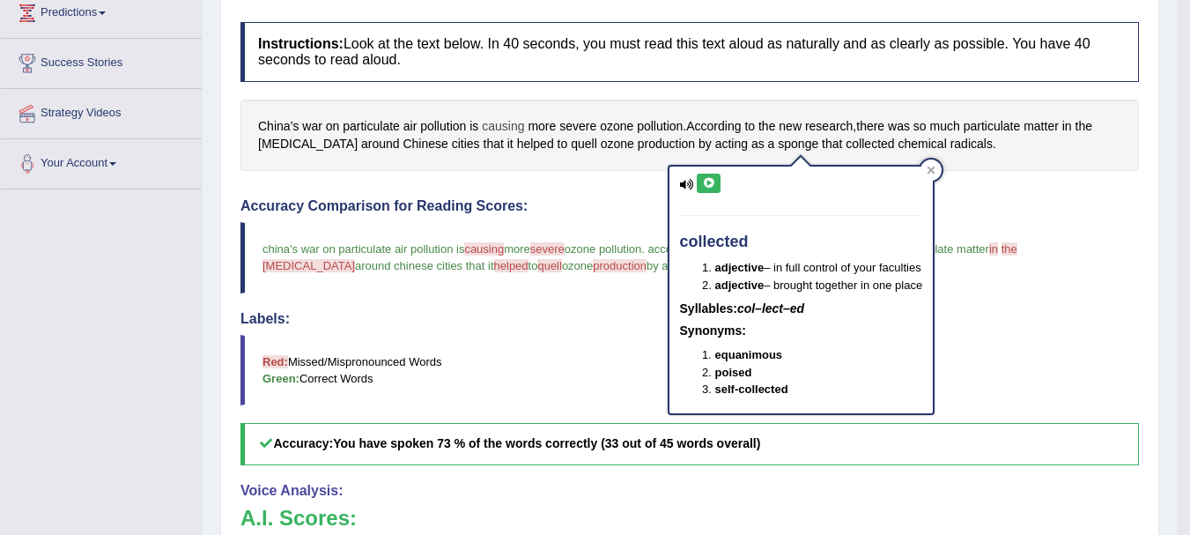
click at [498, 121] on span "causing" at bounding box center [503, 126] width 42 height 19
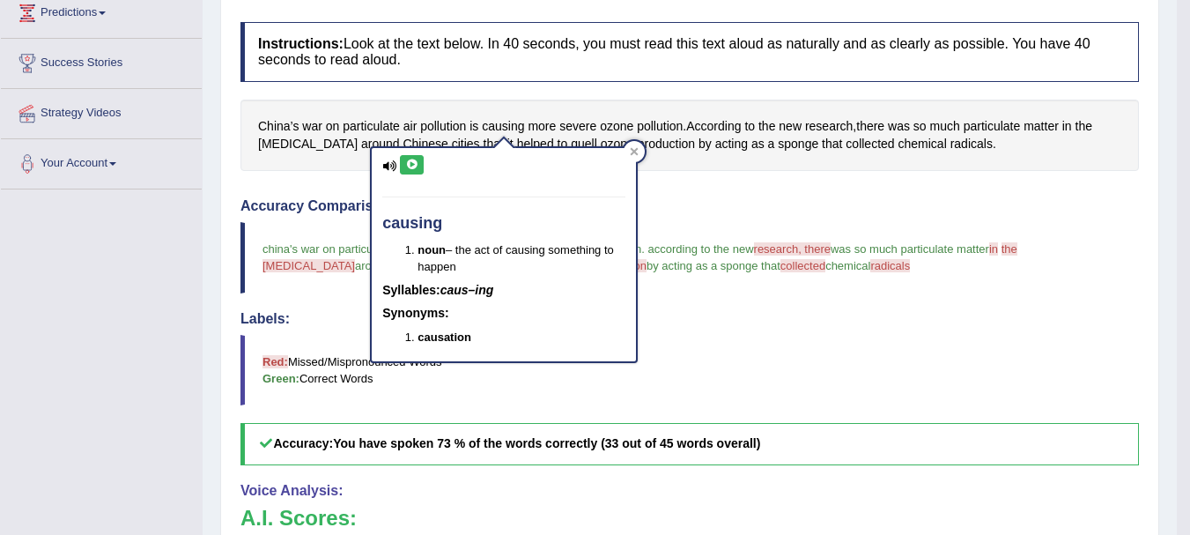
click at [408, 167] on icon at bounding box center [411, 164] width 13 height 11
click at [409, 169] on icon at bounding box center [411, 164] width 13 height 11
click at [834, 122] on span "research" at bounding box center [829, 126] width 48 height 19
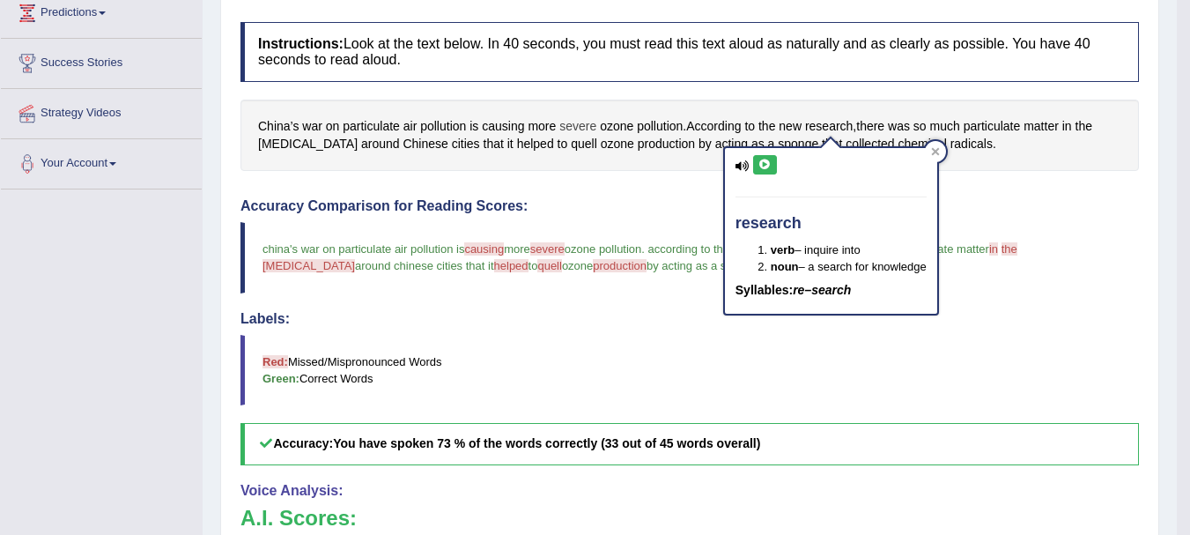
click at [574, 130] on span "severe" at bounding box center [577, 126] width 37 height 19
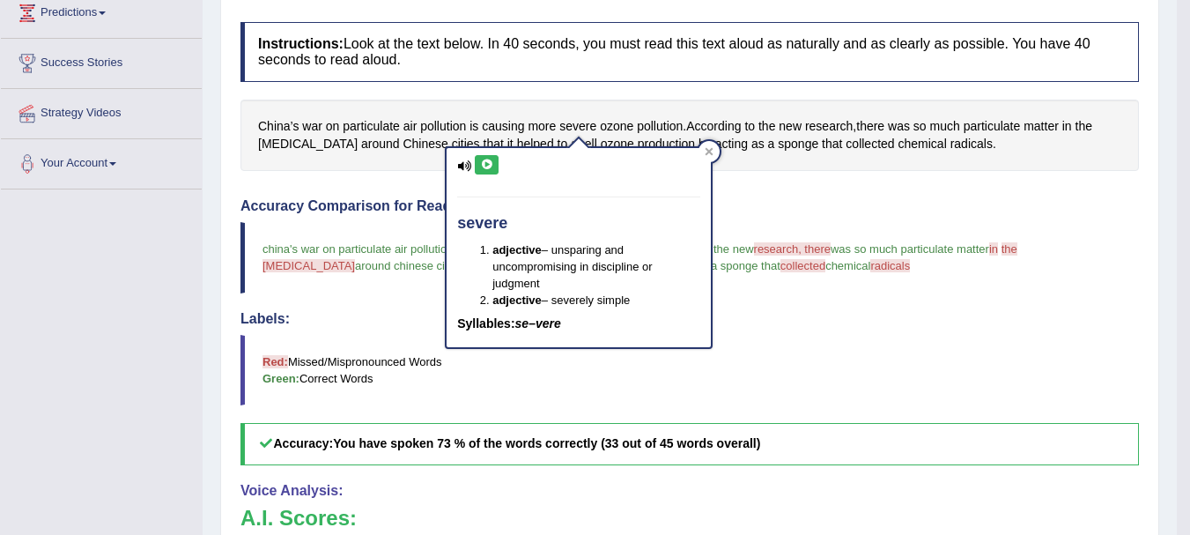
click at [487, 166] on icon at bounding box center [486, 164] width 13 height 11
click at [714, 148] on icon at bounding box center [709, 151] width 9 height 9
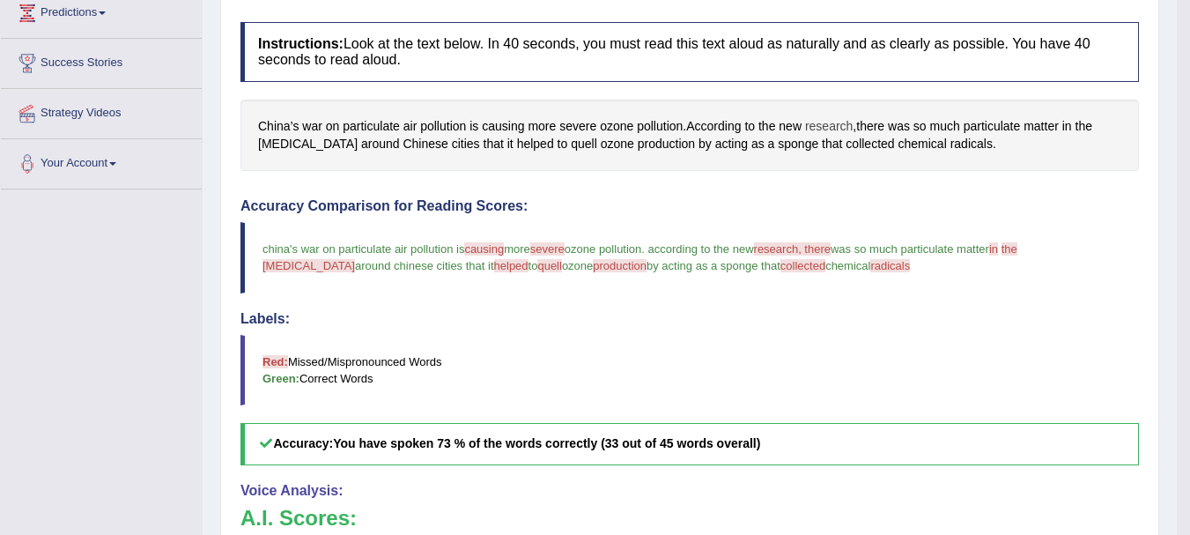
click at [831, 122] on span "research" at bounding box center [829, 126] width 48 height 19
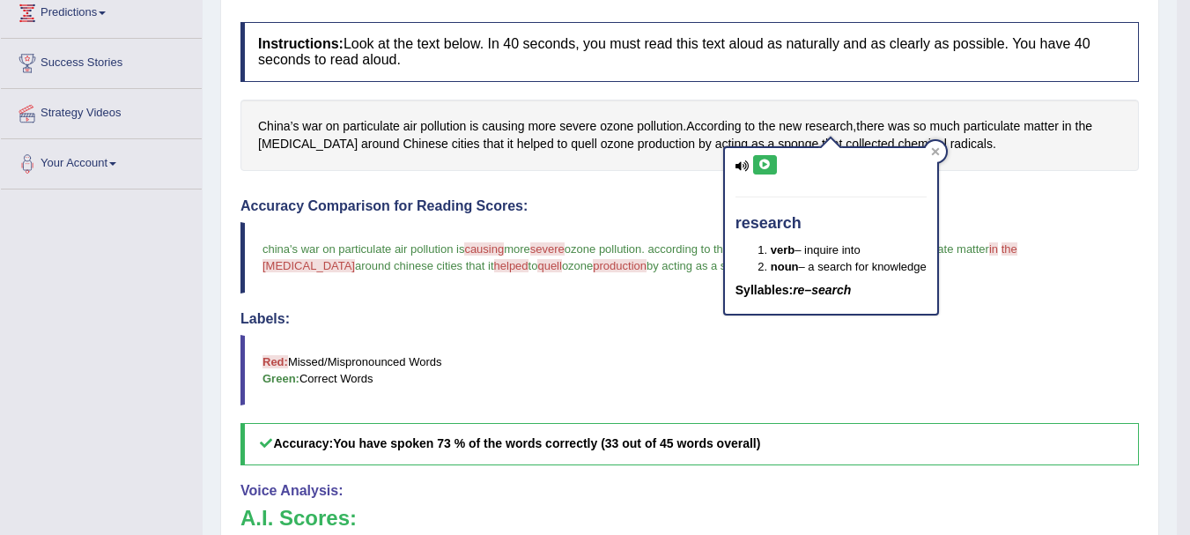
click at [767, 167] on icon at bounding box center [765, 164] width 13 height 11
click at [876, 122] on span "there" at bounding box center [870, 126] width 28 height 19
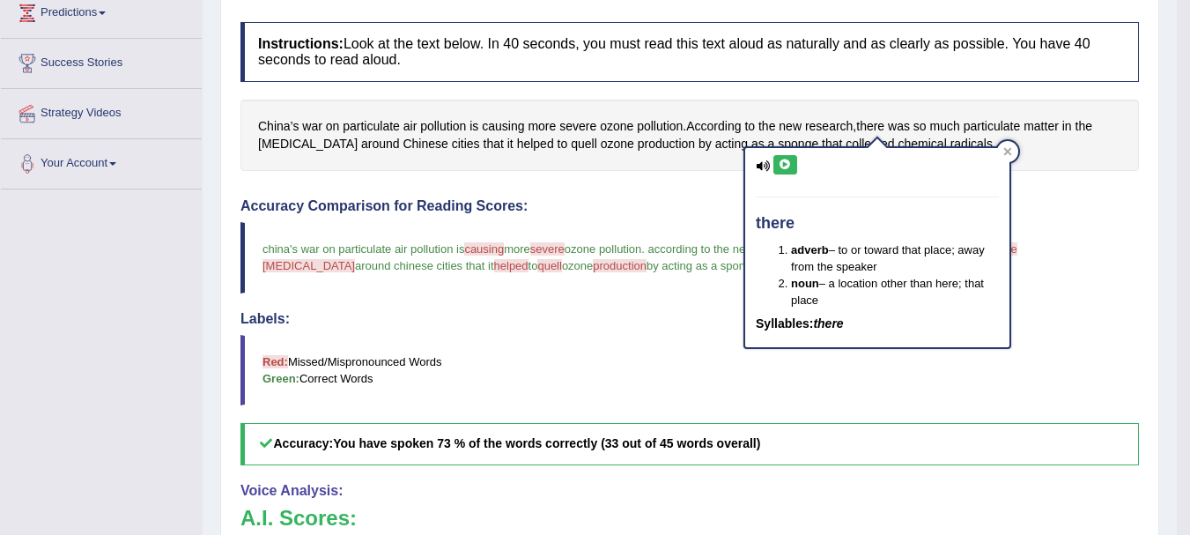
click at [789, 167] on icon at bounding box center [785, 164] width 13 height 11
click at [1056, 174] on div "Instructions: Look at the text below. In 40 seconds, you must read this text al…" at bounding box center [690, 411] width 908 height 797
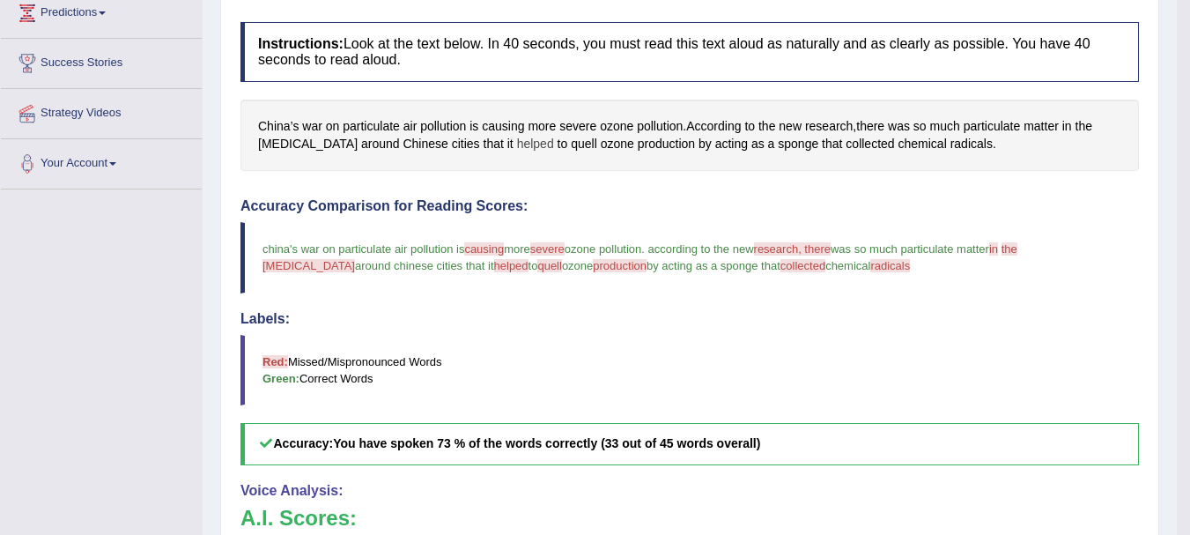
click at [517, 144] on span "helped" at bounding box center [535, 144] width 37 height 19
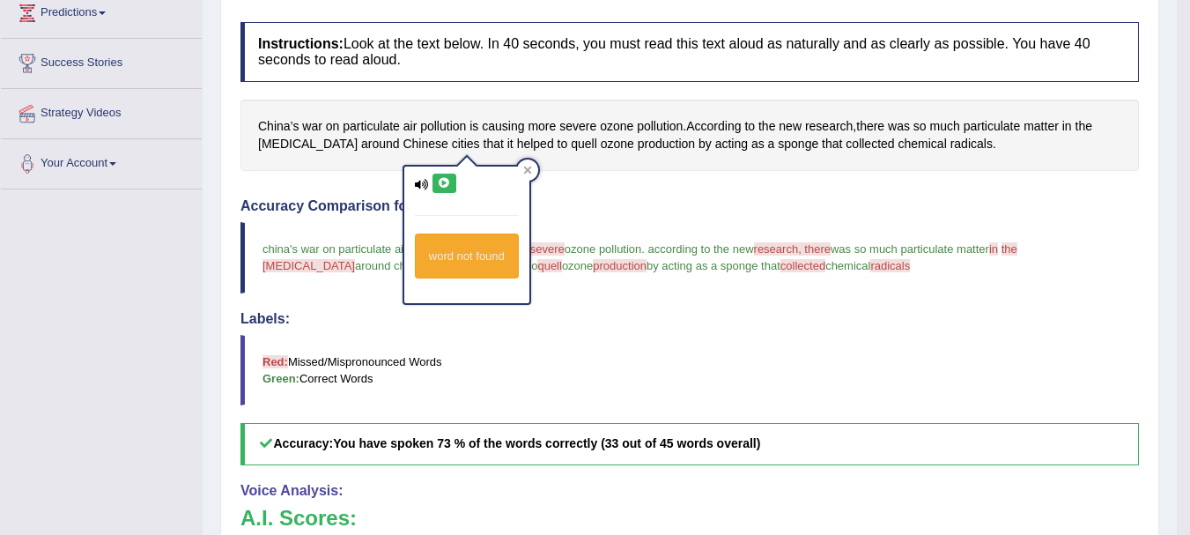
click at [447, 180] on icon at bounding box center [444, 183] width 13 height 11
click at [617, 183] on div "Instructions: Look at the text below. In 40 seconds, you must read this text al…" at bounding box center [690, 411] width 908 height 797
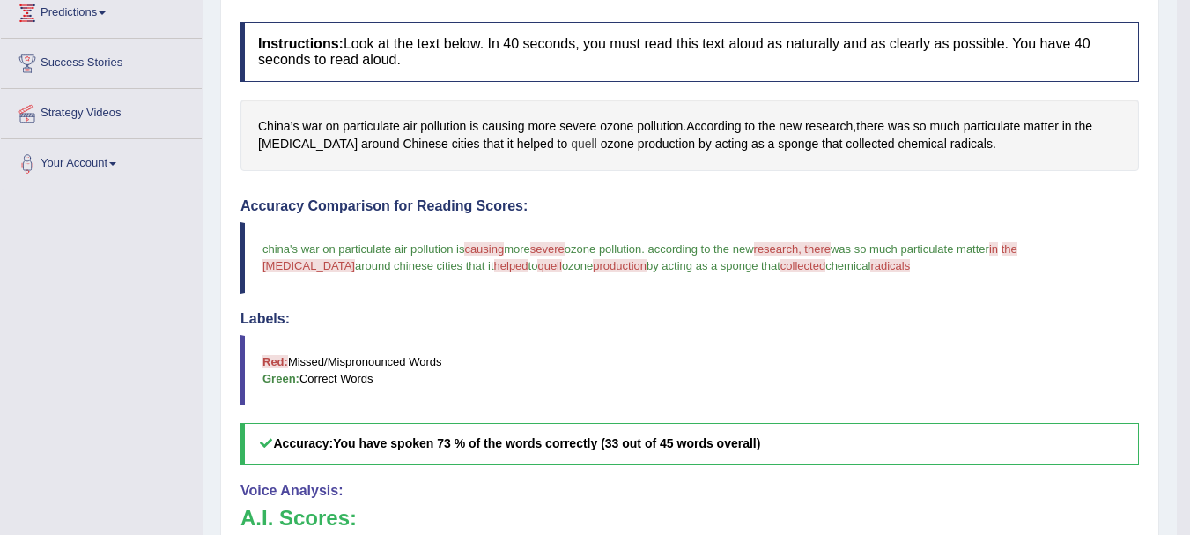
click at [571, 140] on span "quell" at bounding box center [584, 144] width 26 height 19
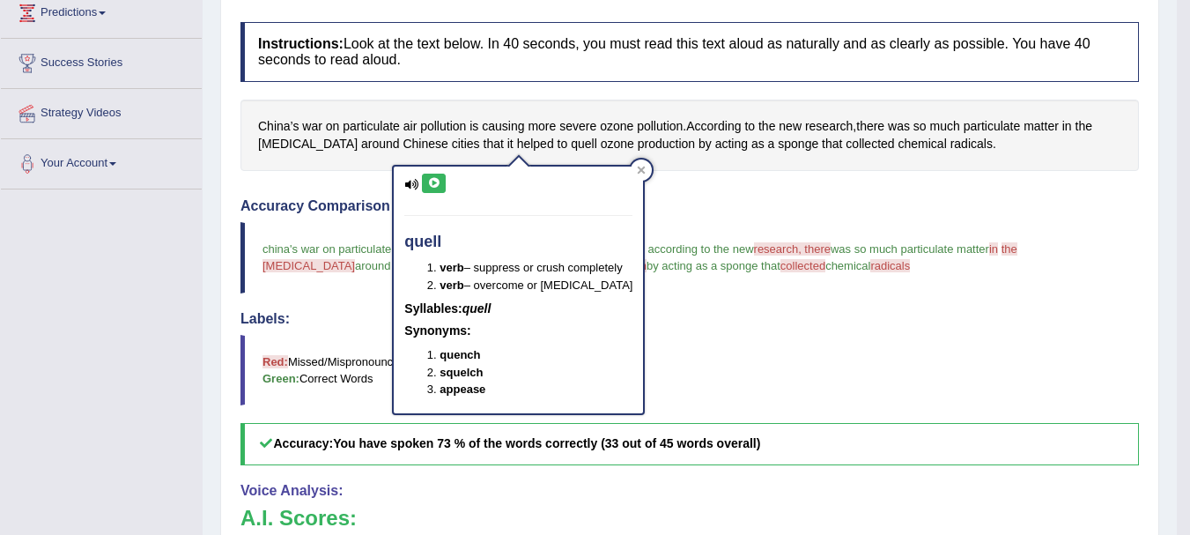
click at [432, 182] on icon at bounding box center [433, 183] width 13 height 11
click at [638, 146] on span "production" at bounding box center [666, 144] width 57 height 19
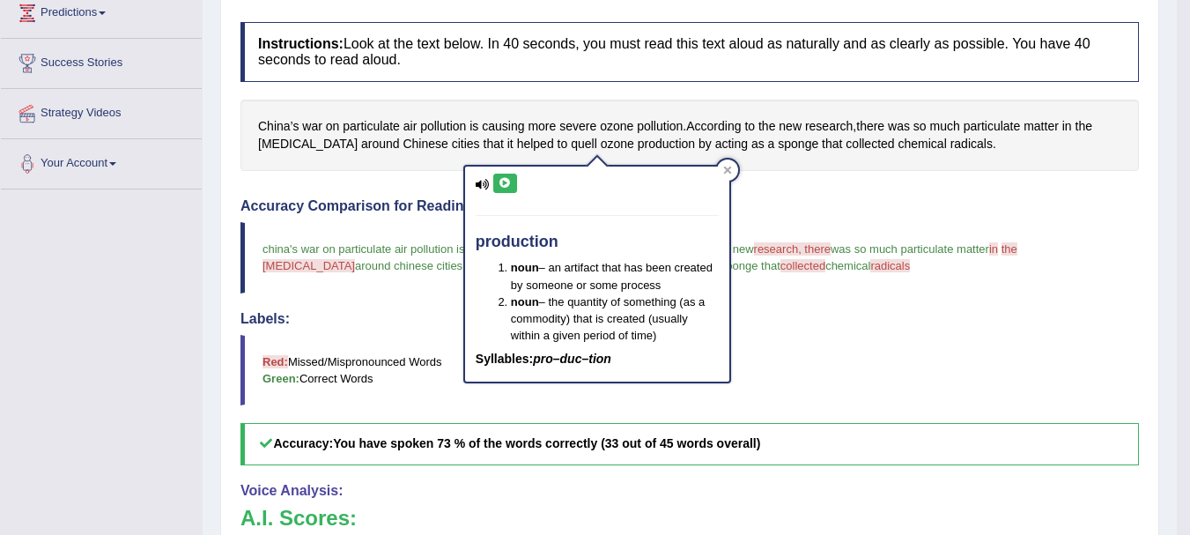
click at [509, 184] on icon at bounding box center [505, 183] width 13 height 11
click at [851, 177] on div "Instructions: Look at the text below. In 40 seconds, you must read this text al…" at bounding box center [690, 411] width 908 height 797
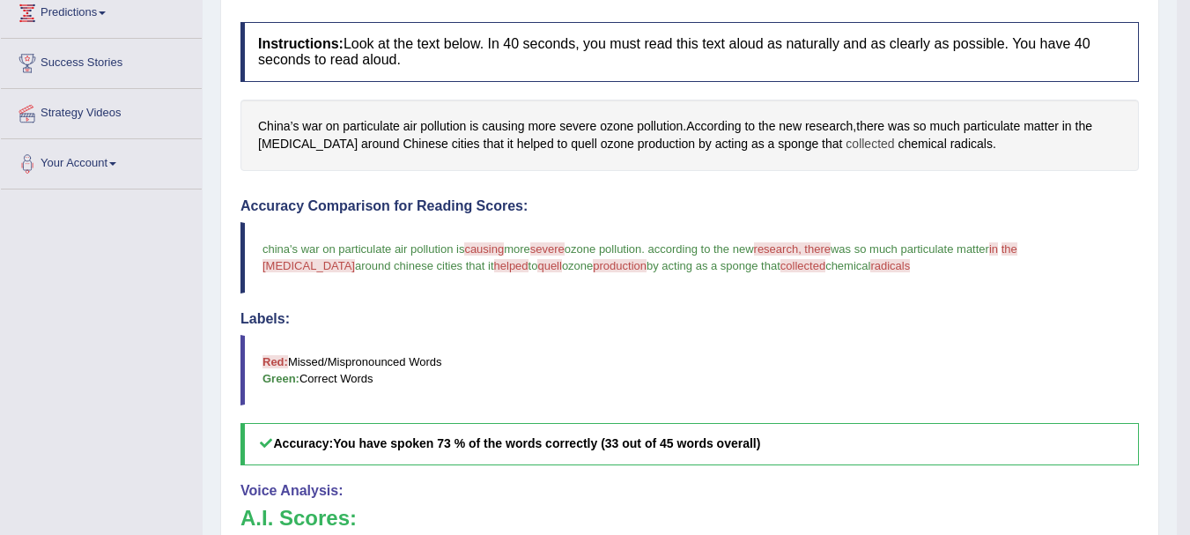
click at [846, 141] on span "collected" at bounding box center [870, 144] width 48 height 19
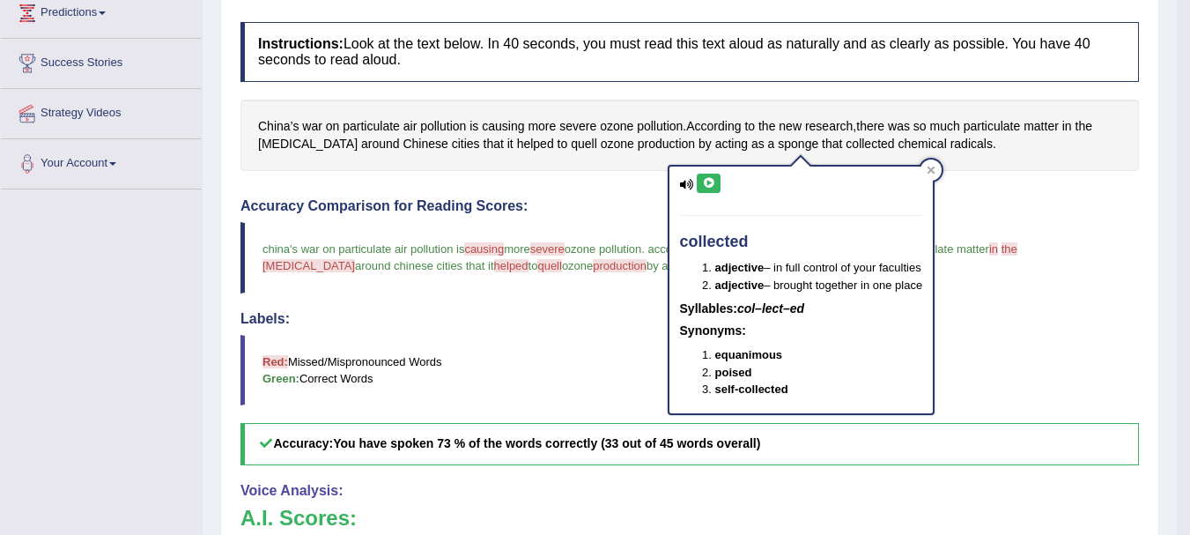
click at [714, 182] on icon at bounding box center [708, 183] width 13 height 11
click at [951, 146] on span "radicals" at bounding box center [972, 144] width 42 height 19
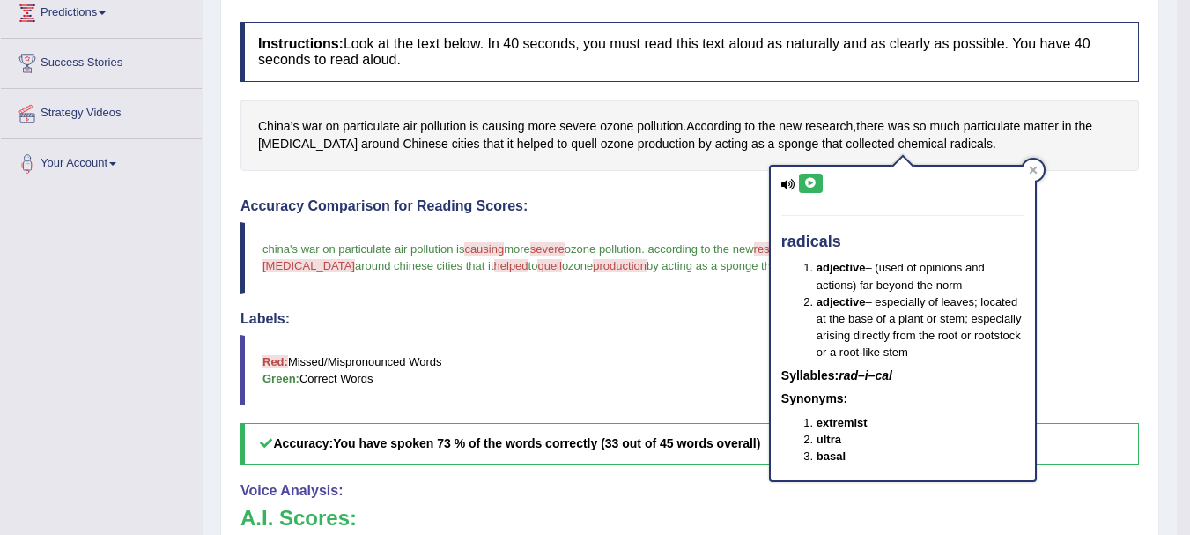
click at [811, 184] on icon at bounding box center [810, 183] width 13 height 11
click at [653, 194] on div "Instructions: Look at the text below. In 40 seconds, you must read this text al…" at bounding box center [690, 411] width 908 height 797
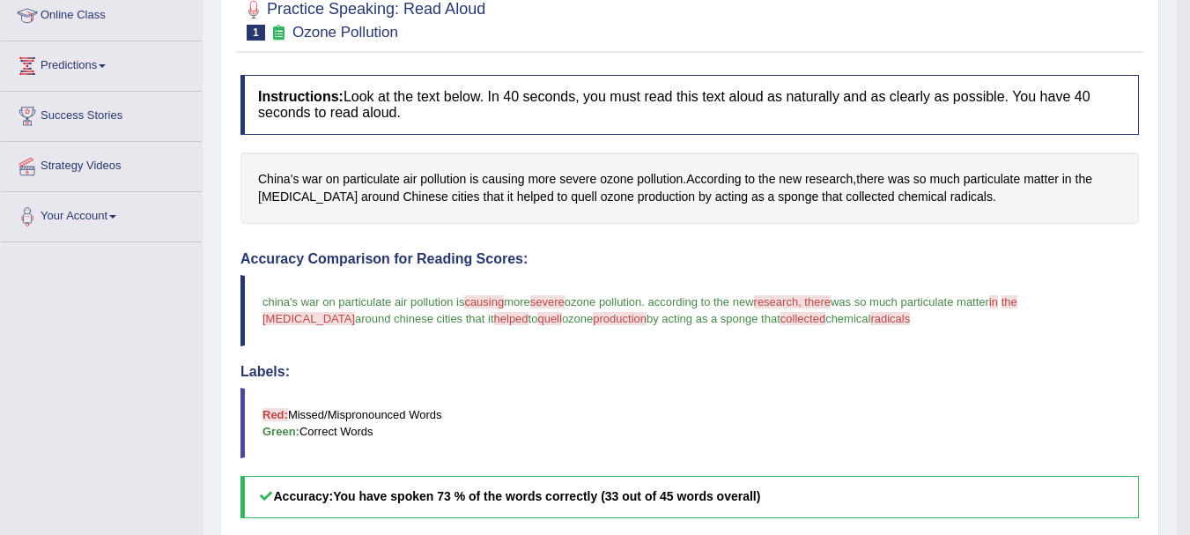
scroll to position [233, 0]
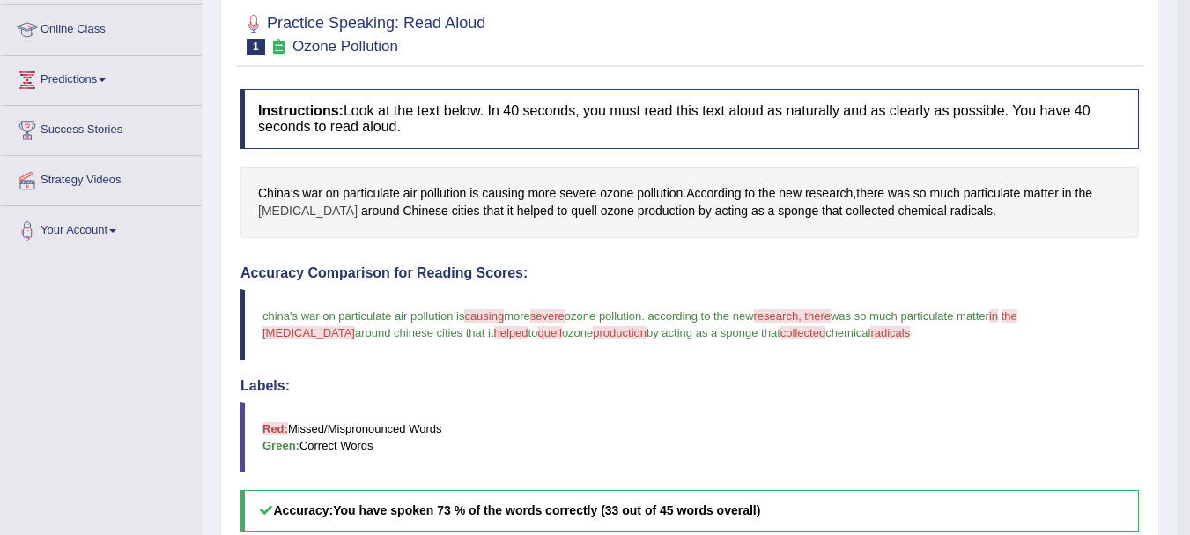
click at [279, 212] on span "[MEDICAL_DATA]" at bounding box center [308, 211] width 100 height 19
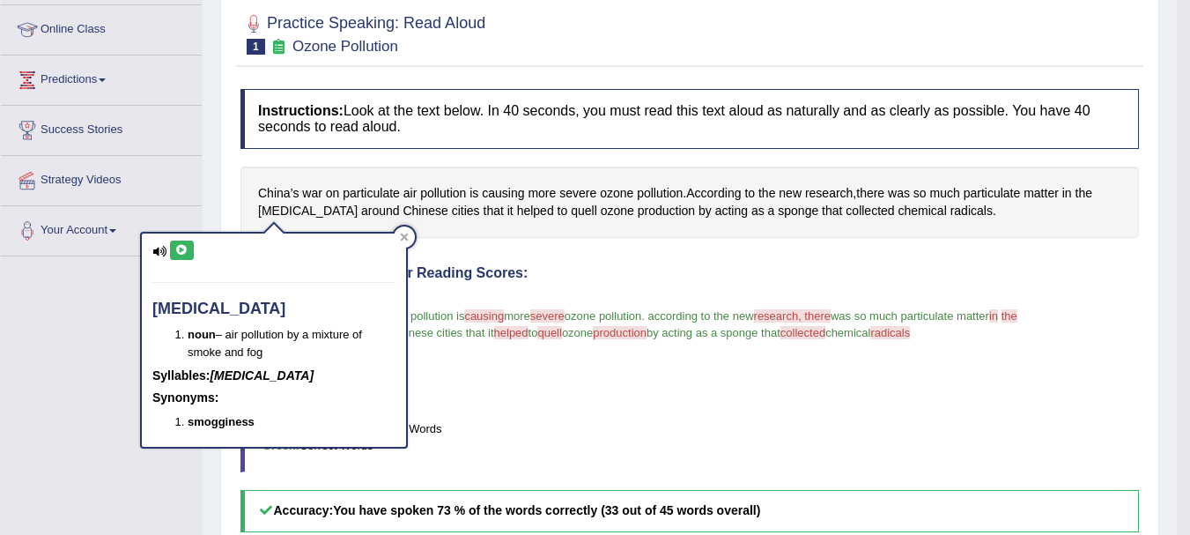
click at [184, 248] on icon at bounding box center [181, 250] width 13 height 11
click at [1072, 196] on span "in" at bounding box center [1068, 193] width 10 height 19
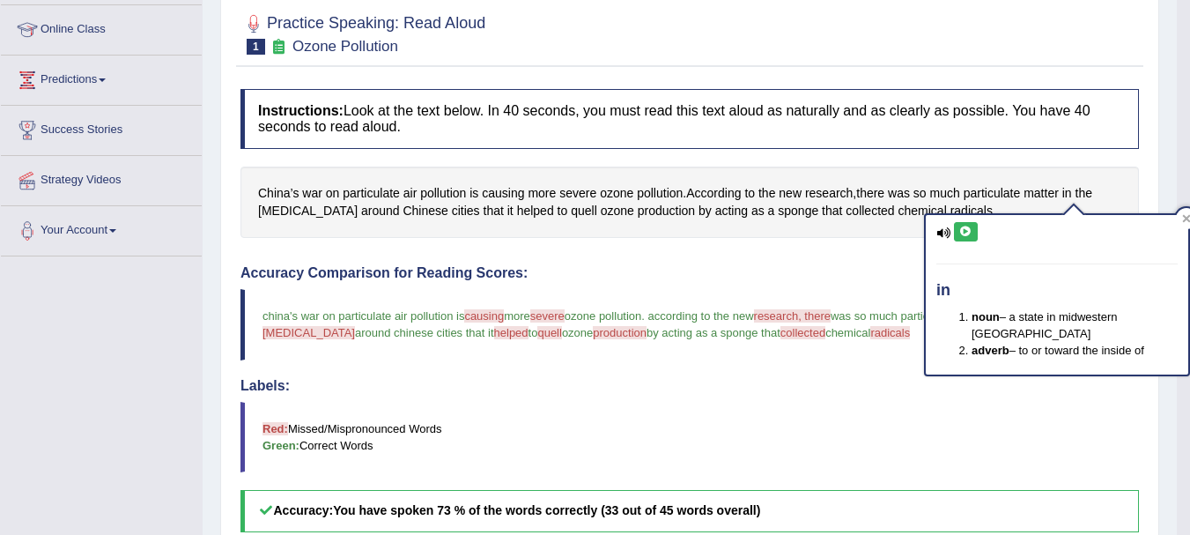
click at [974, 232] on button at bounding box center [966, 231] width 24 height 19
click at [1090, 197] on span "the" at bounding box center [1084, 193] width 17 height 19
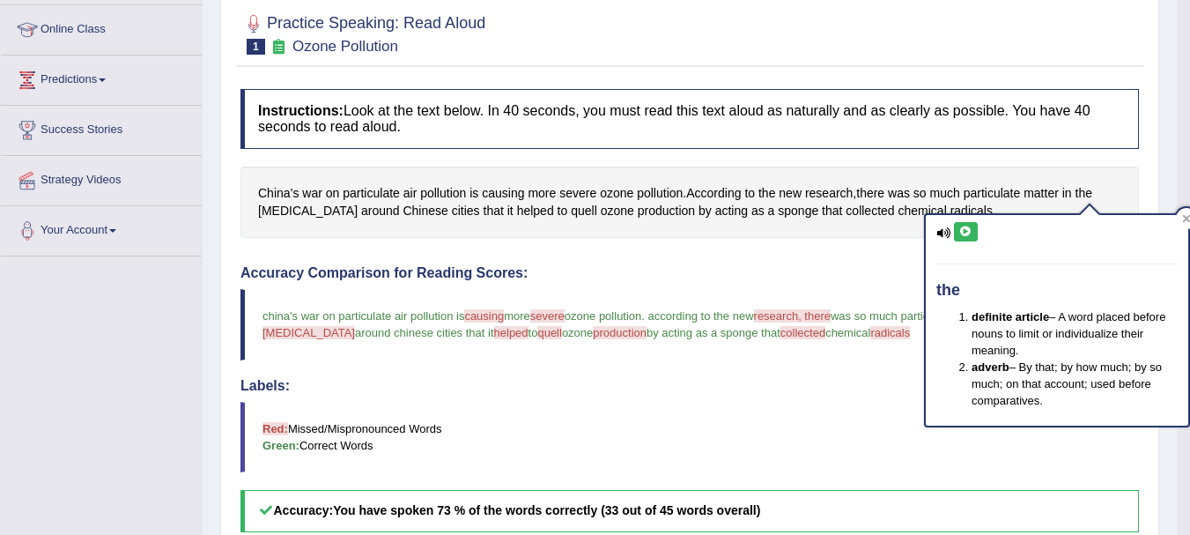
click at [972, 233] on icon at bounding box center [966, 231] width 13 height 11
click at [817, 246] on div "Instructions: Look at the text below. In 40 seconds, you must read this text al…" at bounding box center [690, 478] width 908 height 797
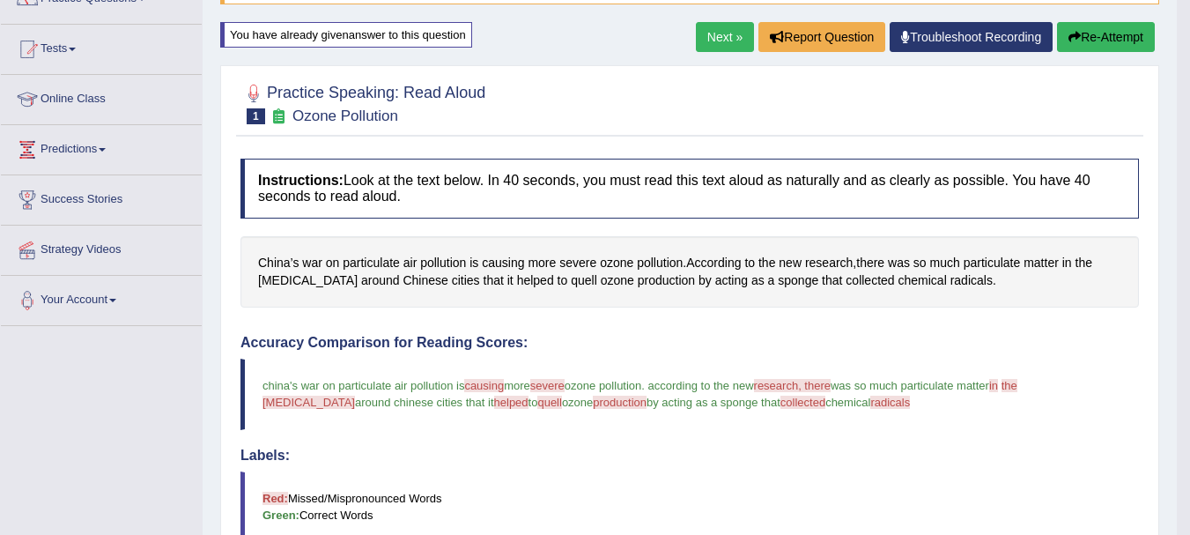
scroll to position [124, 0]
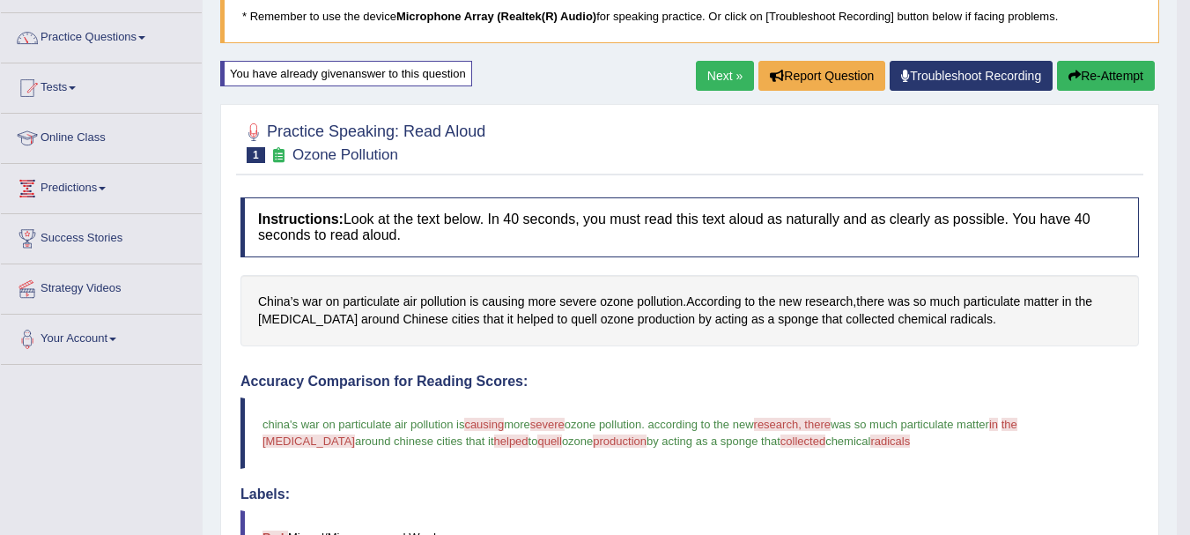
click at [1091, 85] on button "Re-Attempt" at bounding box center [1106, 76] width 98 height 30
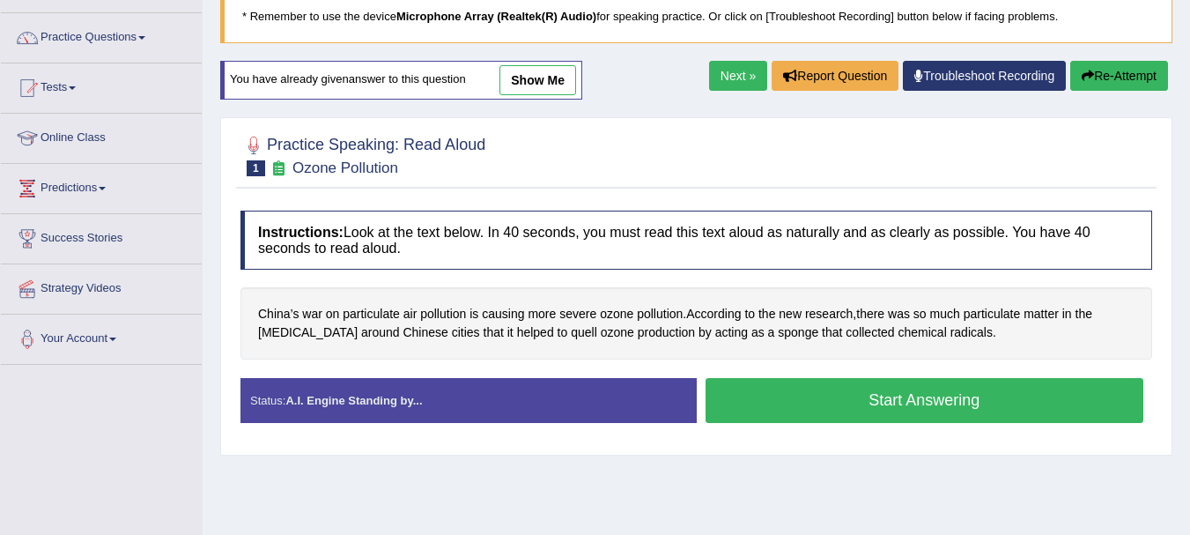
scroll to position [124, 0]
click at [930, 411] on button "Start Answering" at bounding box center [925, 400] width 439 height 45
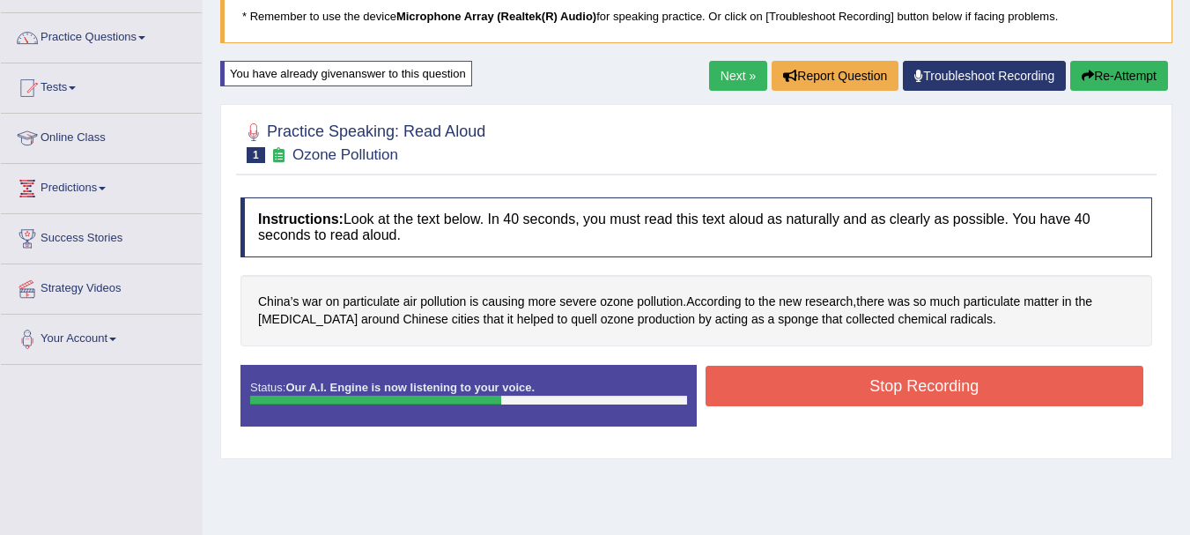
click at [907, 385] on button "Stop Recording" at bounding box center [925, 386] width 439 height 41
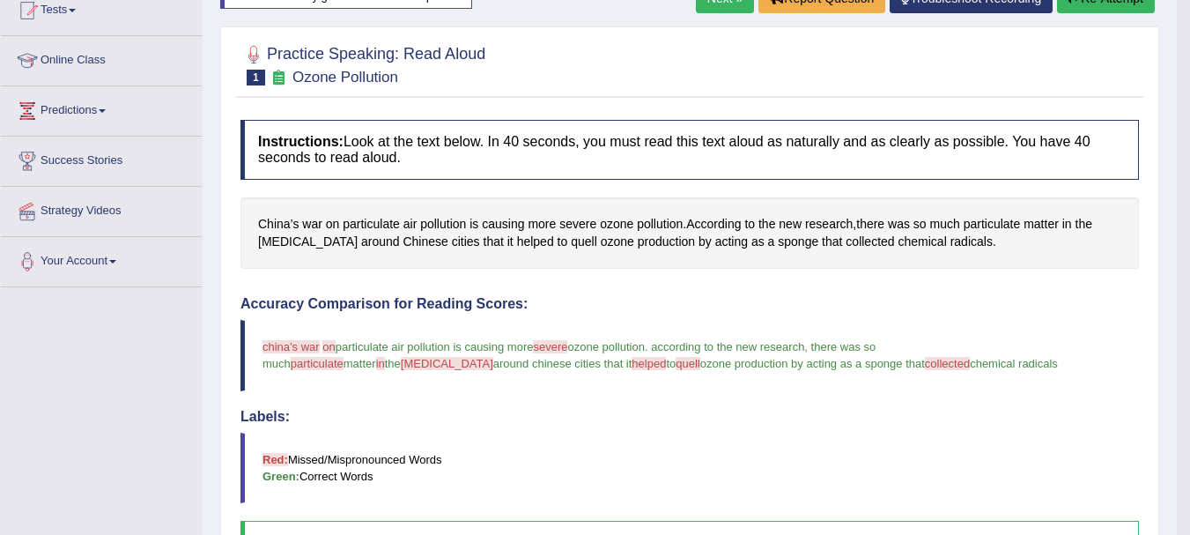
scroll to position [144, 0]
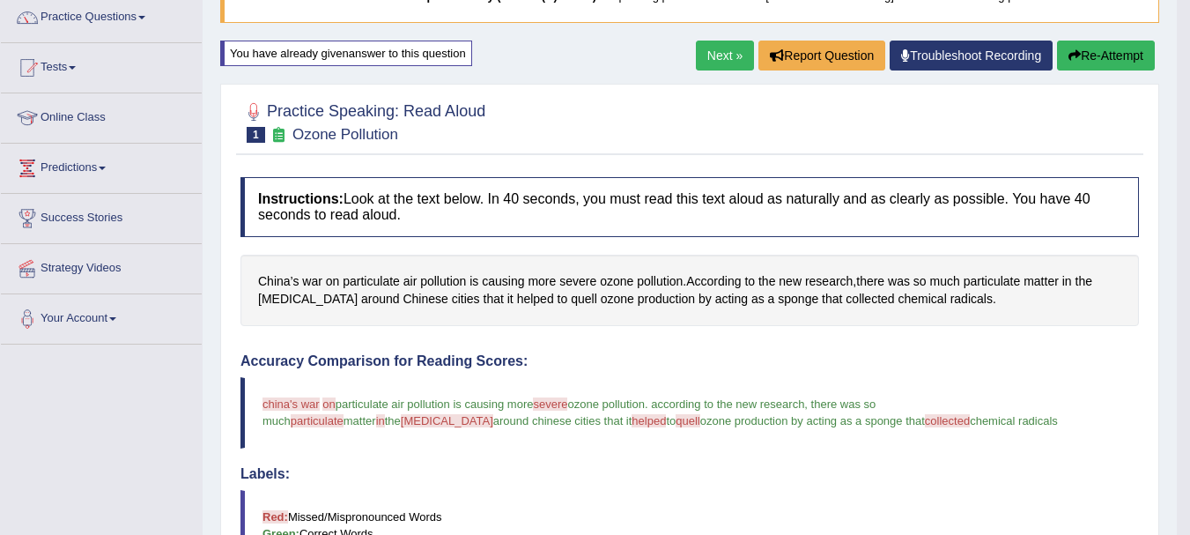
click at [696, 44] on link "Next »" at bounding box center [725, 56] width 58 height 30
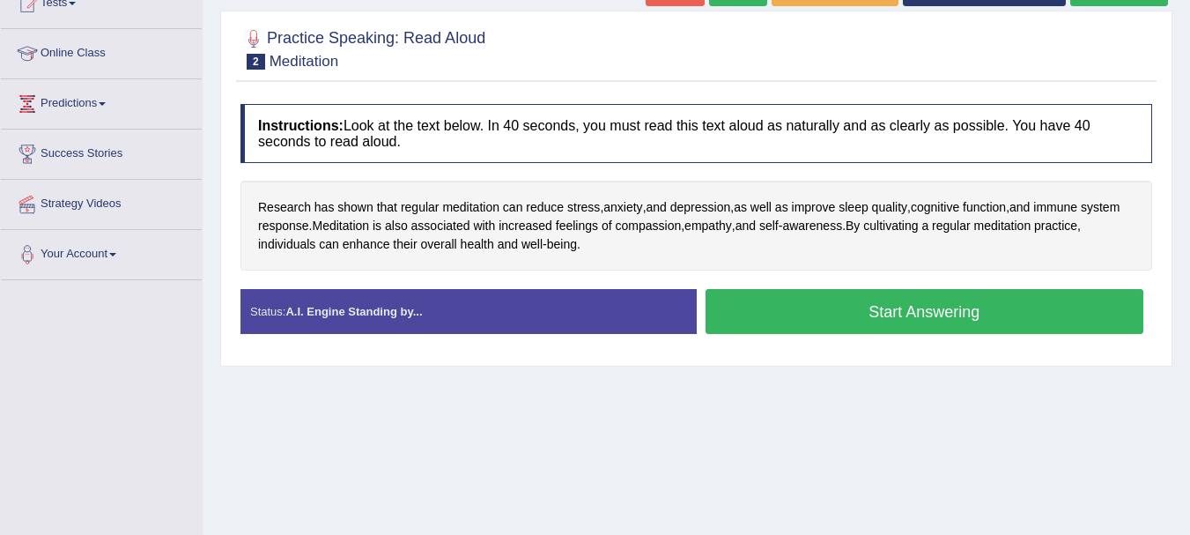
scroll to position [210, 0]
click at [944, 198] on span "cognitive" at bounding box center [935, 206] width 48 height 19
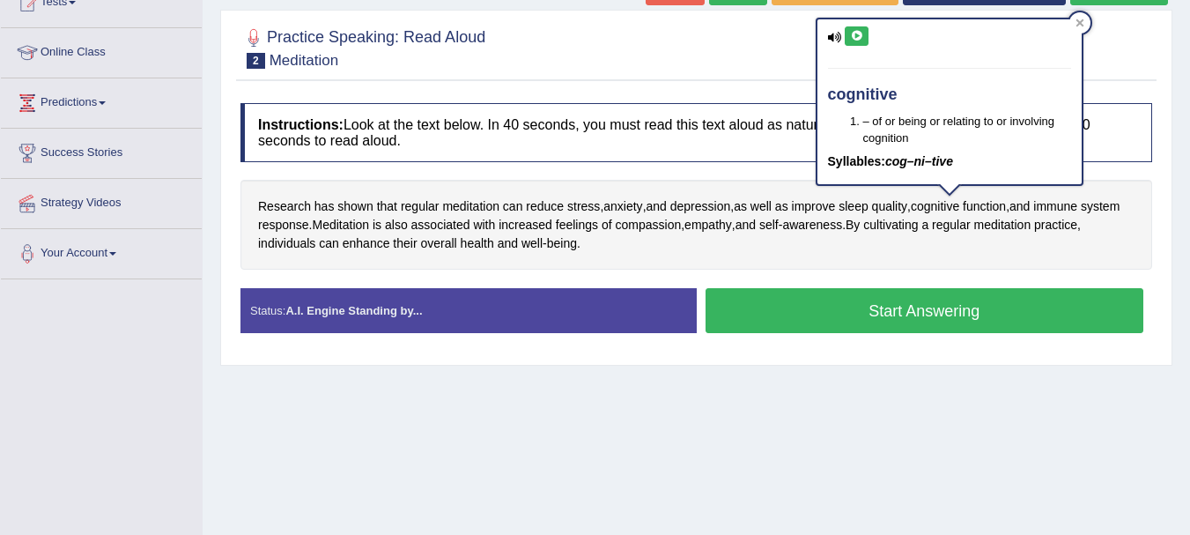
click at [863, 34] on icon at bounding box center [856, 36] width 13 height 11
click at [823, 271] on div "Instructions: Look at the text below. In 40 seconds, you must read this text al…" at bounding box center [696, 225] width 921 height 262
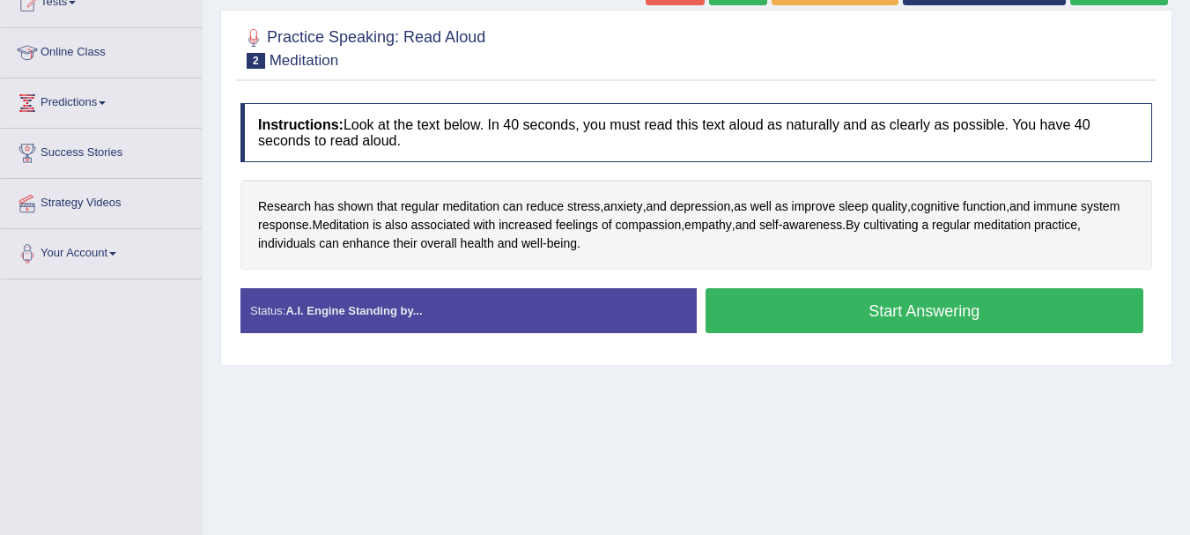
click at [867, 310] on button "Start Answering" at bounding box center [925, 310] width 439 height 45
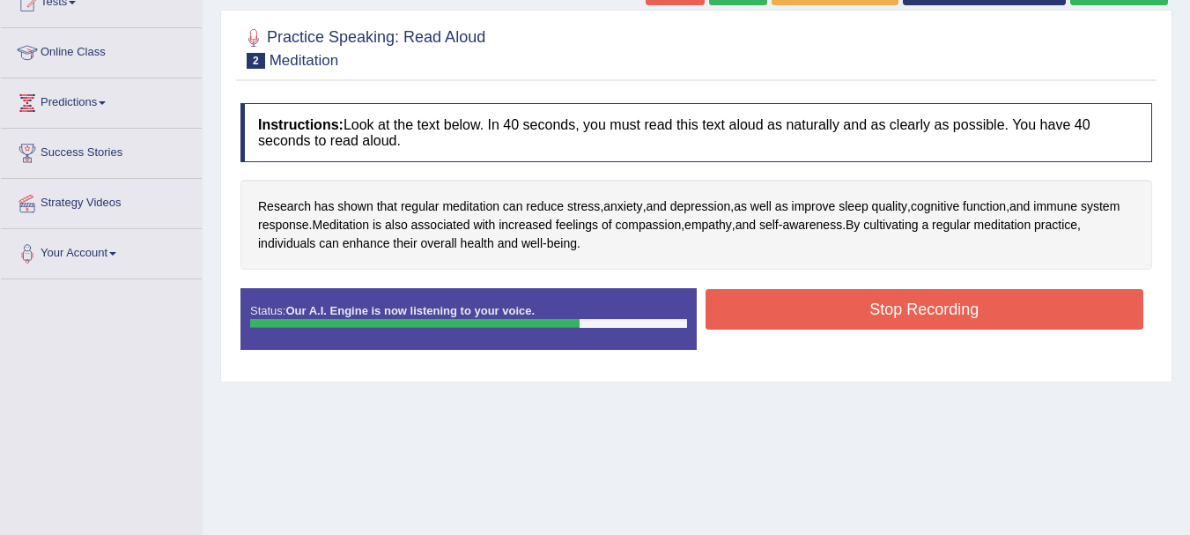
click at [867, 310] on button "Stop Recording" at bounding box center [925, 309] width 439 height 41
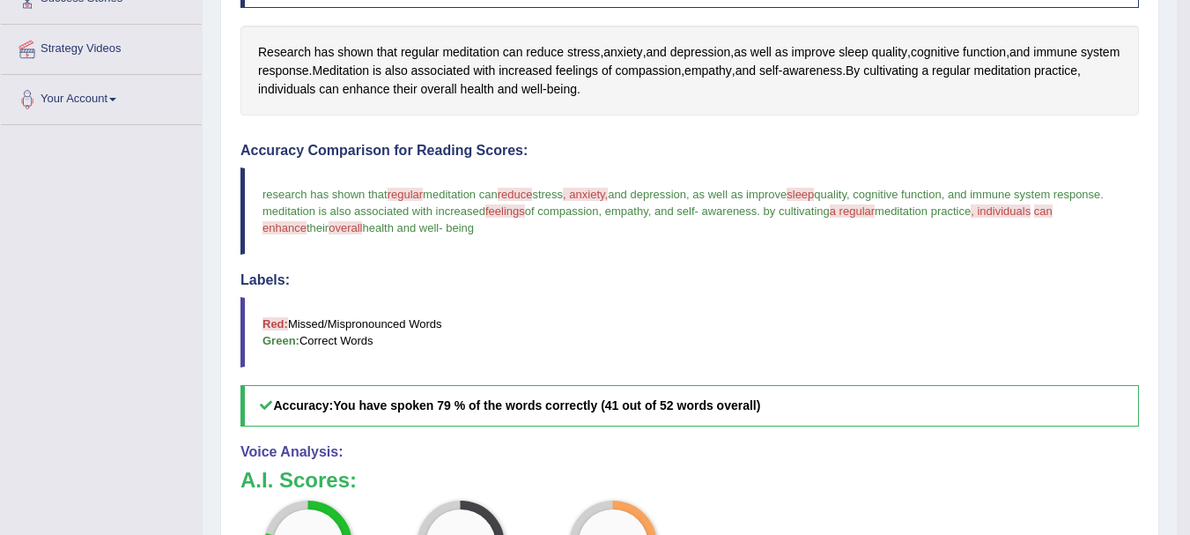
scroll to position [419, 0]
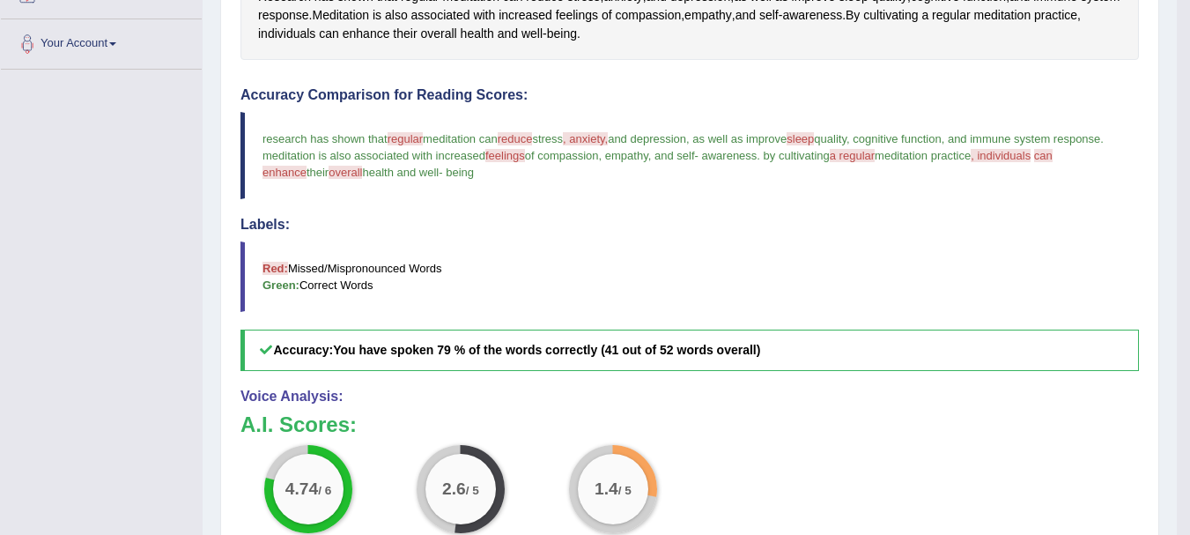
click at [412, 137] on span "regular" at bounding box center [405, 138] width 35 height 13
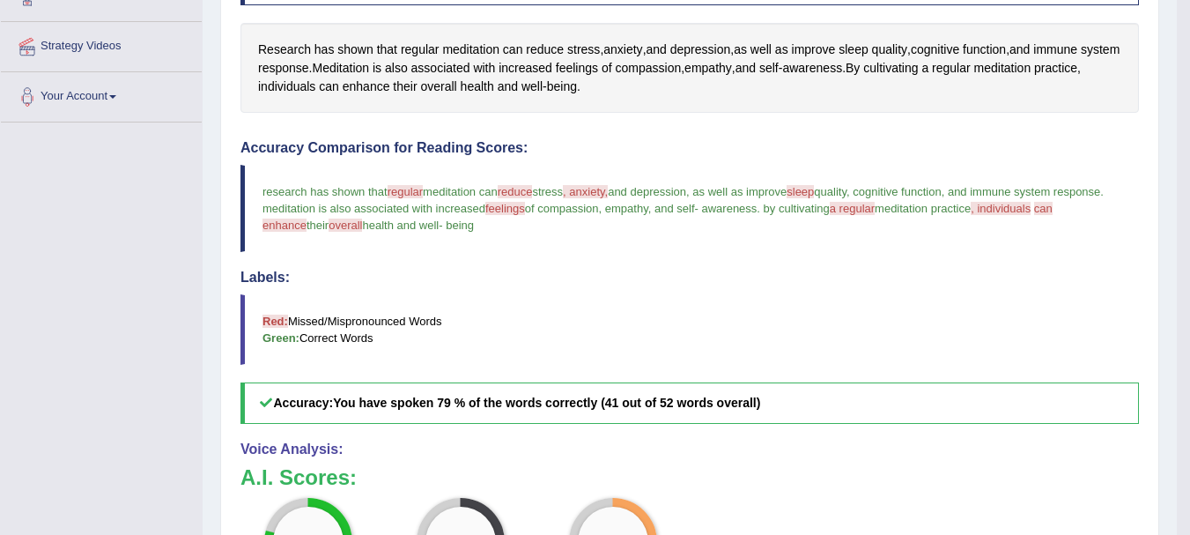
scroll to position [340, 0]
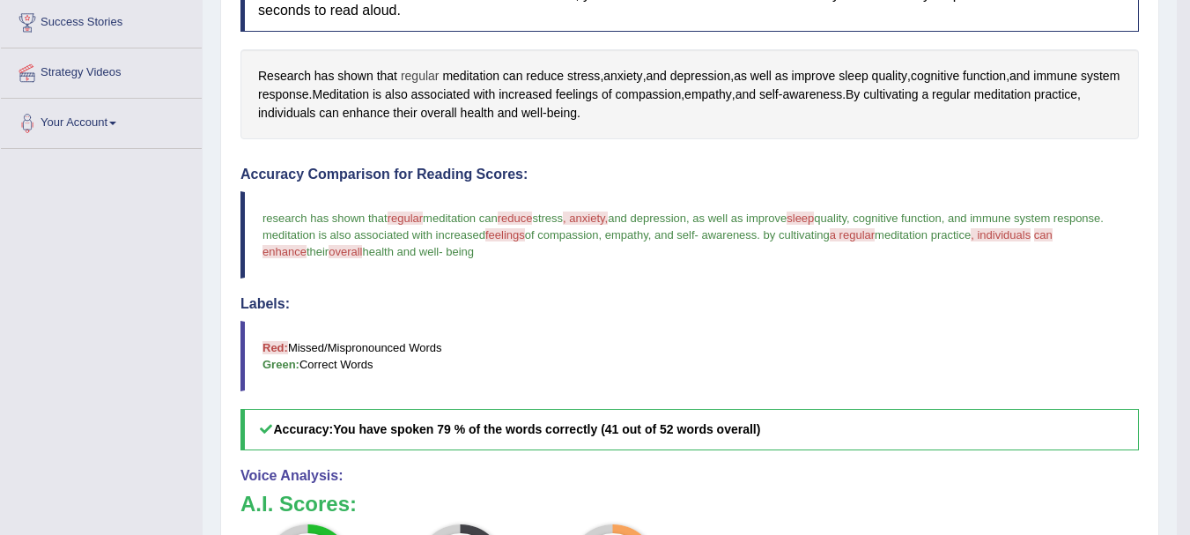
click at [427, 79] on span "regular" at bounding box center [420, 76] width 39 height 19
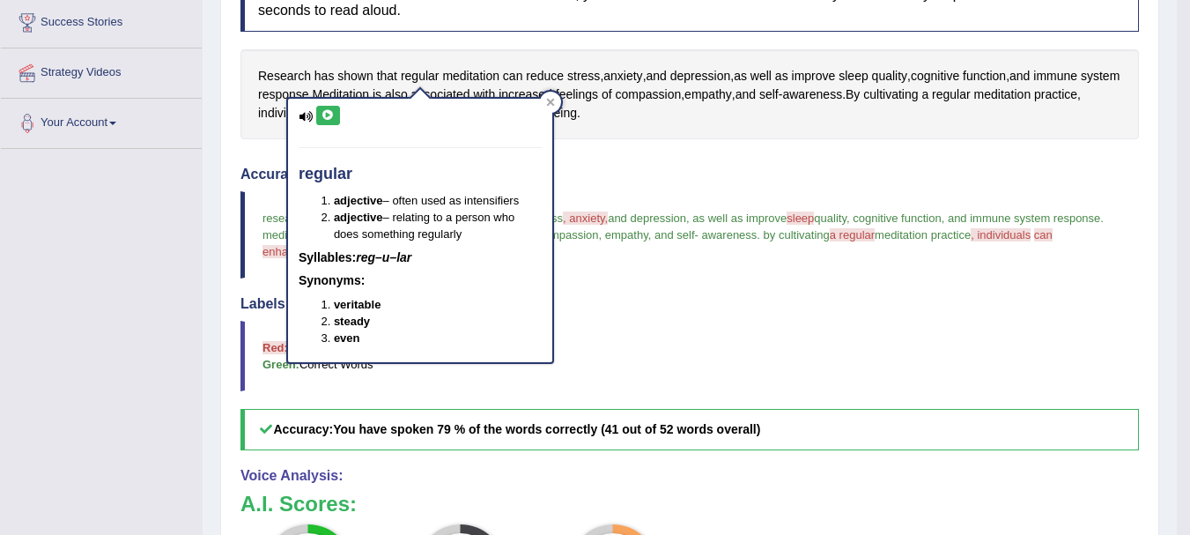
click at [331, 118] on icon at bounding box center [328, 115] width 13 height 11
click at [639, 153] on div "Instructions: Look at the text below. In 40 seconds, you must read this text al…" at bounding box center [690, 380] width 908 height 832
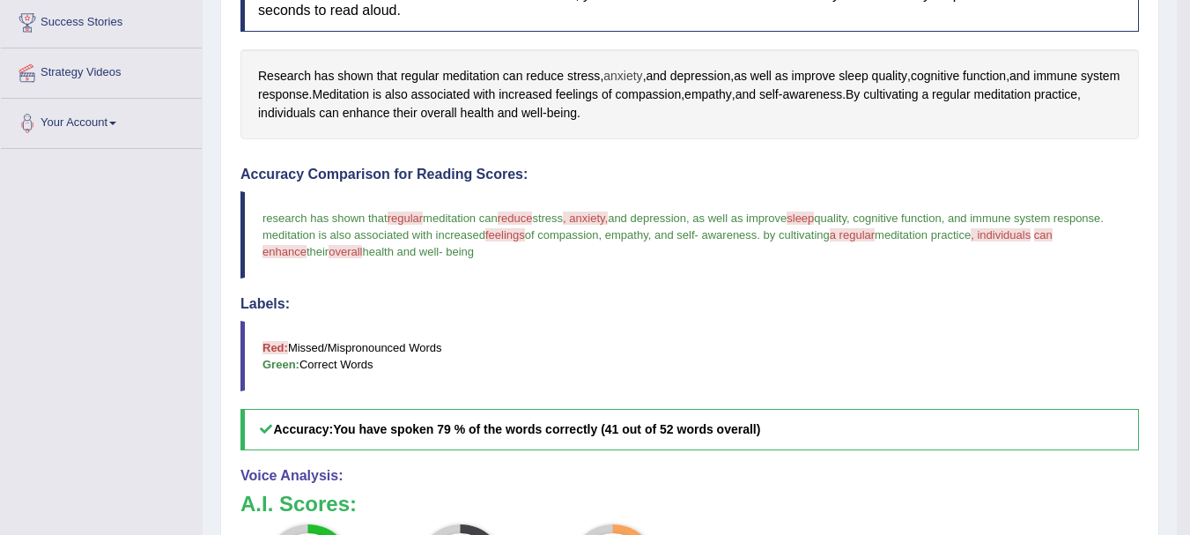
click at [623, 77] on span "anxiety" at bounding box center [623, 76] width 39 height 19
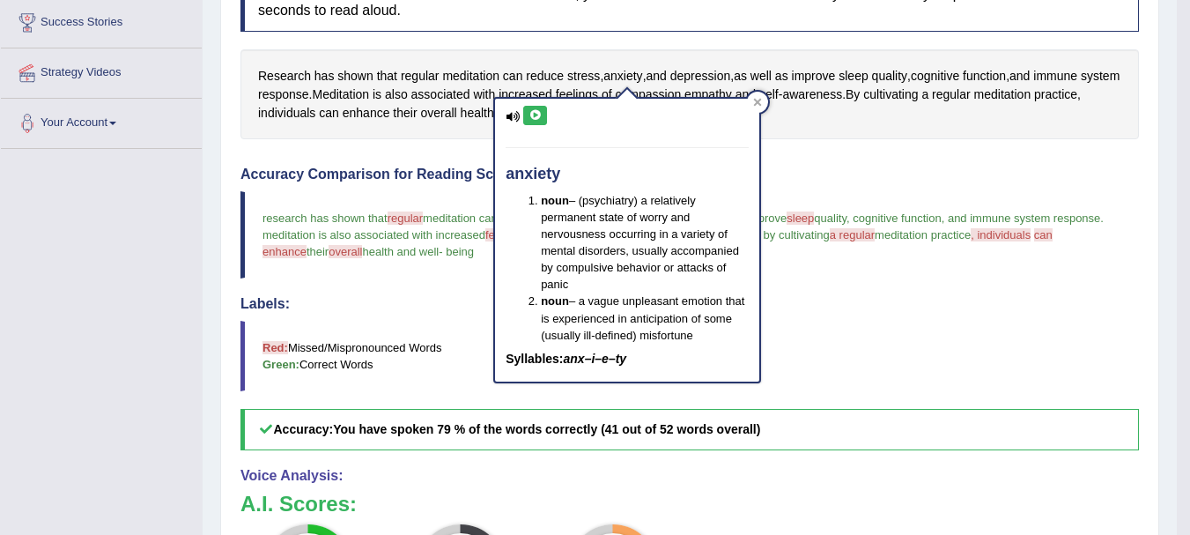
click at [544, 117] on button at bounding box center [535, 115] width 24 height 19
click at [547, 73] on span "reduce" at bounding box center [545, 76] width 38 height 19
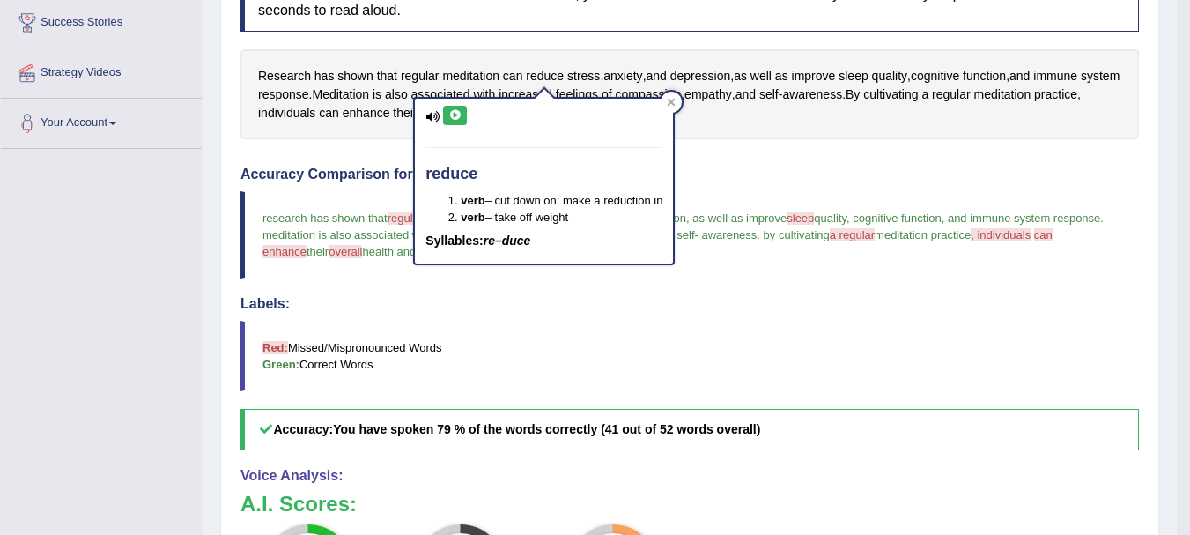
click at [458, 113] on icon at bounding box center [454, 115] width 13 height 11
click at [736, 145] on div "Instructions: Look at the text below. In 40 seconds, you must read this text al…" at bounding box center [690, 380] width 908 height 832
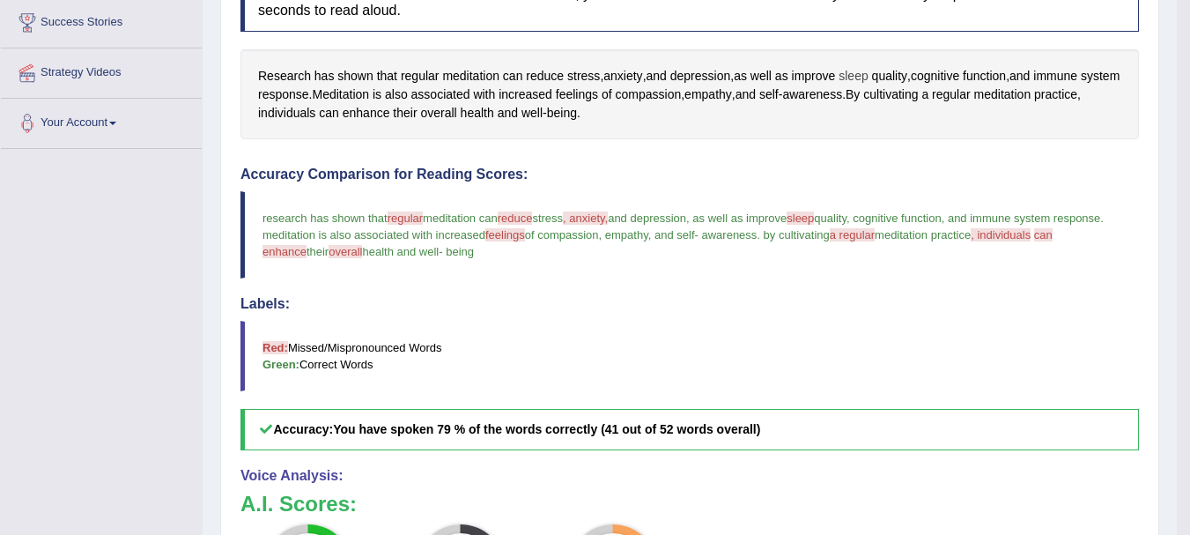
click at [856, 78] on span "sleep" at bounding box center [853, 76] width 29 height 19
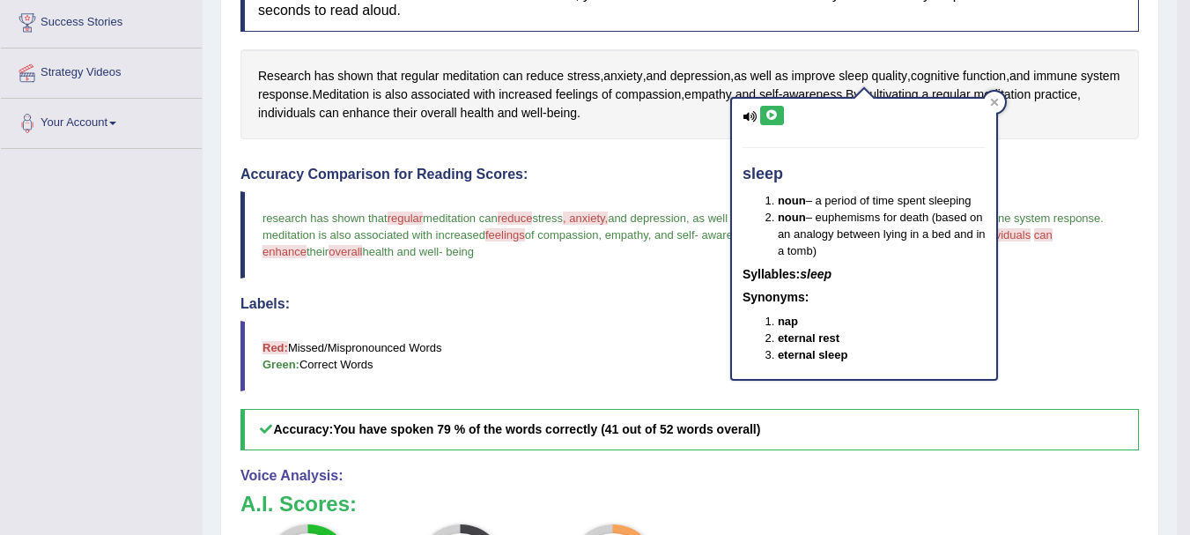
click at [769, 115] on icon at bounding box center [772, 115] width 13 height 11
click at [655, 149] on div "Instructions: Look at the text below. In 40 seconds, you must read this text al…" at bounding box center [690, 380] width 908 height 832
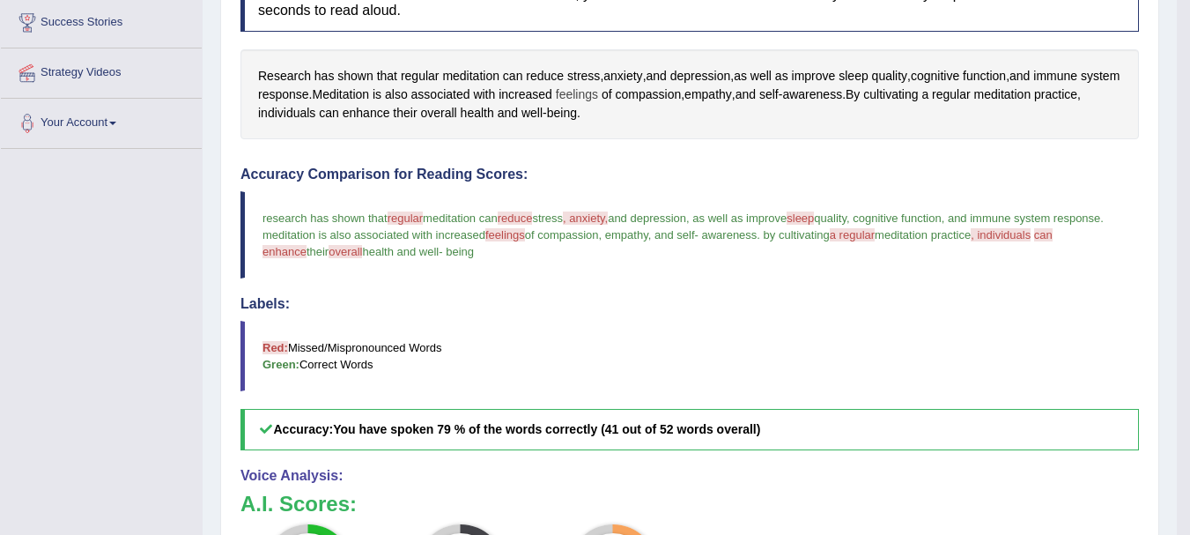
click at [598, 93] on span "feelings" at bounding box center [577, 94] width 42 height 19
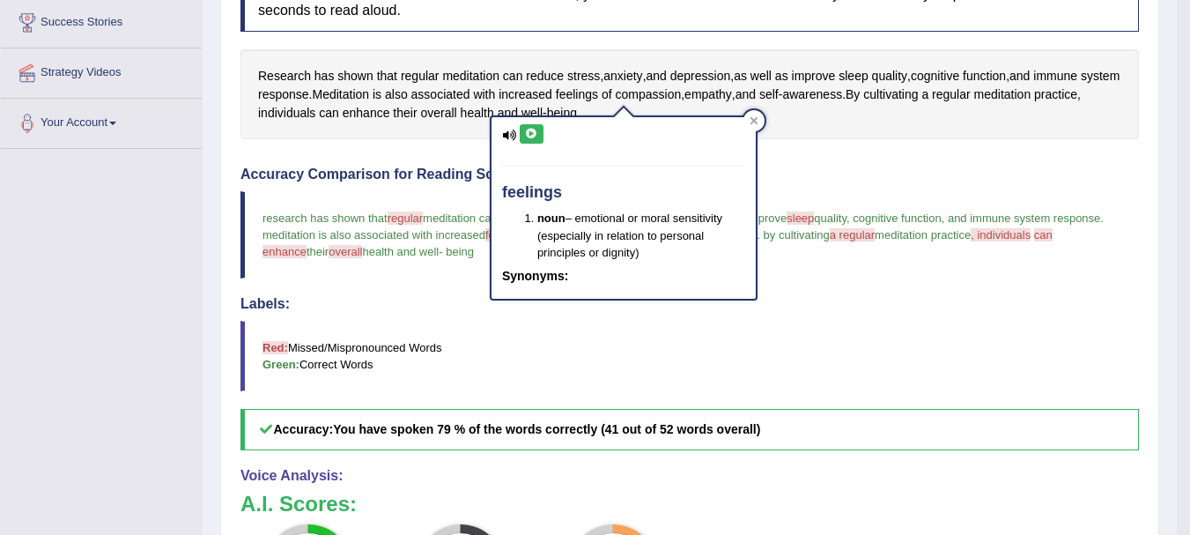
click at [530, 134] on icon at bounding box center [531, 134] width 13 height 11
click at [871, 128] on div "Research has shown that regular meditation can reduce stress , anxiety , and de…" at bounding box center [690, 94] width 899 height 90
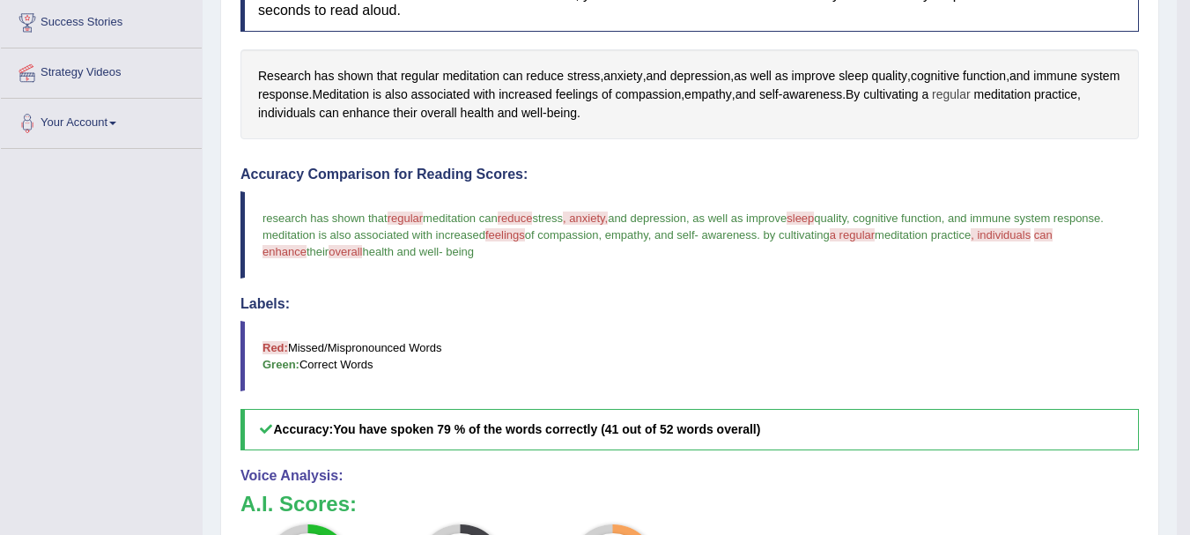
click at [971, 94] on span "regular" at bounding box center [951, 94] width 39 height 19
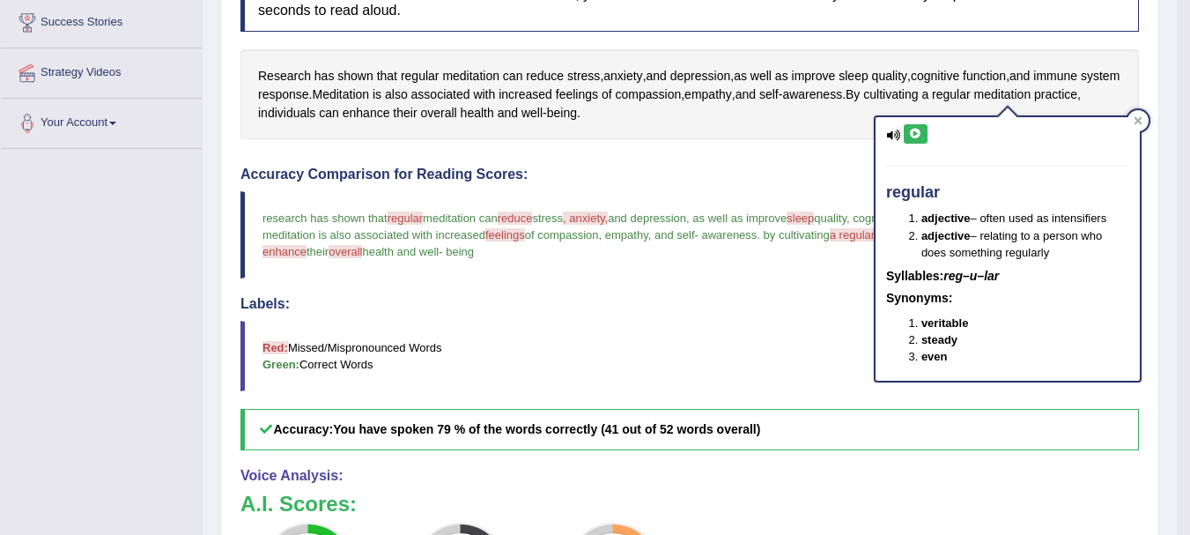
click at [915, 135] on icon at bounding box center [915, 134] width 13 height 11
click at [929, 93] on span "a" at bounding box center [925, 94] width 7 height 19
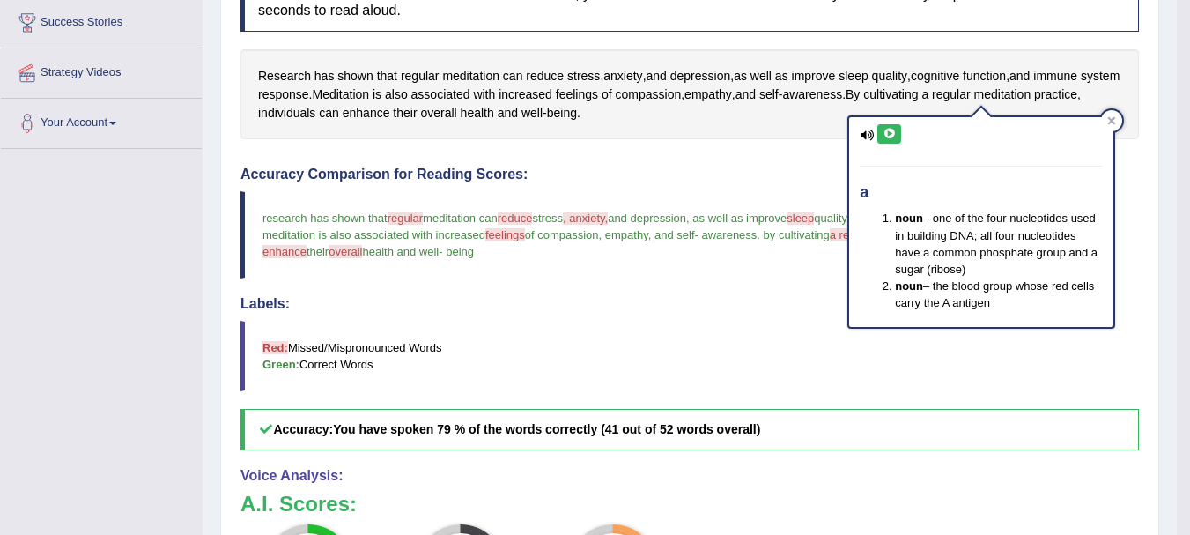
click at [896, 139] on button at bounding box center [890, 133] width 24 height 19
click at [837, 150] on div "Instructions: Look at the text below. In 40 seconds, you must read this text al…" at bounding box center [690, 380] width 908 height 832
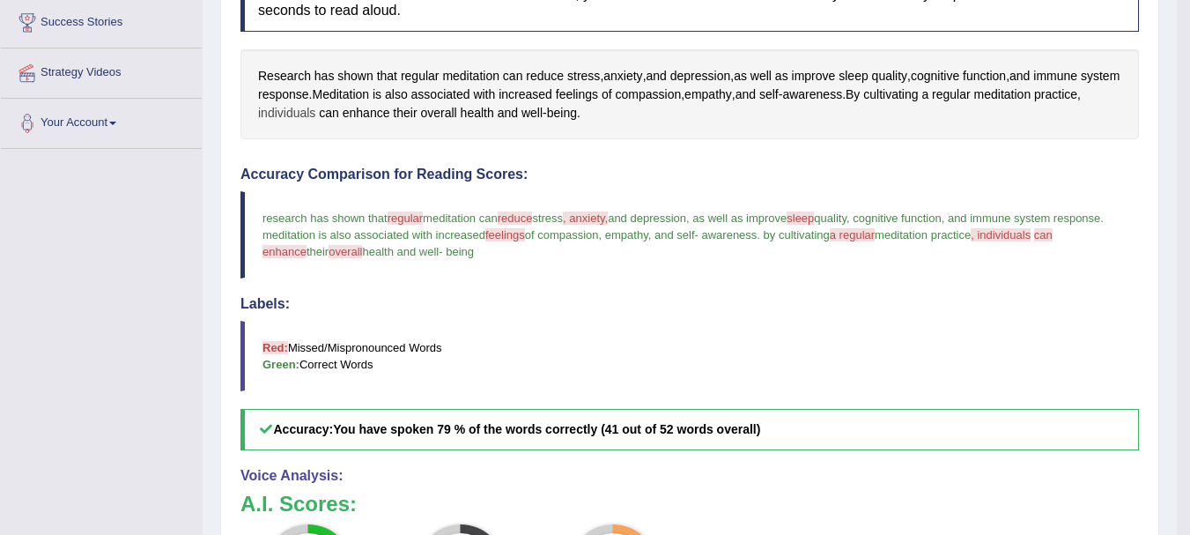
click at [315, 115] on span "individuals" at bounding box center [286, 113] width 57 height 19
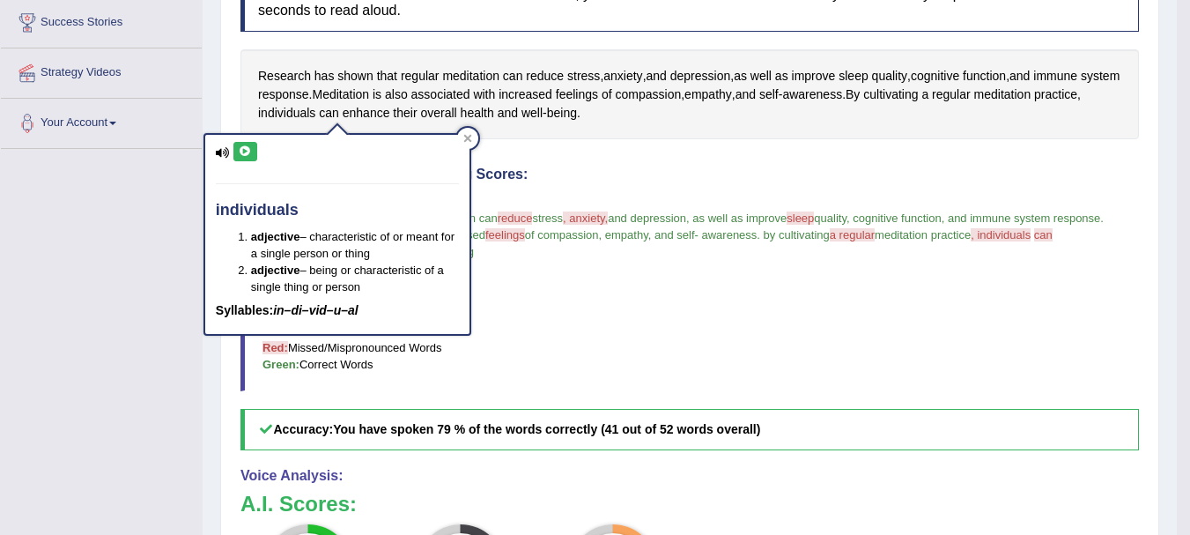
click at [254, 148] on button at bounding box center [245, 151] width 24 height 19
click at [560, 163] on div "Instructions: Look at the text below. In 40 seconds, you must read this text al…" at bounding box center [690, 380] width 908 height 832
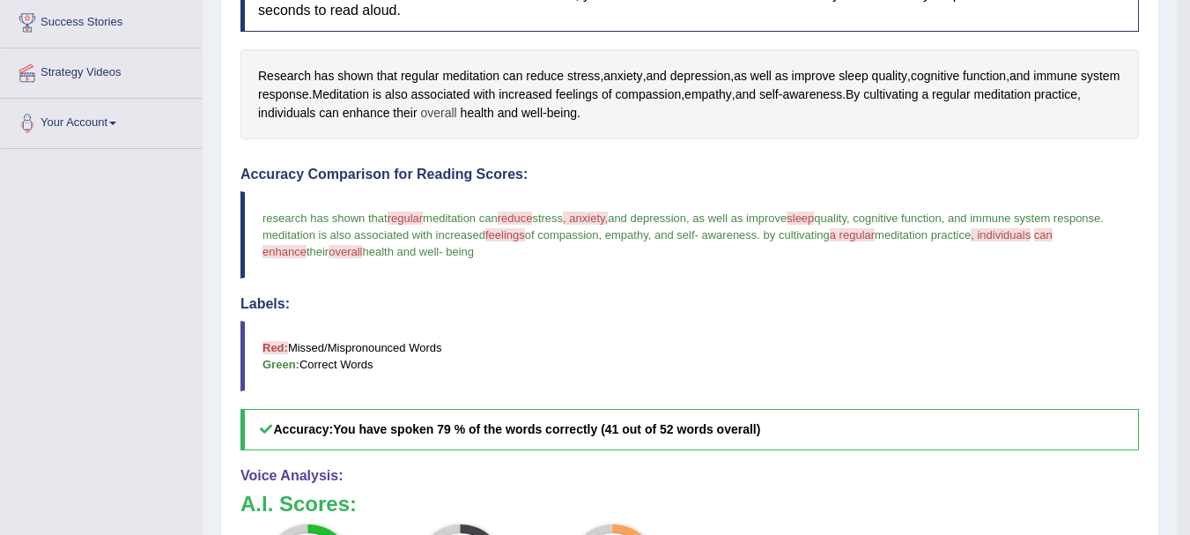
click at [456, 115] on span "overall" at bounding box center [438, 113] width 36 height 19
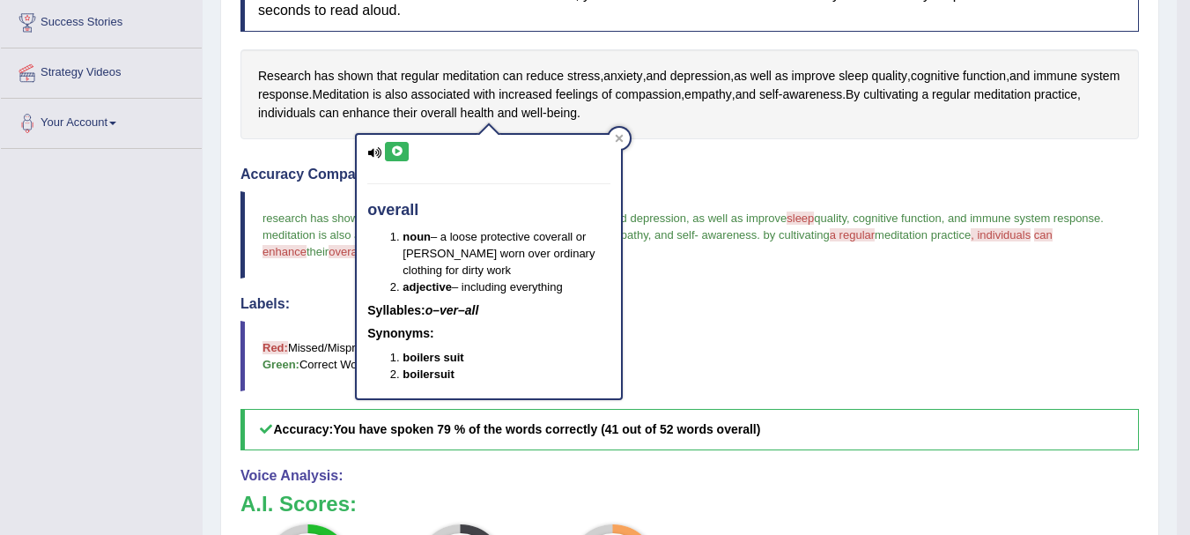
click at [403, 153] on icon at bounding box center [396, 151] width 13 height 11
click at [699, 159] on div "Instructions: Look at the text below. In 40 seconds, you must read this text al…" at bounding box center [690, 380] width 908 height 832
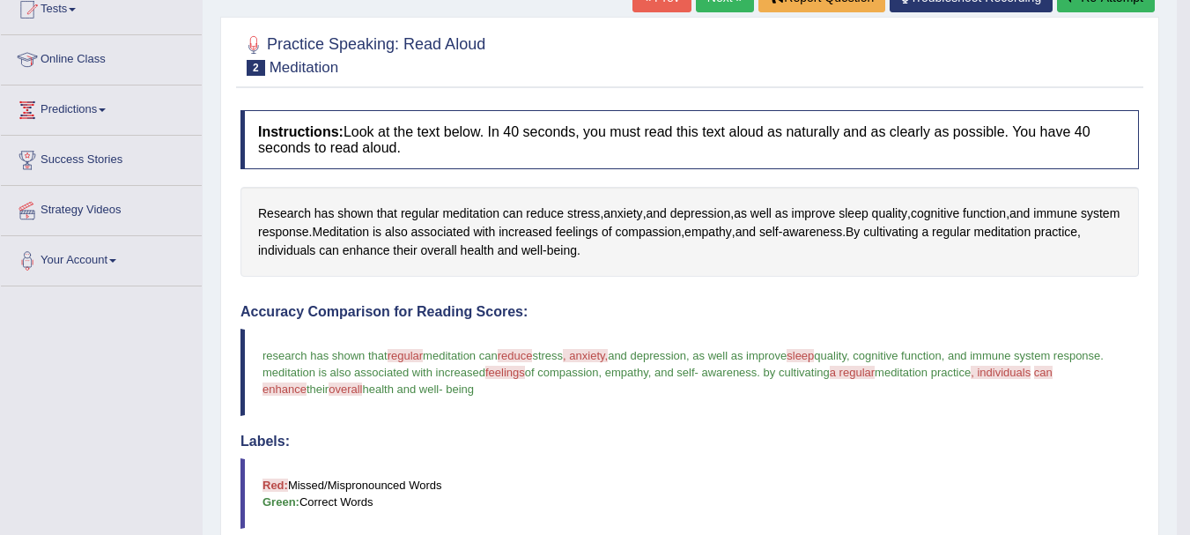
scroll to position [200, 0]
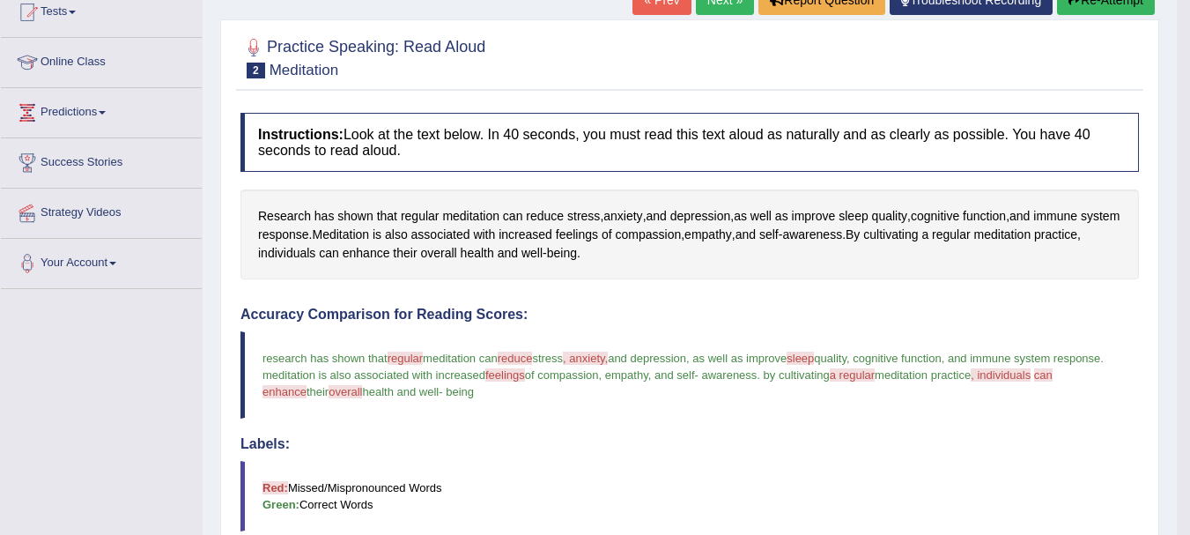
click at [1100, 10] on button "Re-Attempt" at bounding box center [1106, 0] width 98 height 30
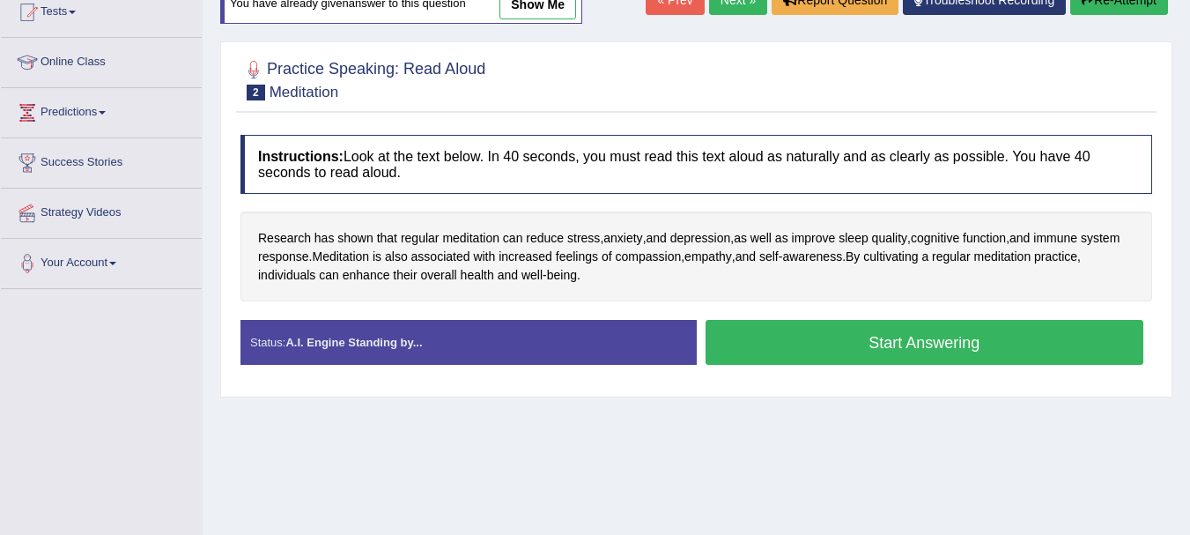
click at [906, 332] on button "Start Answering" at bounding box center [925, 342] width 439 height 45
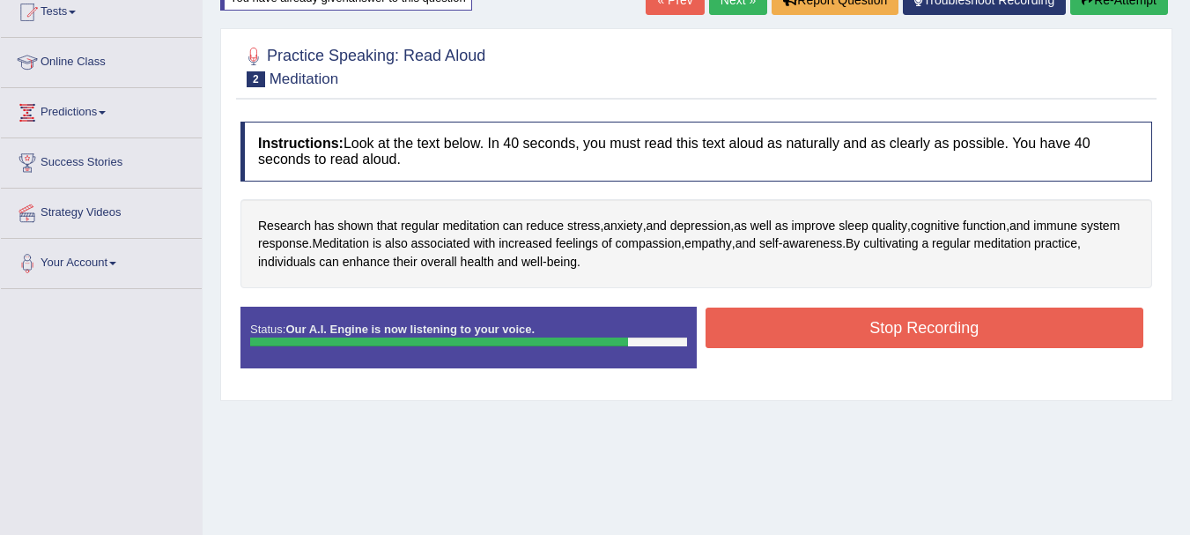
click at [906, 332] on button "Stop Recording" at bounding box center [925, 328] width 439 height 41
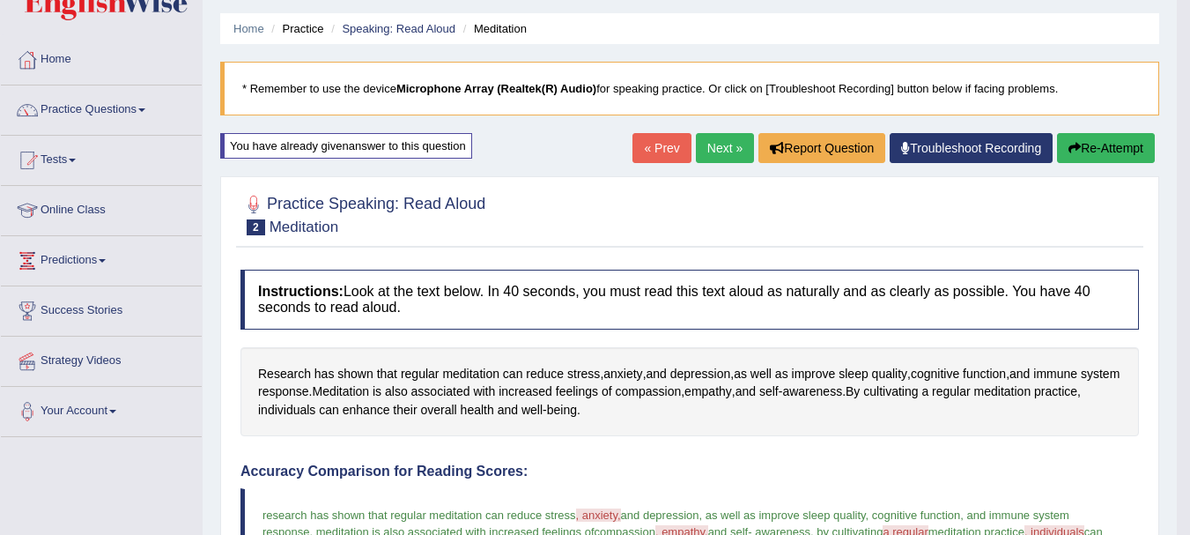
scroll to position [11, 0]
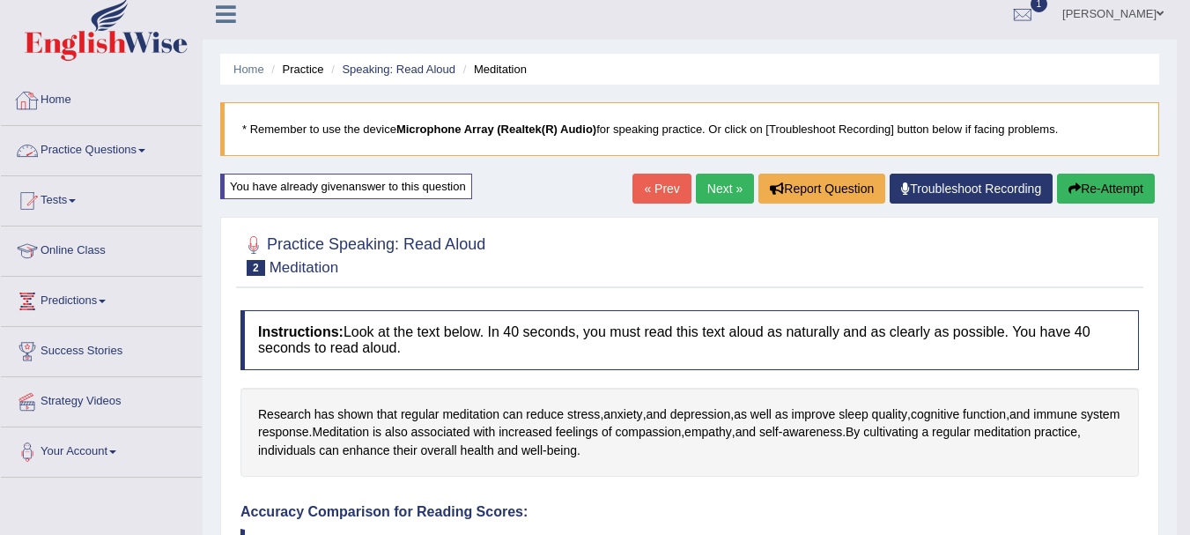
click at [57, 97] on link "Home" at bounding box center [101, 98] width 201 height 44
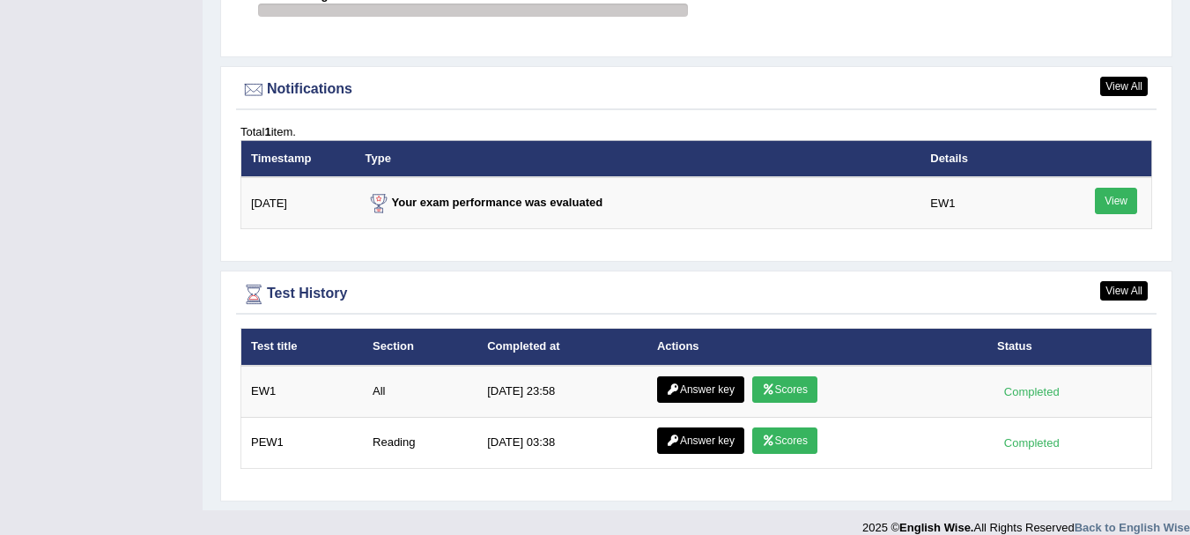
scroll to position [2100, 0]
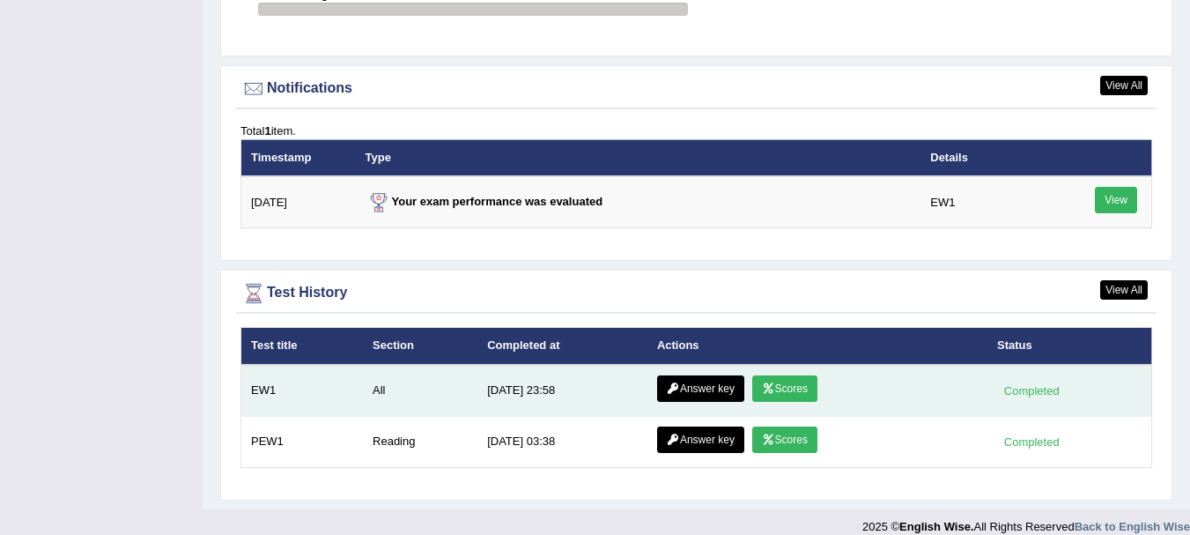
click at [775, 375] on link "Scores" at bounding box center [784, 388] width 65 height 26
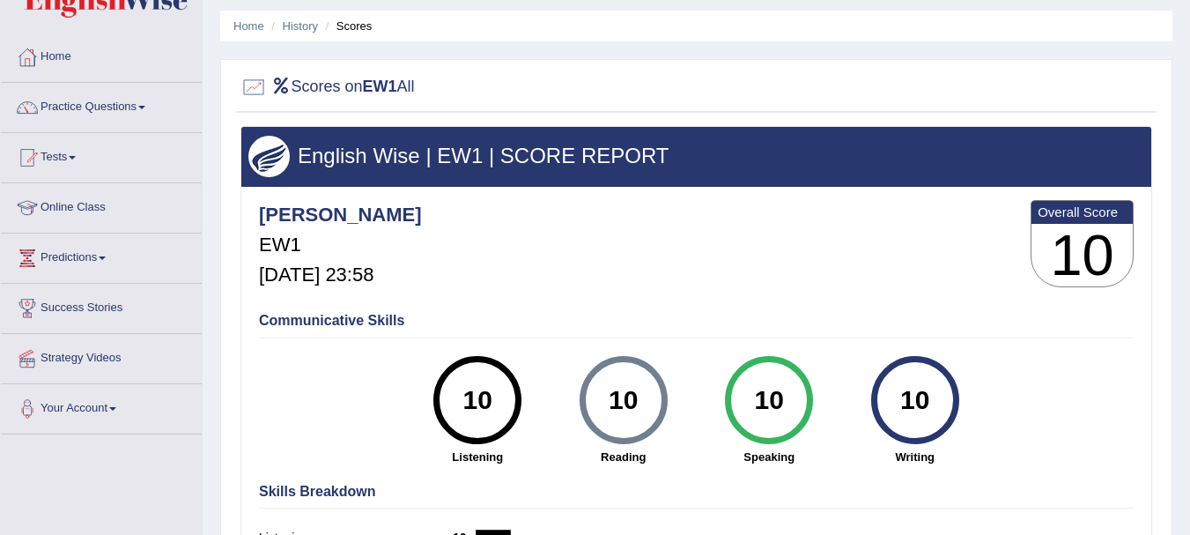
scroll to position [54, 0]
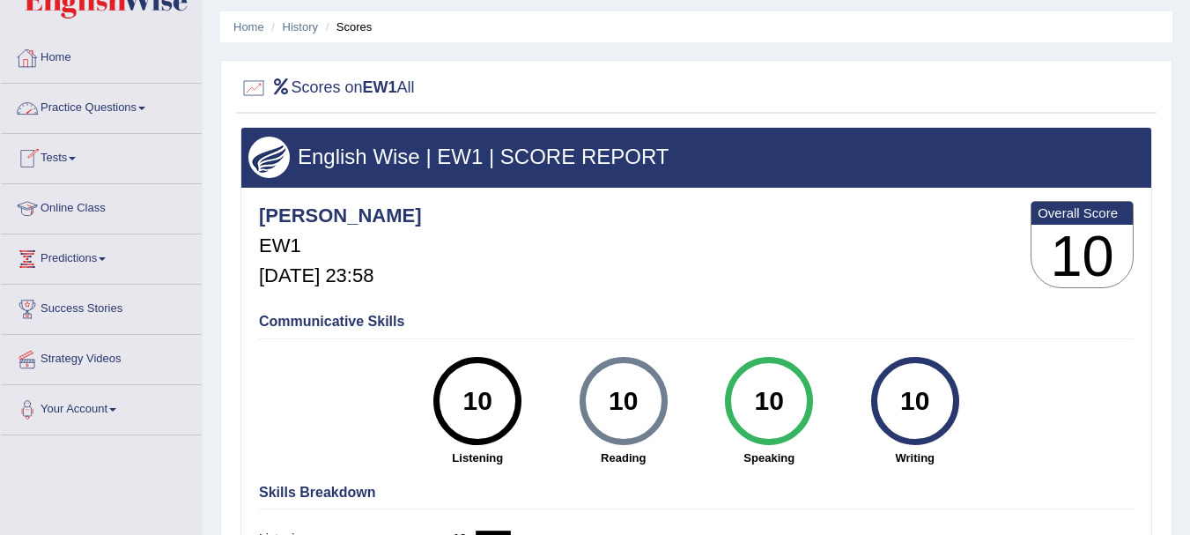
click at [57, 56] on link "Home" at bounding box center [101, 55] width 201 height 44
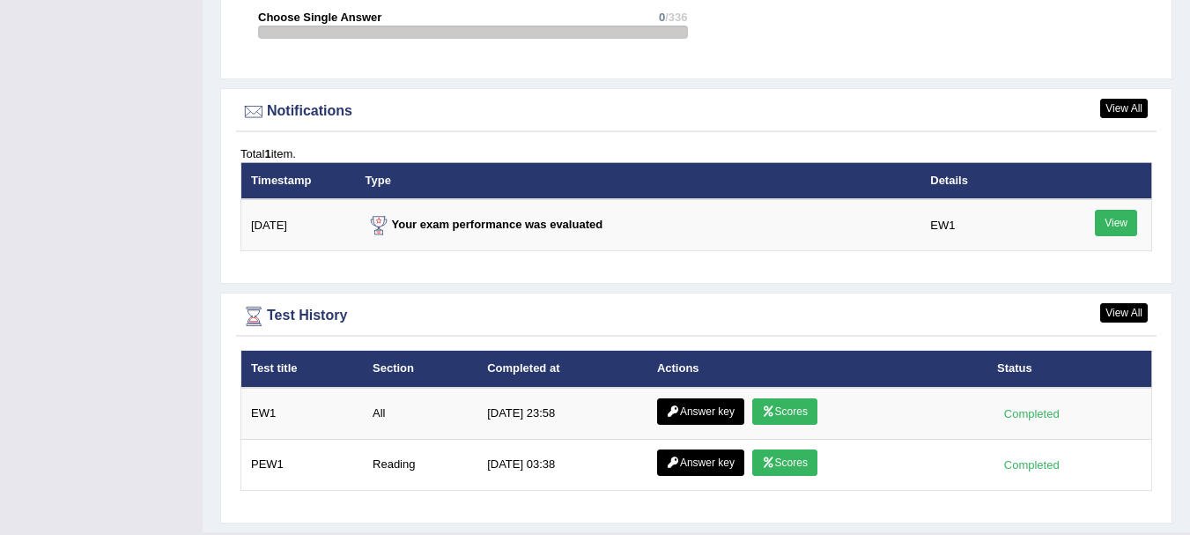
scroll to position [2100, 0]
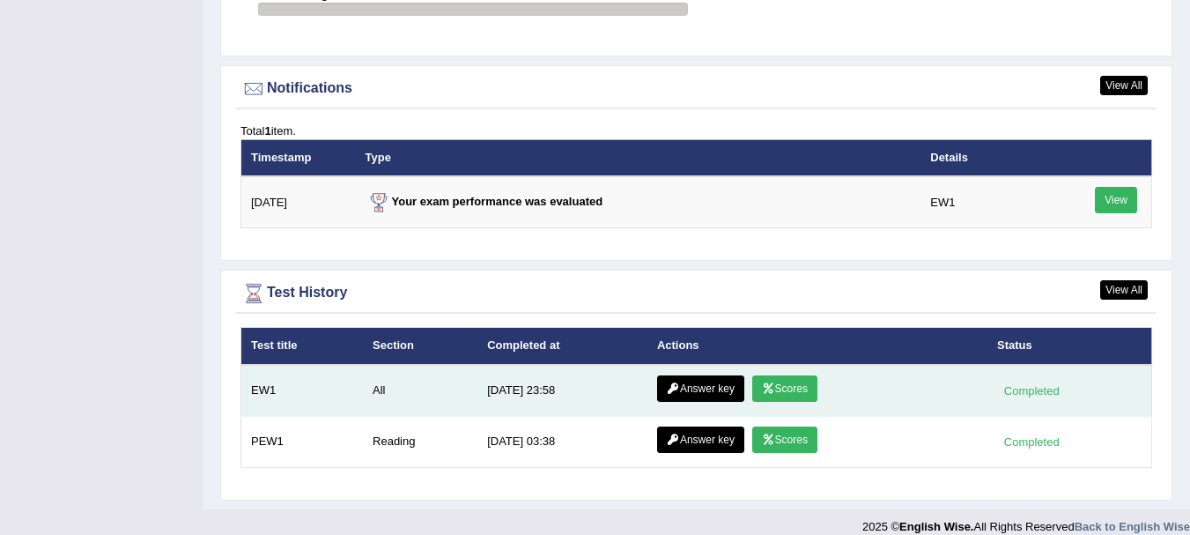
click at [697, 379] on link "Answer key" at bounding box center [700, 388] width 87 height 26
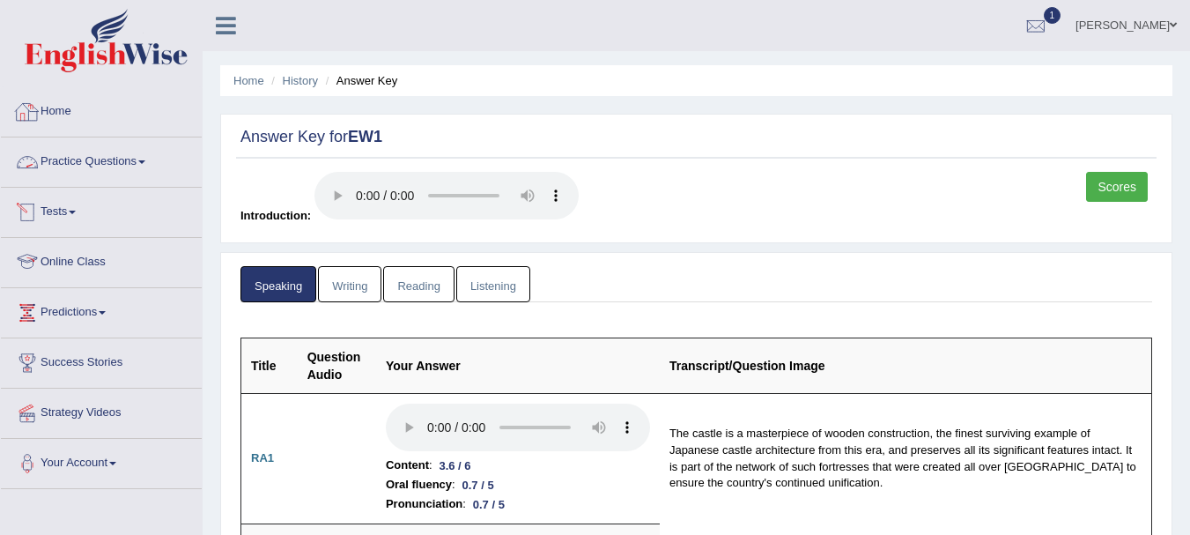
click at [58, 127] on link "Home" at bounding box center [101, 109] width 201 height 44
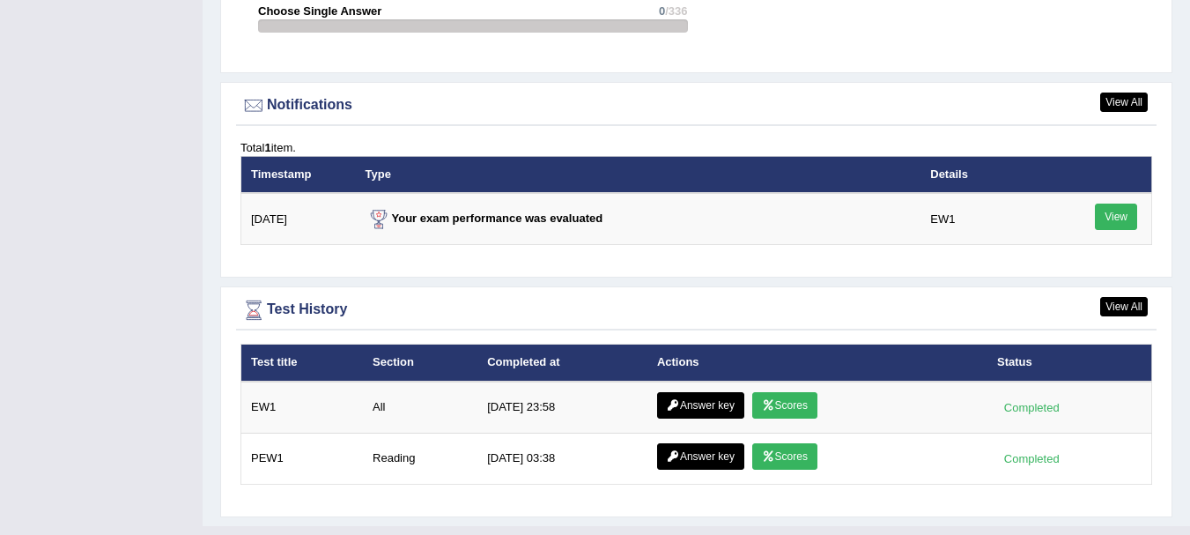
scroll to position [2086, 0]
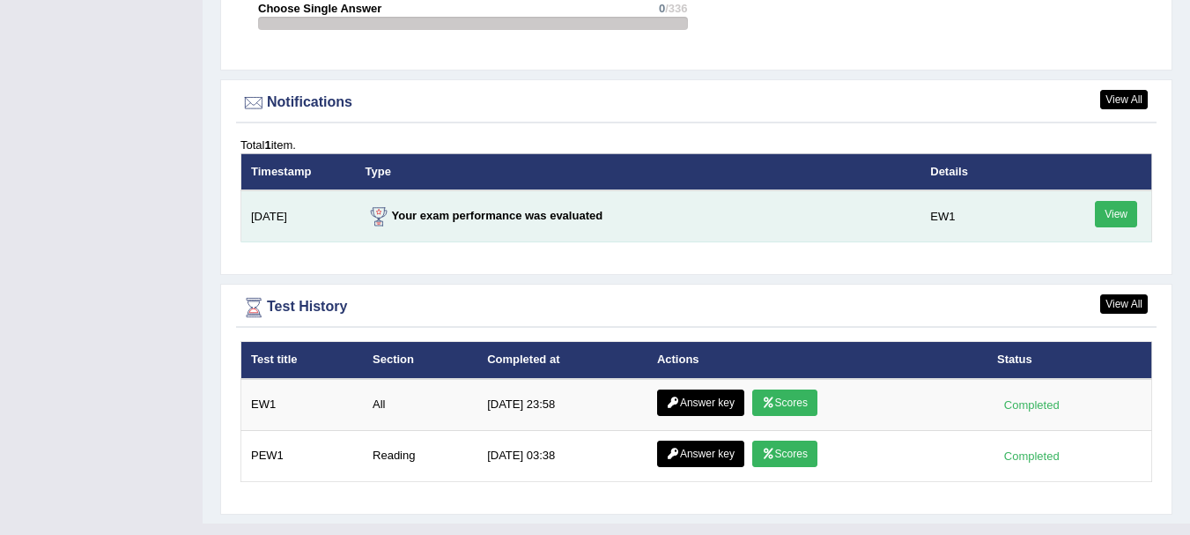
click at [1117, 201] on link "View" at bounding box center [1116, 214] width 42 height 26
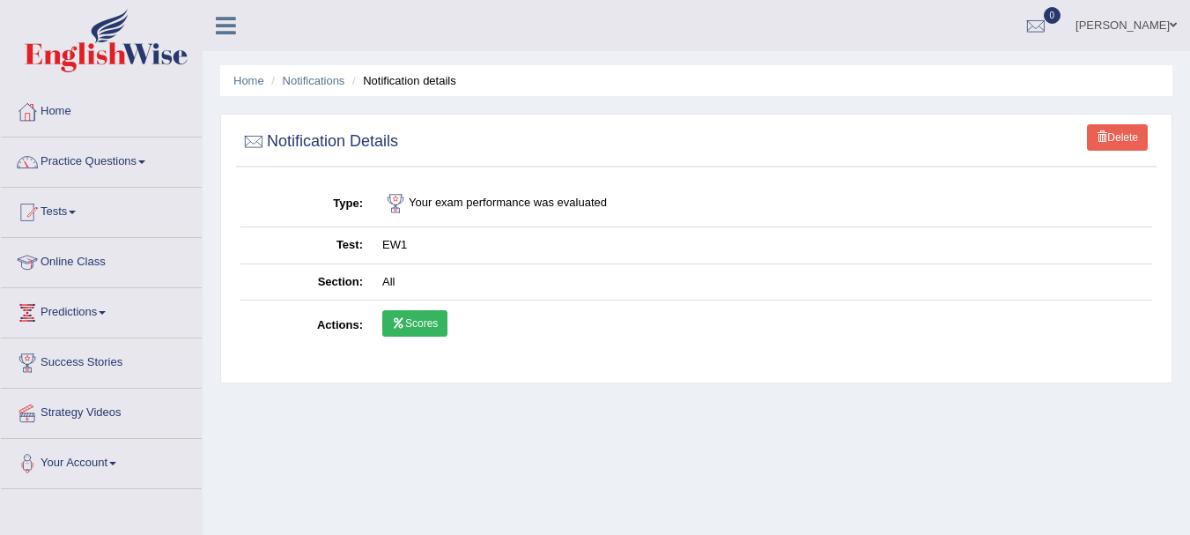
click at [432, 325] on link "Scores" at bounding box center [414, 323] width 65 height 26
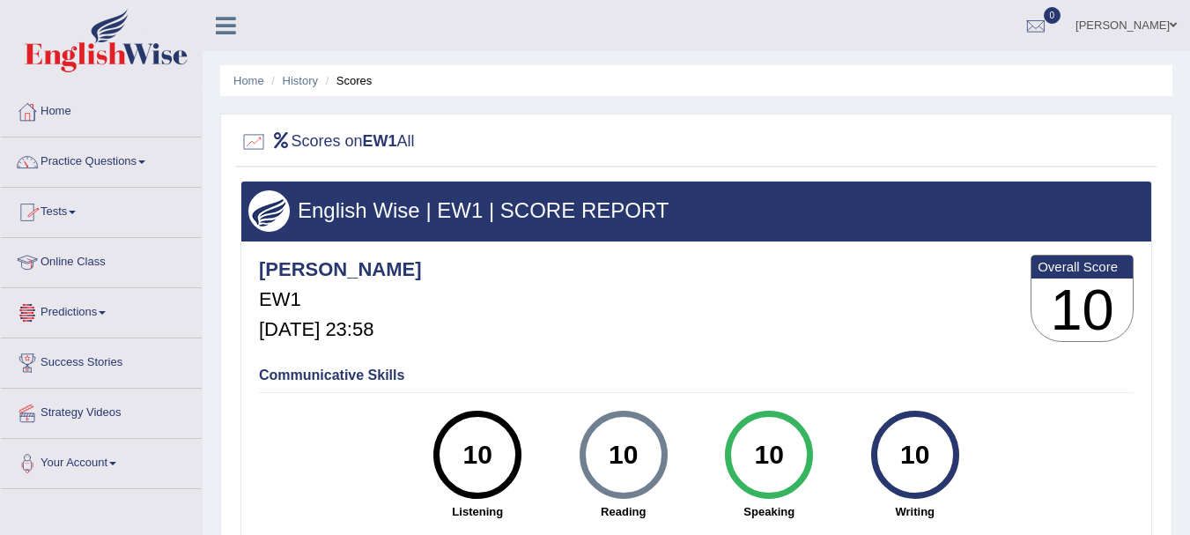
click at [90, 309] on link "Predictions" at bounding box center [101, 310] width 201 height 44
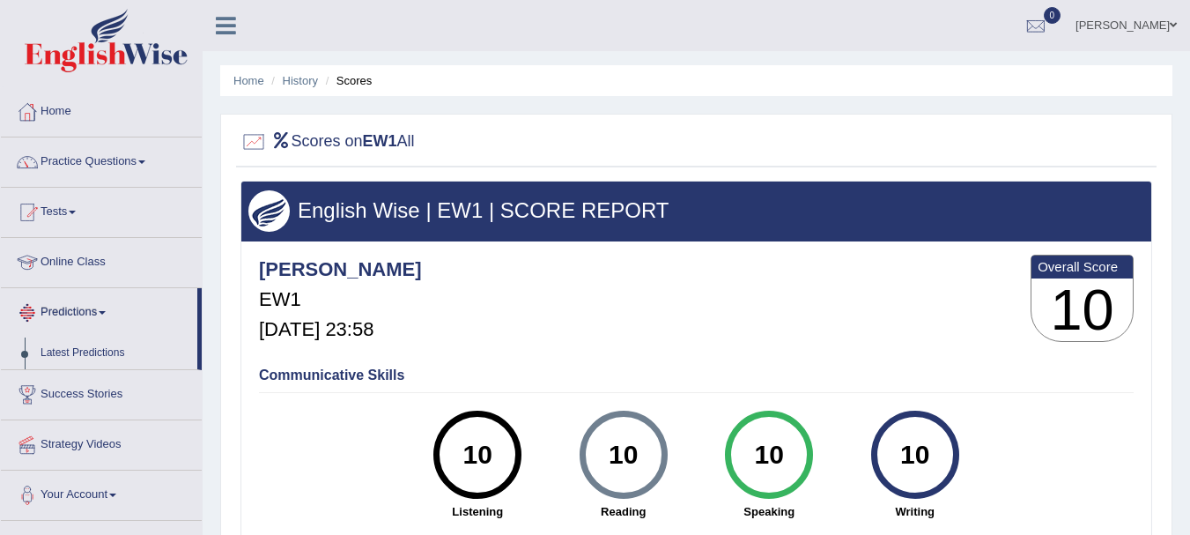
click at [110, 255] on link "Online Class" at bounding box center [101, 260] width 201 height 44
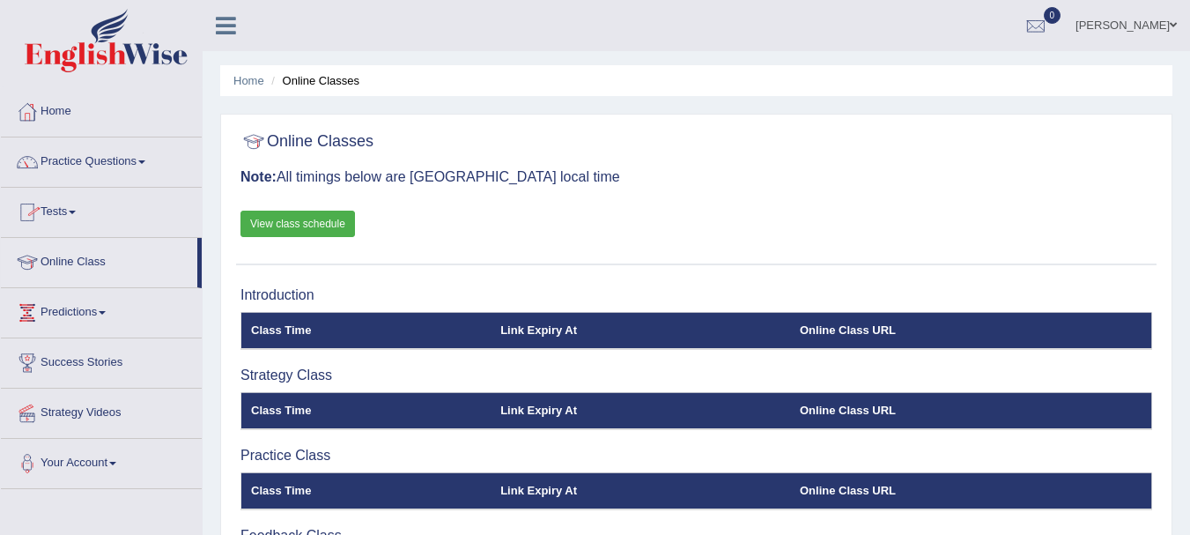
click at [92, 212] on link "Tests" at bounding box center [101, 210] width 201 height 44
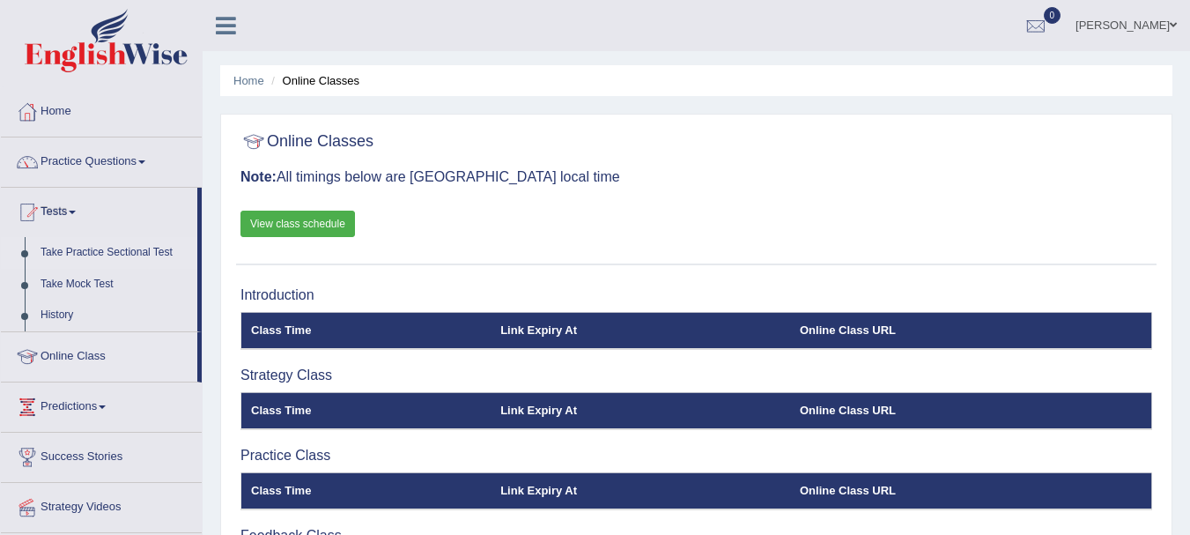
click at [123, 256] on link "Take Practice Sectional Test" at bounding box center [115, 253] width 165 height 32
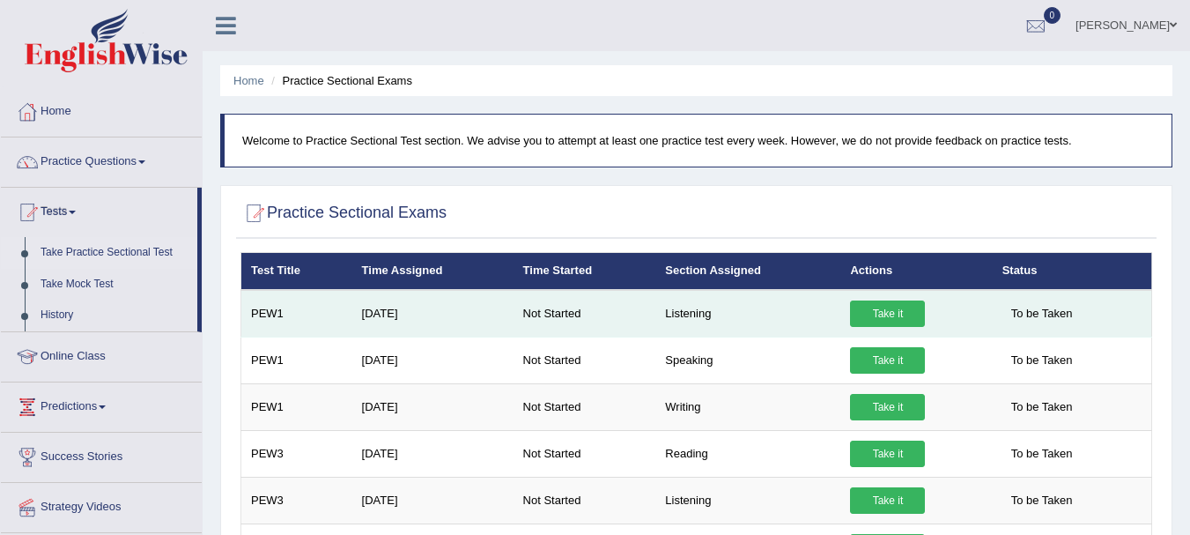
click at [865, 305] on link "Take it" at bounding box center [887, 313] width 75 height 26
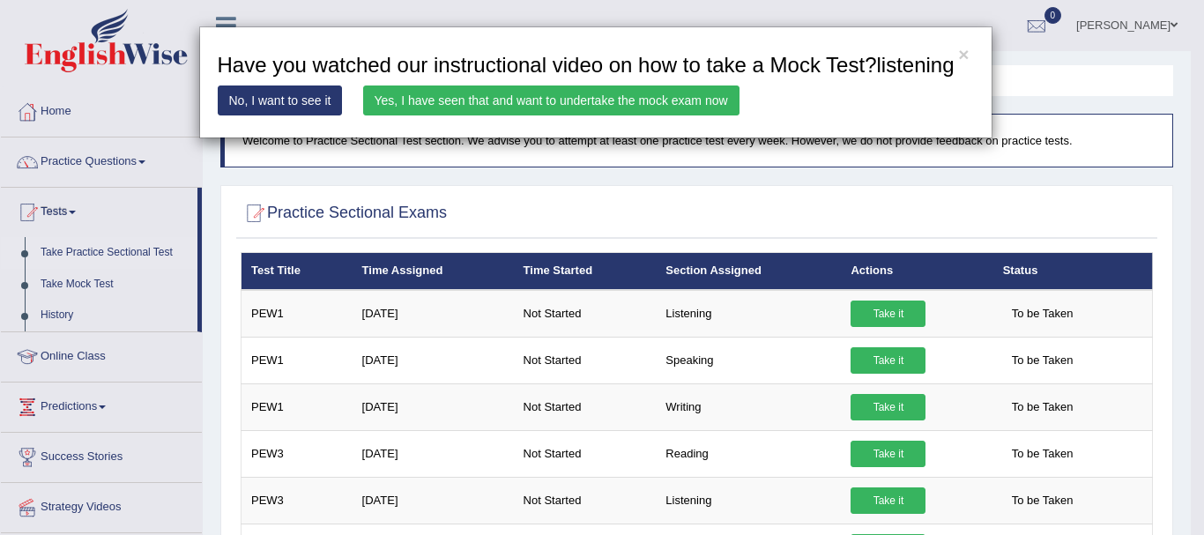
click at [442, 100] on link "Yes, I have seen that and want to undertake the mock exam now" at bounding box center [551, 100] width 376 height 30
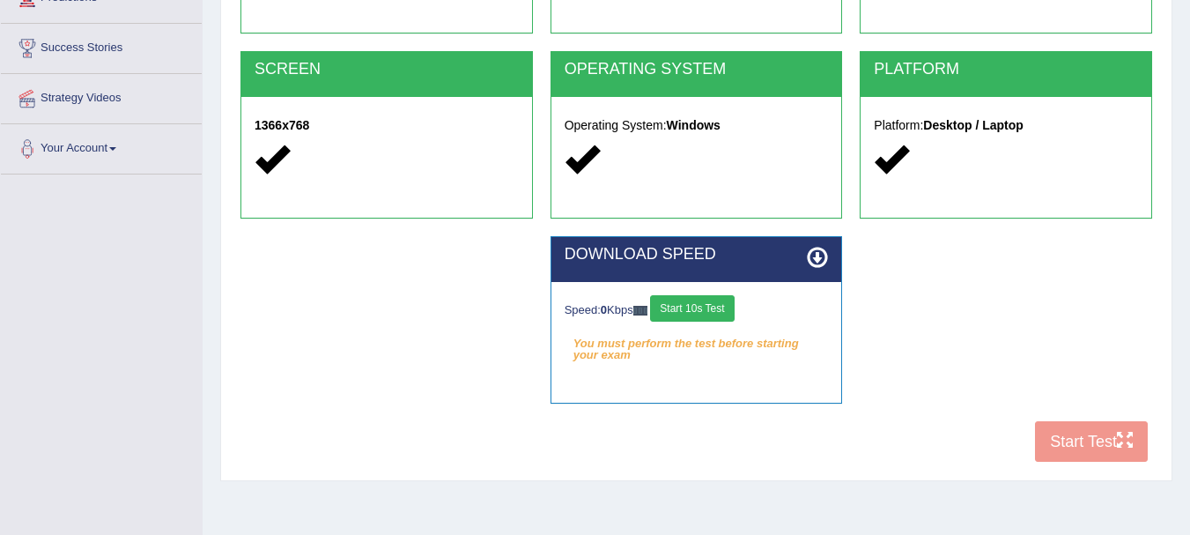
scroll to position [334, 0]
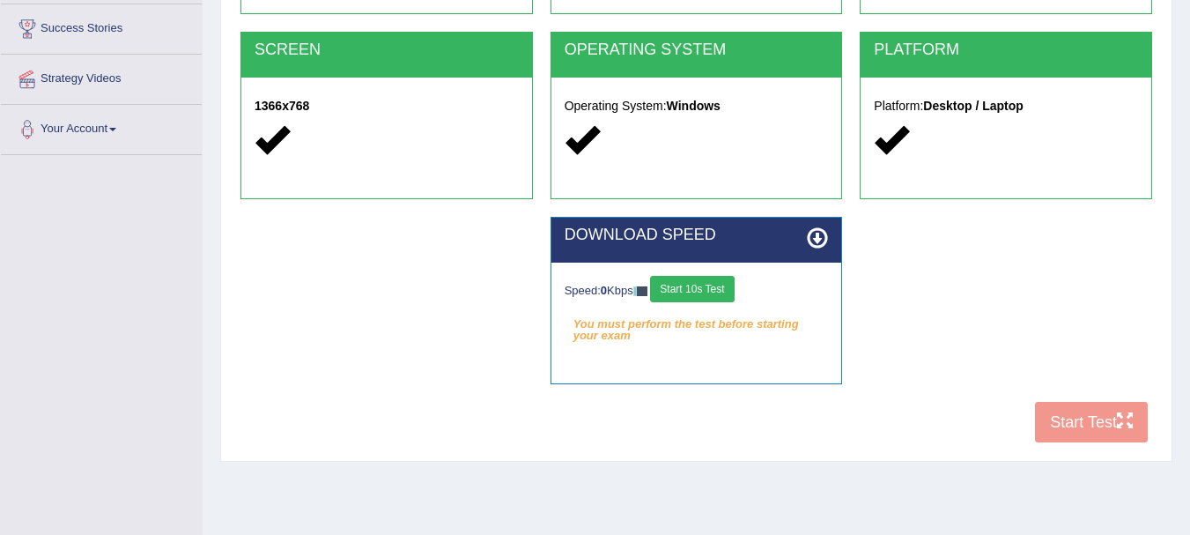
click at [700, 288] on button "Start 10s Test" at bounding box center [692, 289] width 84 height 26
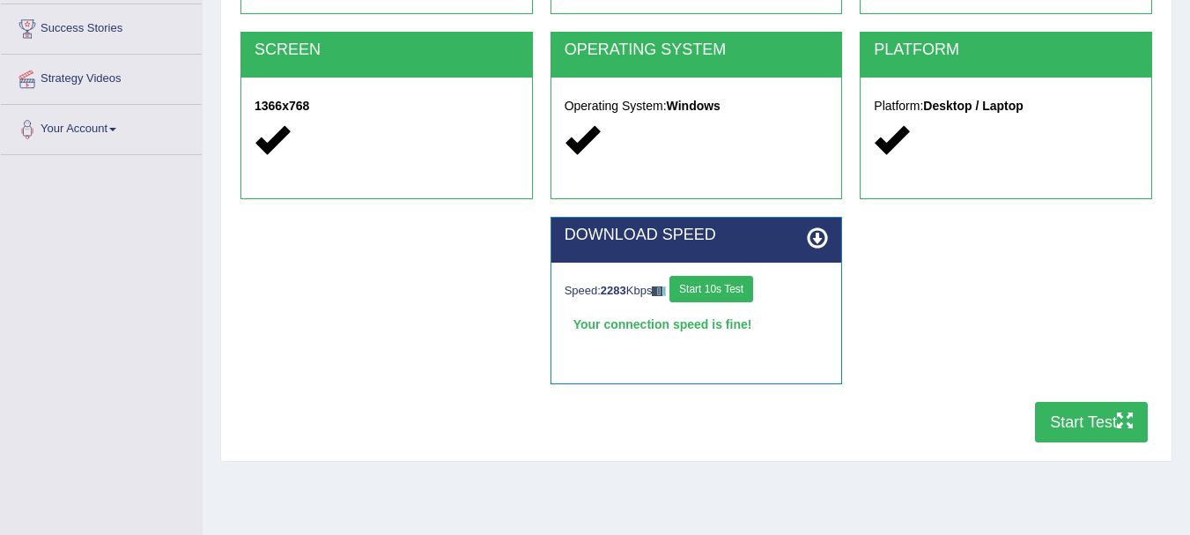
click at [1091, 422] on button "Start Test" at bounding box center [1091, 422] width 113 height 41
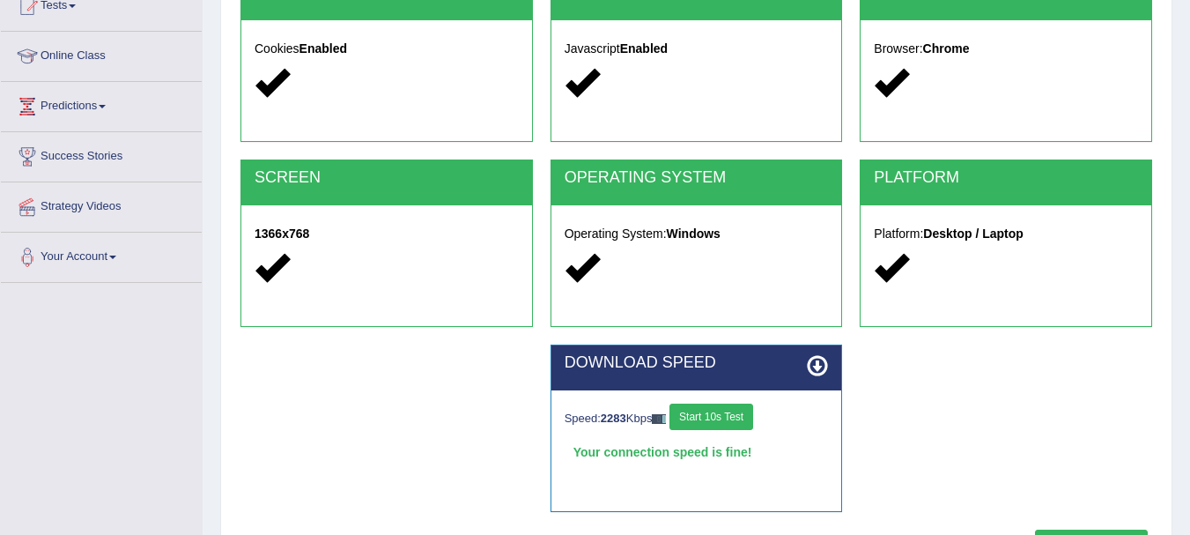
scroll to position [0, 0]
